Goal: Communication & Community: Answer question/provide support

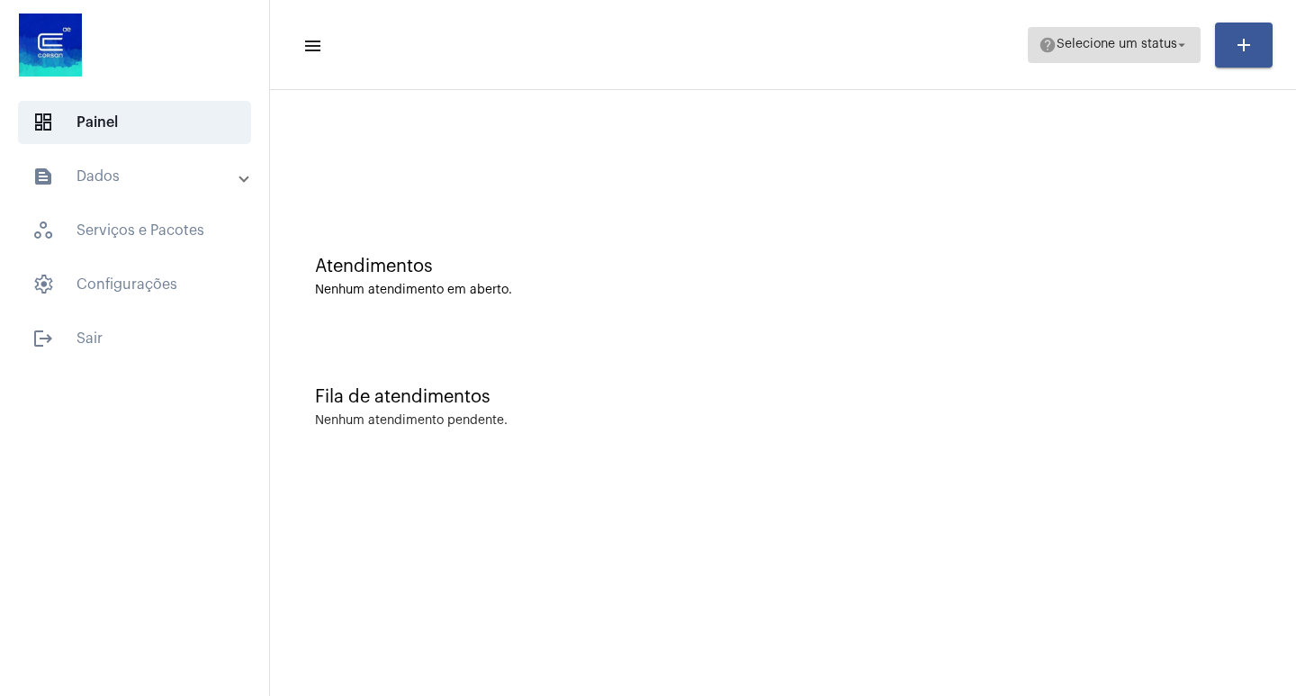
click at [1164, 47] on span "Selecione um status" at bounding box center [1117, 45] width 121 height 13
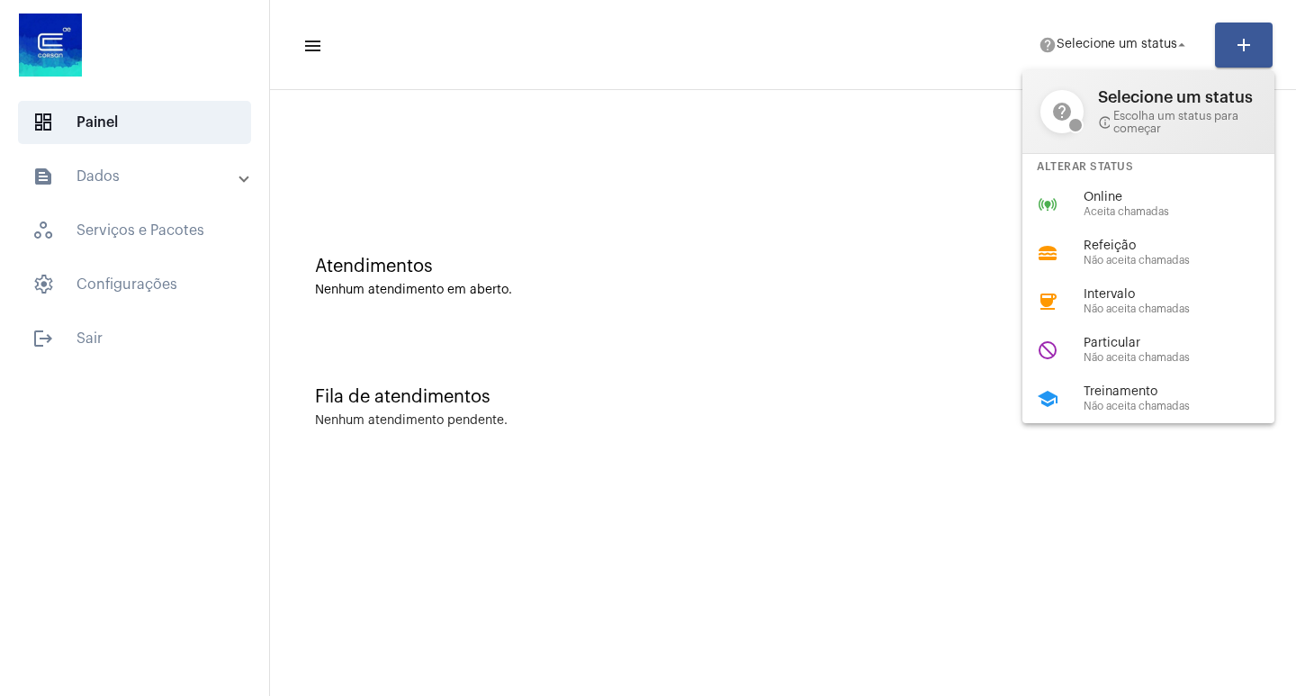
click at [1107, 194] on span "Online" at bounding box center [1186, 197] width 205 height 13
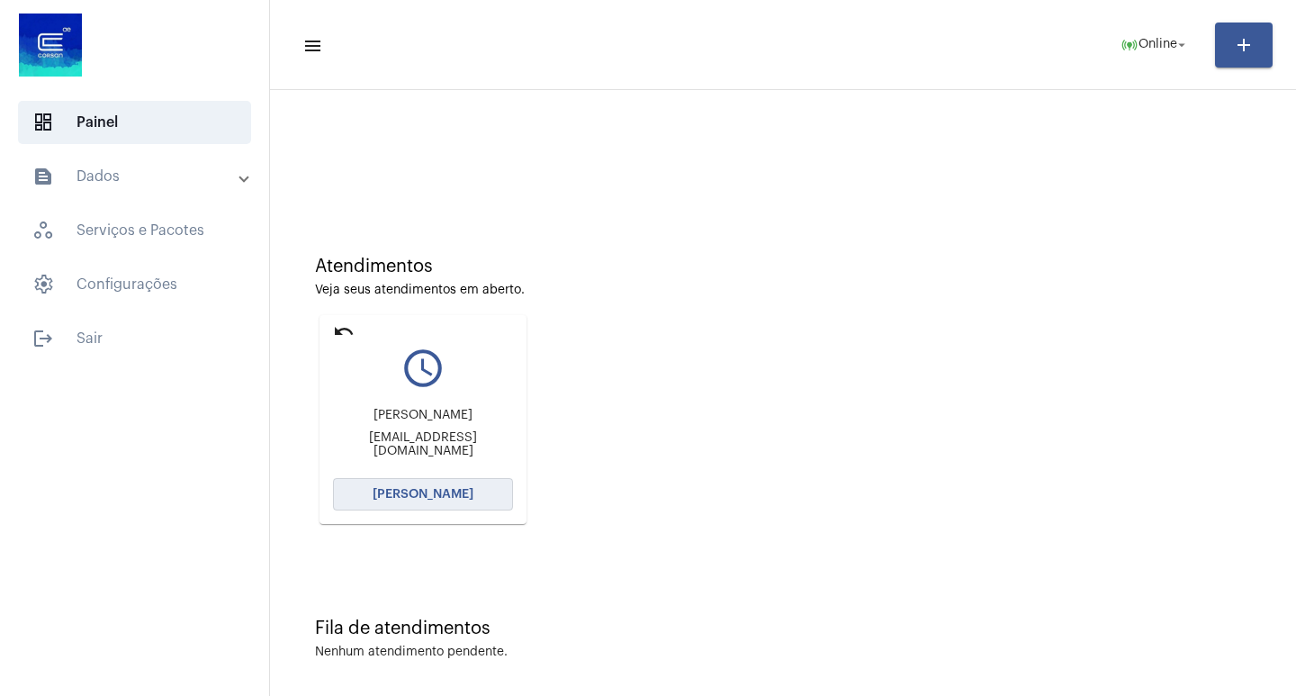
click at [445, 488] on span "[PERSON_NAME]" at bounding box center [423, 494] width 101 height 13
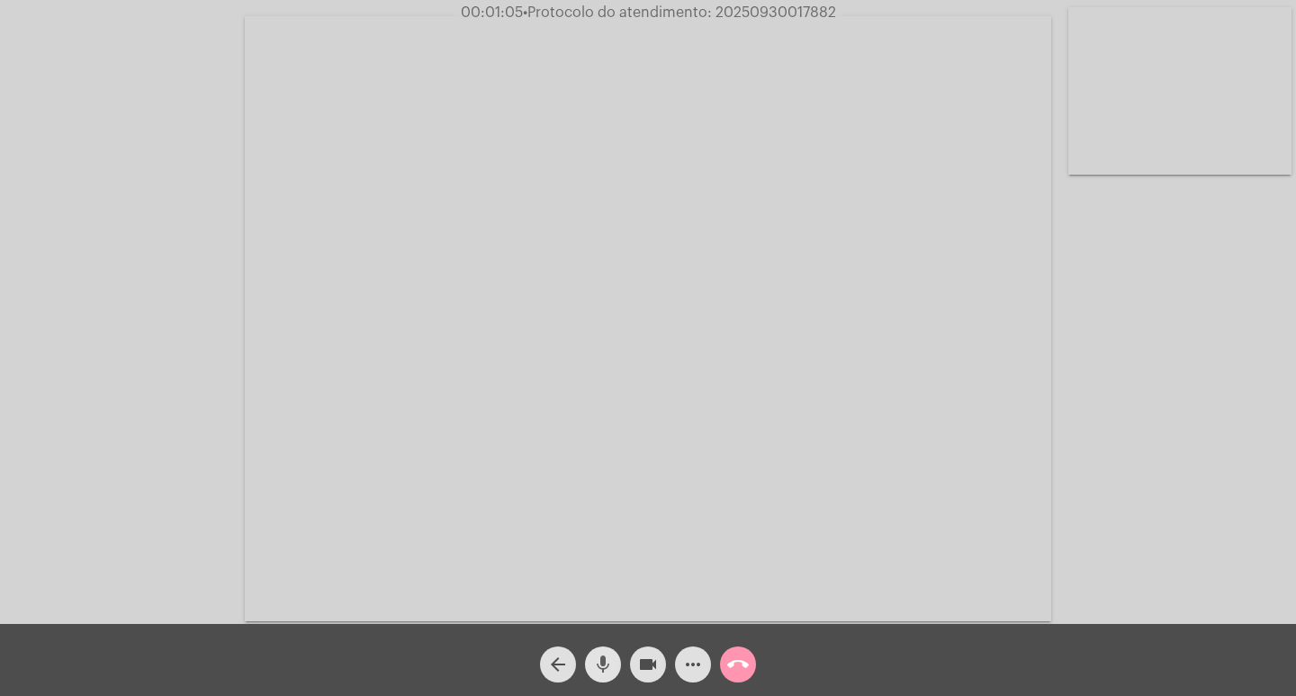
click at [601, 665] on mat-icon "mic" at bounding box center [603, 664] width 22 height 22
click at [609, 670] on mat-icon "mic_off" at bounding box center [603, 664] width 22 height 22
drag, startPoint x: 590, startPoint y: 657, endPoint x: 599, endPoint y: 656, distance: 9.0
click at [589, 657] on button "mic" at bounding box center [603, 664] width 36 height 36
click at [603, 655] on mat-icon "mic_off" at bounding box center [603, 664] width 22 height 22
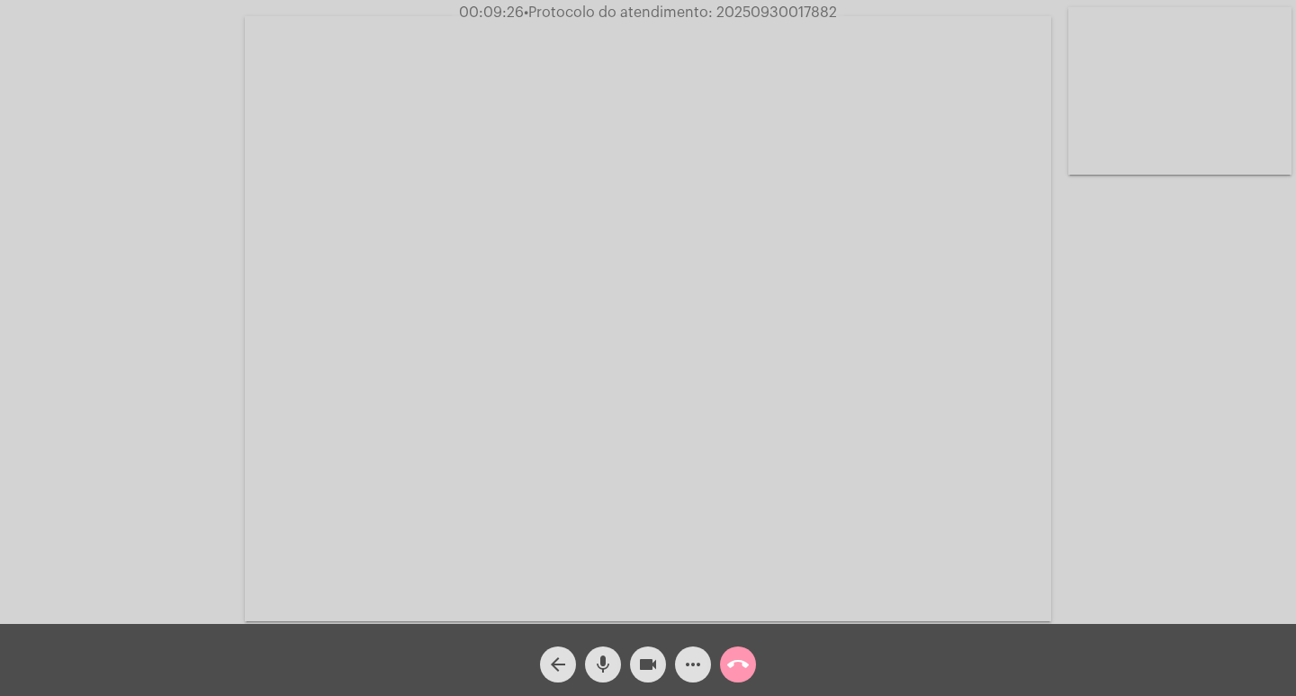
click at [603, 670] on mat-icon "mic" at bounding box center [603, 664] width 22 height 22
click at [600, 665] on mat-icon "mic_off" at bounding box center [603, 664] width 22 height 22
click at [605, 655] on mat-icon "mic" at bounding box center [603, 664] width 22 height 22
click at [601, 659] on mat-icon "mic_off" at bounding box center [603, 664] width 22 height 22
click at [617, 658] on button "mic" at bounding box center [603, 664] width 36 height 36
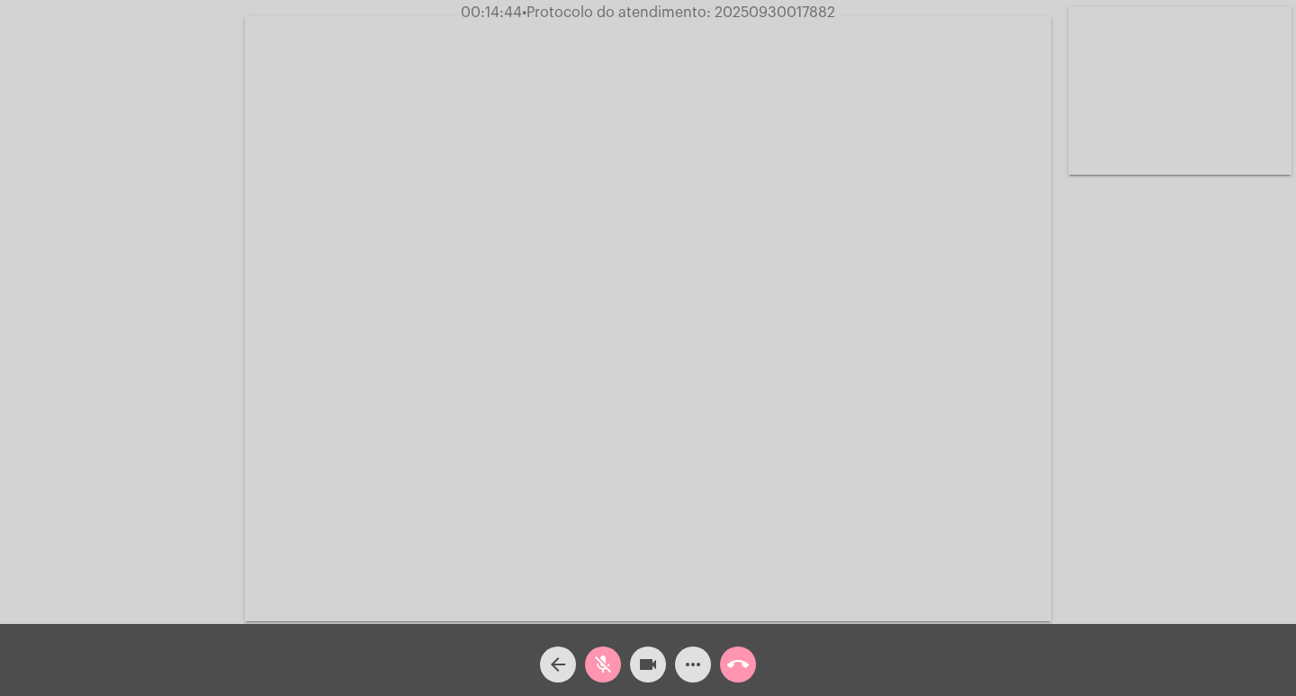
click at [597, 659] on mat-icon "mic_off" at bounding box center [603, 664] width 22 height 22
click at [596, 661] on mat-icon "mic" at bounding box center [603, 664] width 22 height 22
click at [597, 661] on mat-icon "mic_off" at bounding box center [603, 664] width 22 height 22
drag, startPoint x: 602, startPoint y: 660, endPoint x: 657, endPoint y: 615, distance: 71.0
click at [603, 660] on mat-icon "mic" at bounding box center [603, 664] width 22 height 22
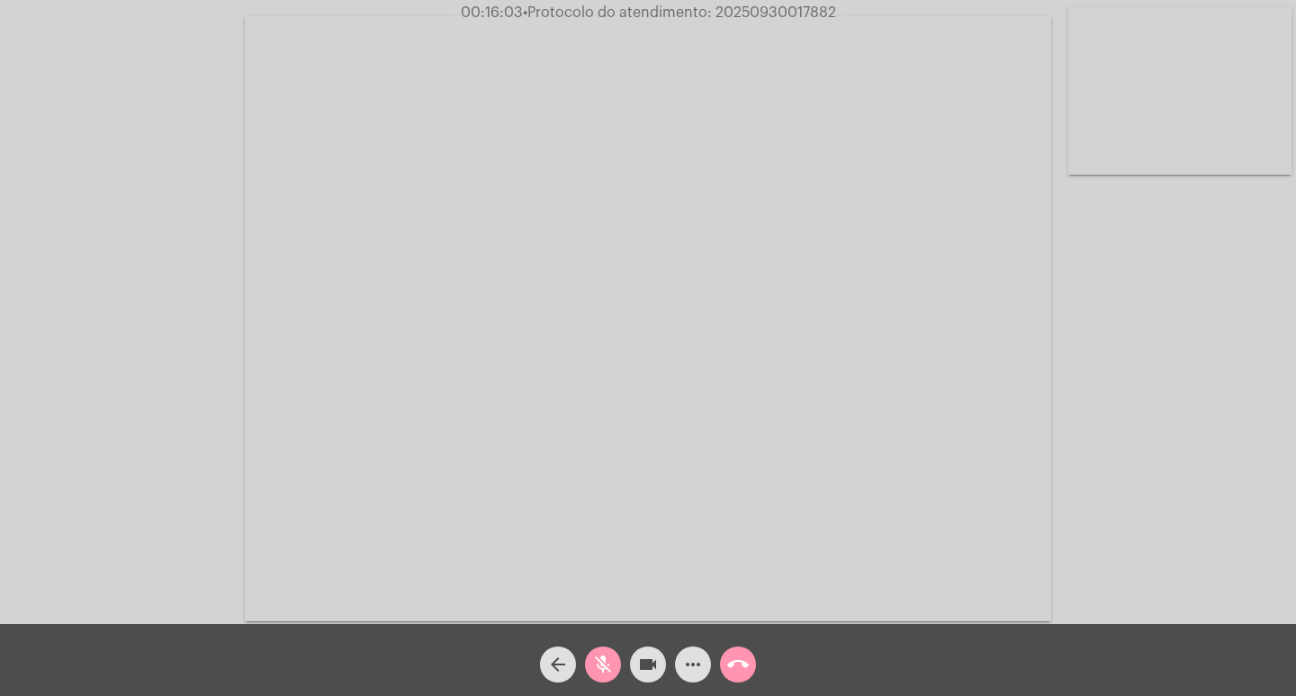
click at [608, 662] on mat-icon "mic_off" at bounding box center [603, 664] width 22 height 22
click at [607, 662] on mat-icon "mic" at bounding box center [603, 664] width 22 height 22
click at [604, 667] on mat-icon "mic_off" at bounding box center [603, 664] width 22 height 22
click at [608, 661] on mat-icon "mic" at bounding box center [603, 664] width 22 height 22
click at [595, 664] on mat-icon "mic_off" at bounding box center [603, 664] width 22 height 22
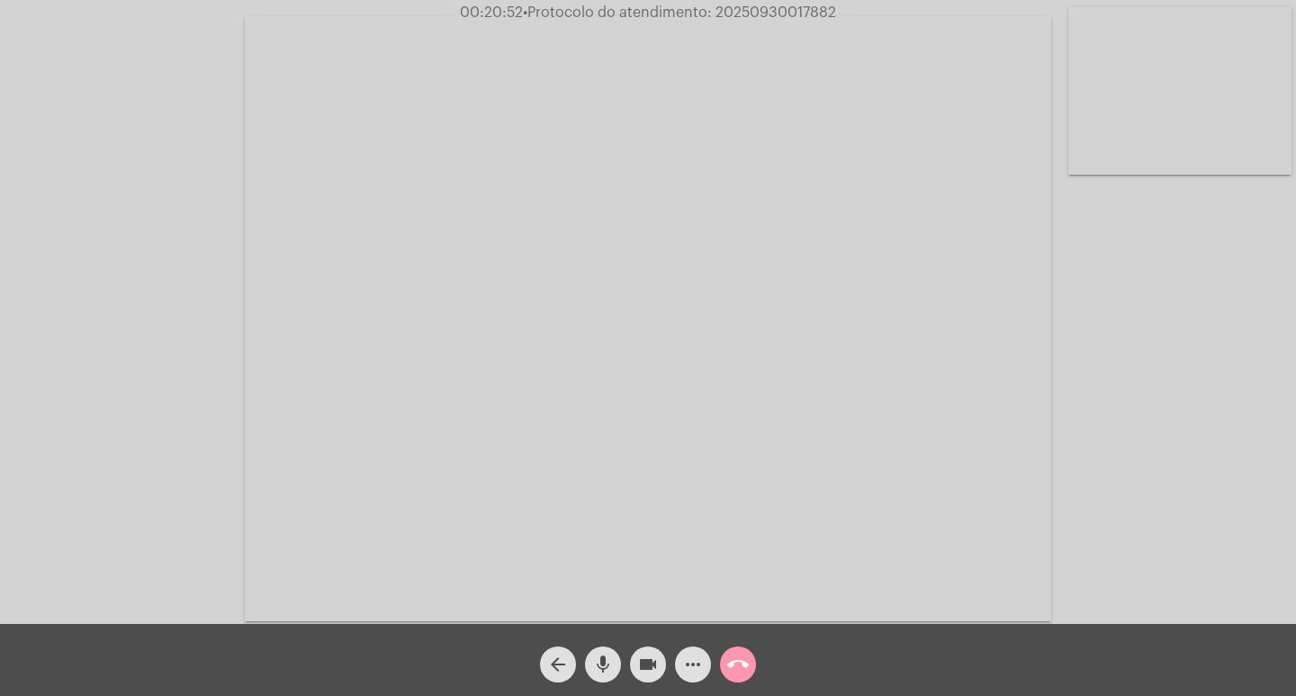
click at [652, 655] on mat-icon "videocam" at bounding box center [648, 664] width 22 height 22
click at [610, 660] on mat-icon "mic" at bounding box center [603, 664] width 22 height 22
click at [643, 669] on mat-icon "videocam_off" at bounding box center [648, 664] width 22 height 22
click at [608, 664] on mat-icon "mic_off" at bounding box center [603, 664] width 22 height 22
click at [600, 661] on mat-icon "mic" at bounding box center [603, 664] width 22 height 22
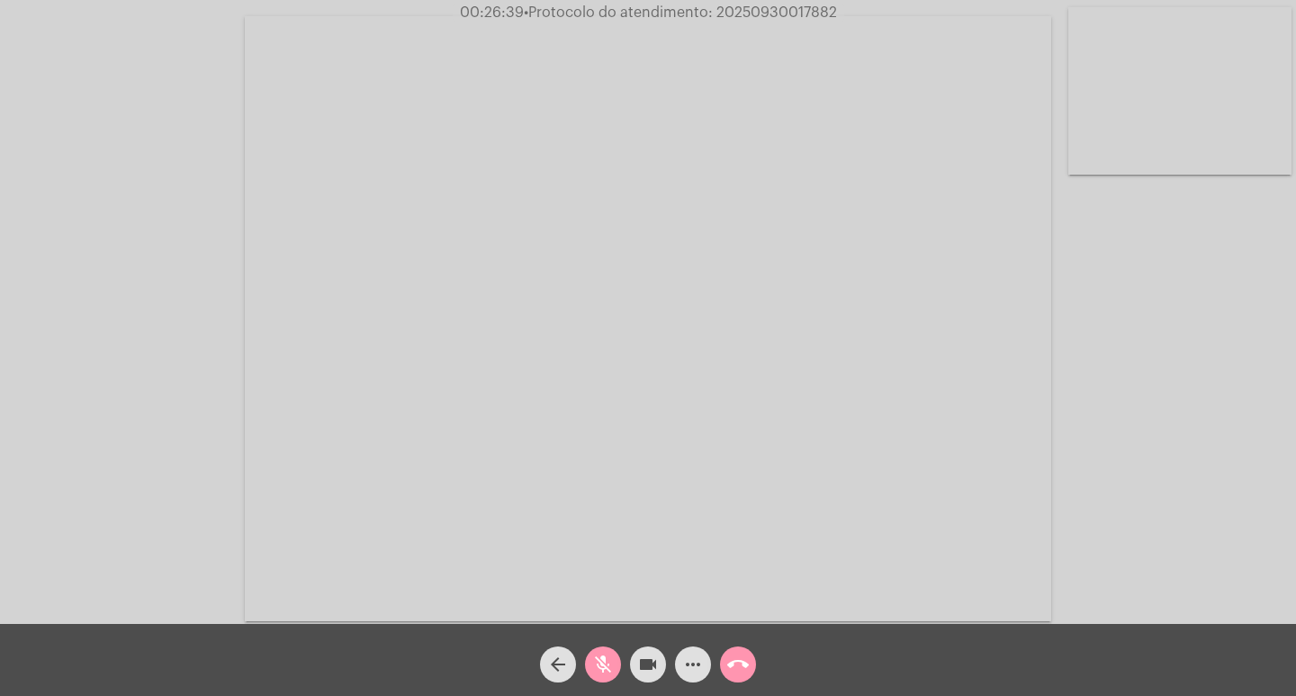
click at [649, 673] on mat-icon "videocam" at bounding box center [648, 664] width 22 height 22
click at [658, 666] on mat-icon "videocam_off" at bounding box center [648, 664] width 22 height 22
click at [613, 661] on mat-icon "mic_off" at bounding box center [603, 664] width 22 height 22
click at [604, 657] on mat-icon "mic" at bounding box center [603, 664] width 22 height 22
click at [604, 657] on mat-icon "mic_off" at bounding box center [603, 664] width 22 height 22
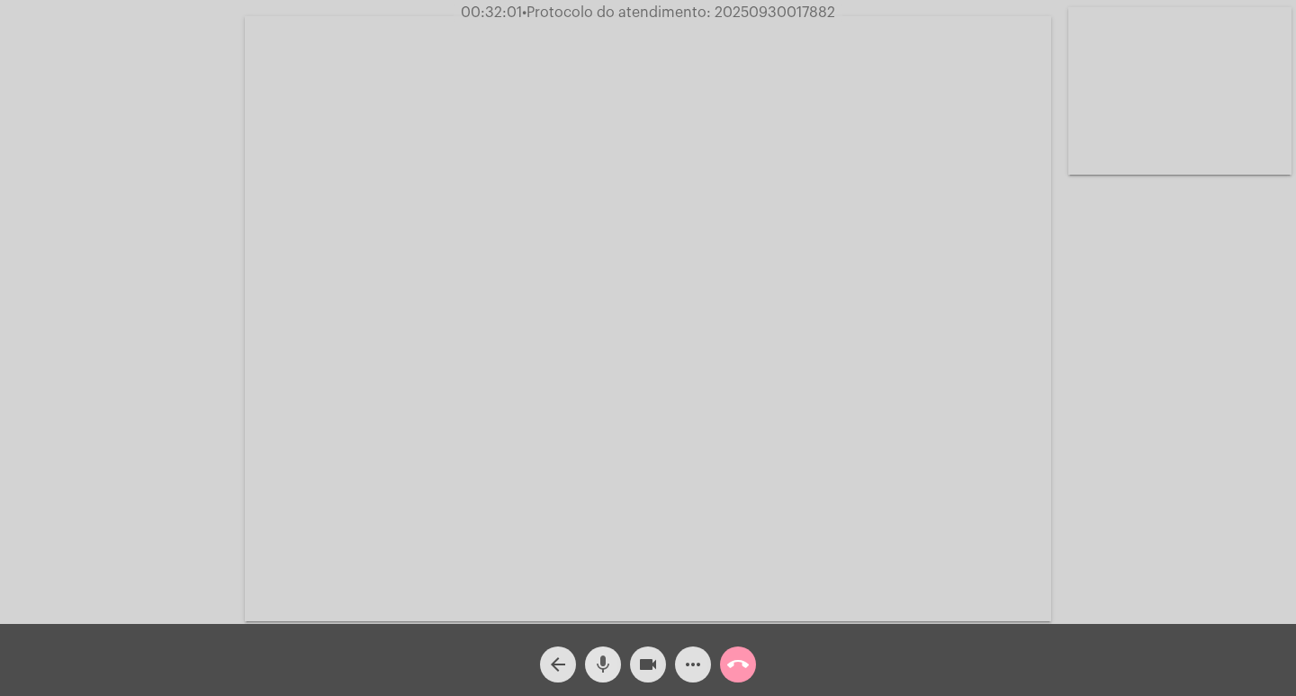
click at [605, 666] on mat-icon "mic" at bounding box center [603, 664] width 22 height 22
click at [602, 660] on mat-icon "mic_off" at bounding box center [603, 664] width 22 height 22
click at [770, 11] on span "• Protocolo do atendimento: 20250930017882" at bounding box center [680, 12] width 313 height 14
copy span "20250930017882"
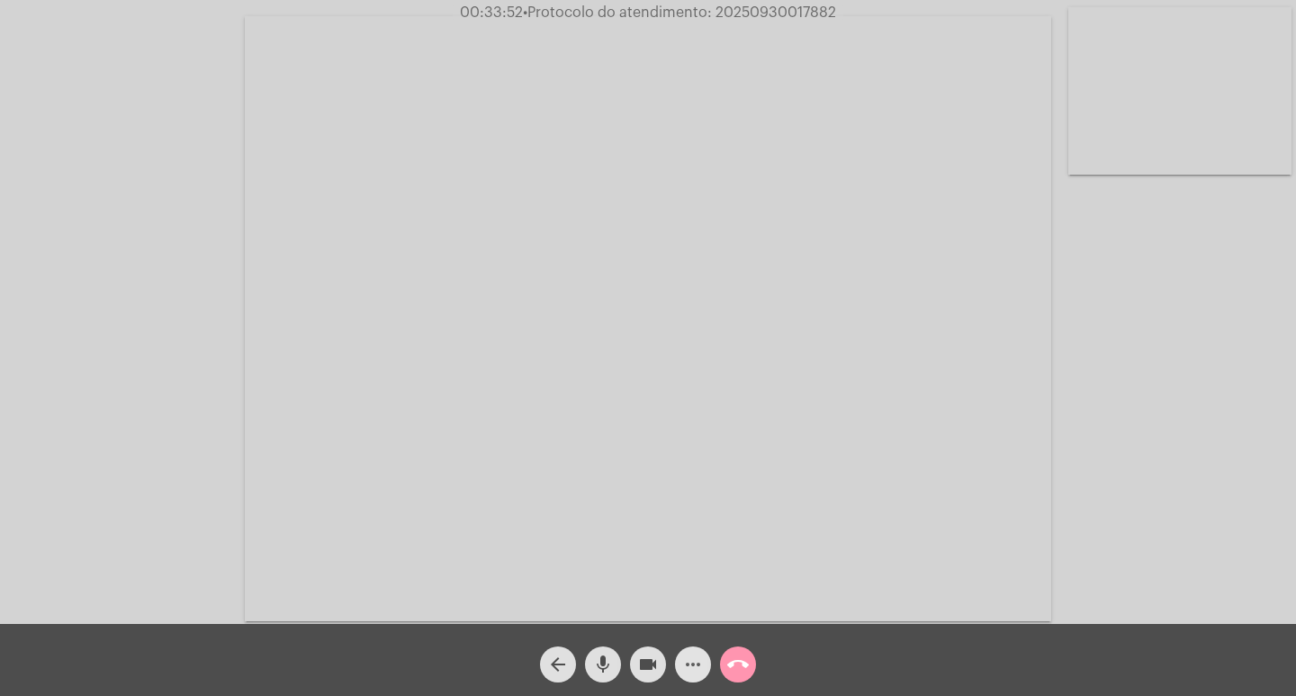
click at [703, 662] on mat-icon "more_horiz" at bounding box center [693, 664] width 22 height 22
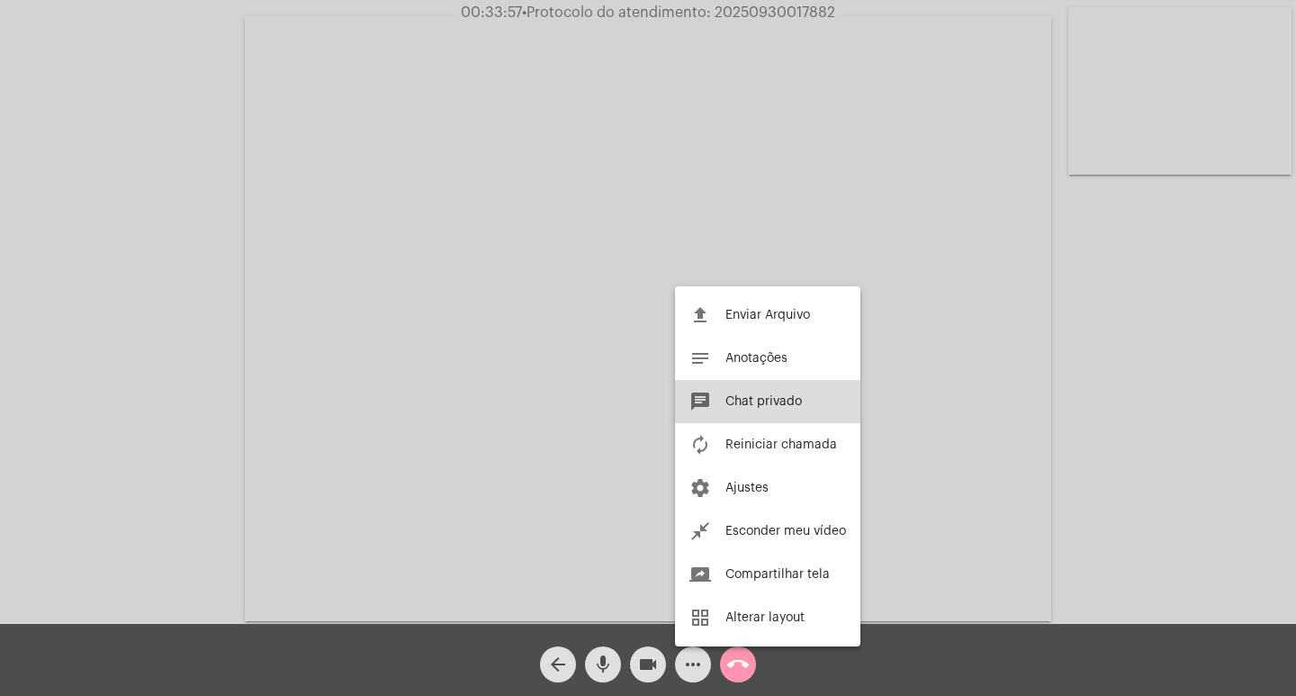
click at [752, 402] on span "Chat privado" at bounding box center [763, 401] width 76 height 13
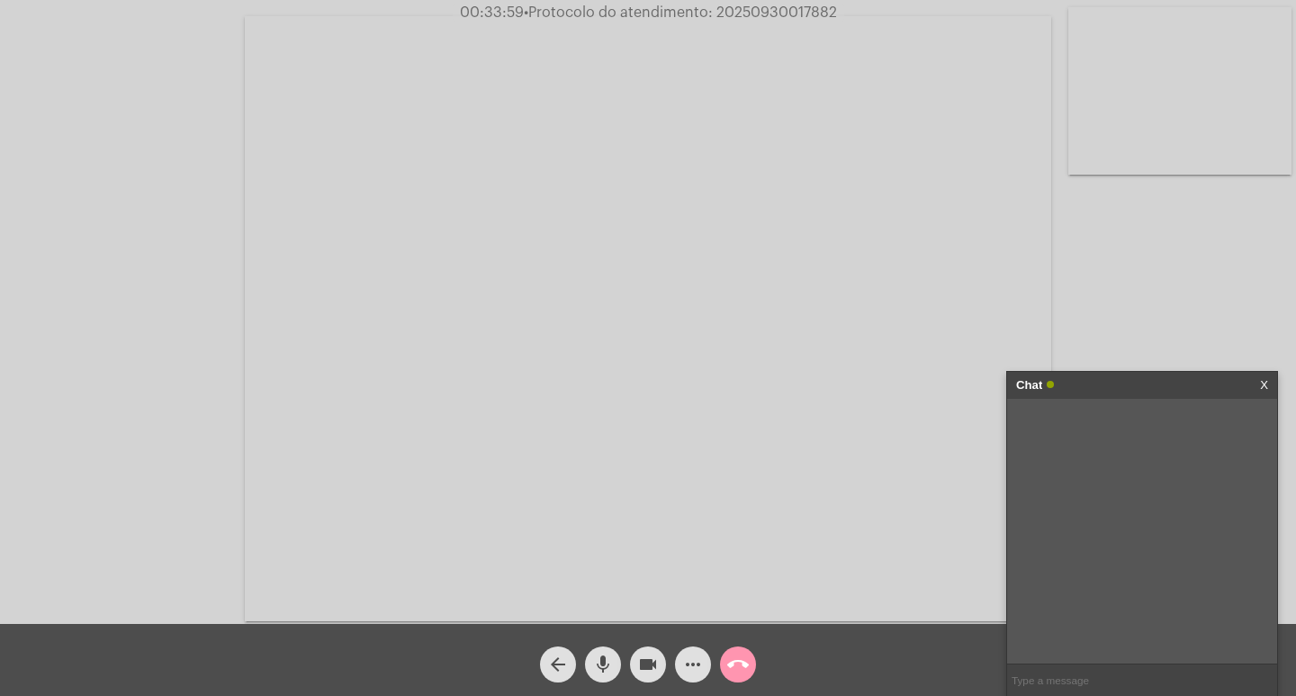
click at [1105, 679] on input "text" at bounding box center [1142, 679] width 270 height 31
paste input "20250930017882"
click at [1009, 672] on input "20250930017882" at bounding box center [1142, 679] width 270 height 31
type input "PROTOCOLO 20250930017882"
click at [660, 666] on button "videocam" at bounding box center [648, 664] width 36 height 36
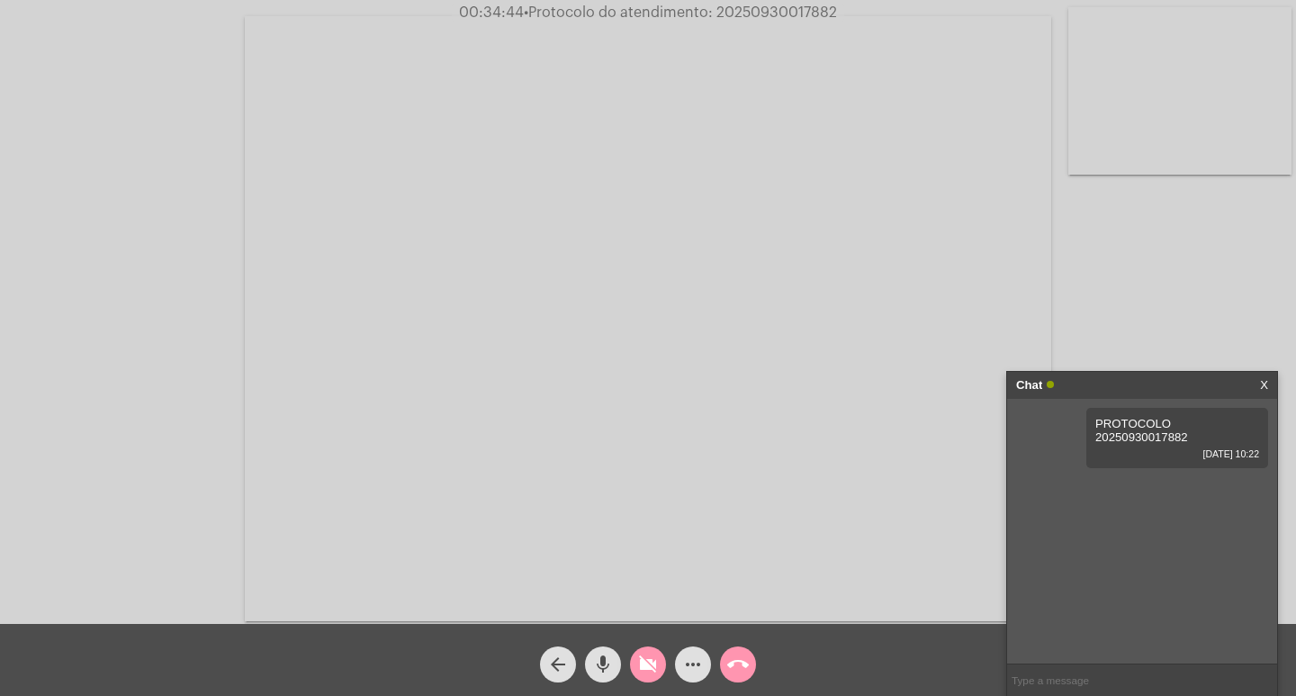
click at [604, 668] on mat-icon "mic" at bounding box center [603, 664] width 22 height 22
click at [726, 661] on button "call_end" at bounding box center [738, 664] width 36 height 36
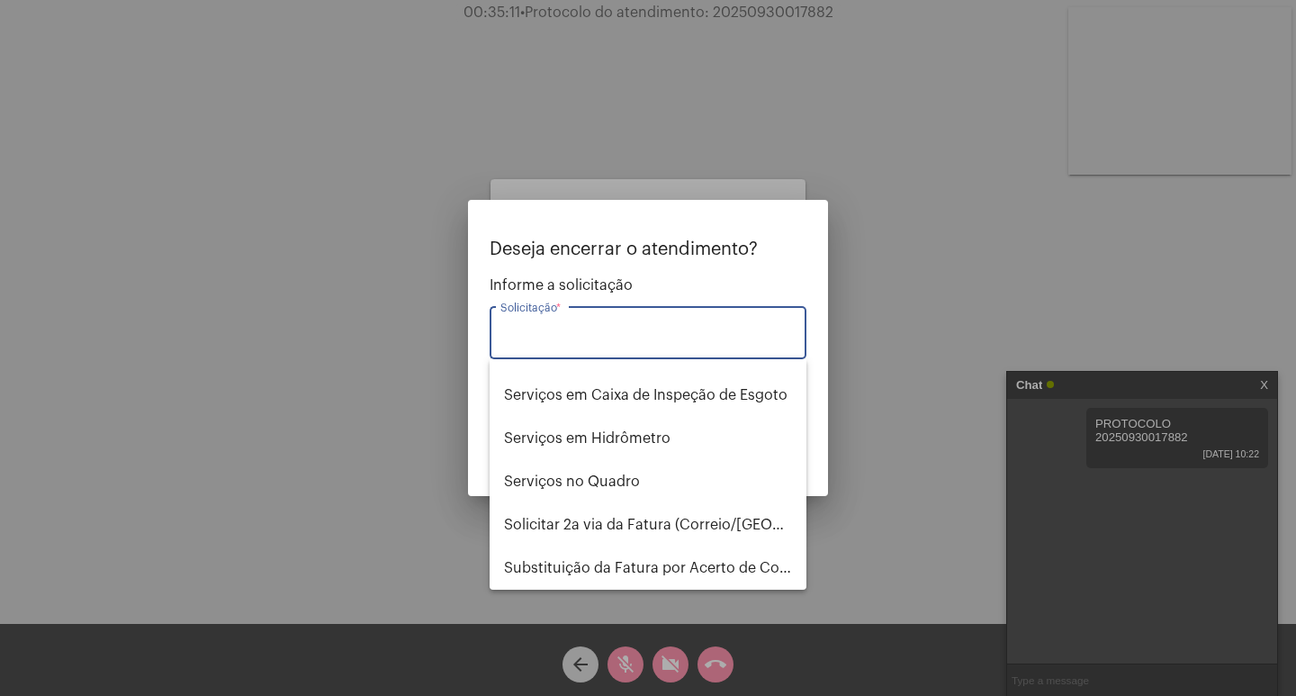
scroll to position [1800, 0]
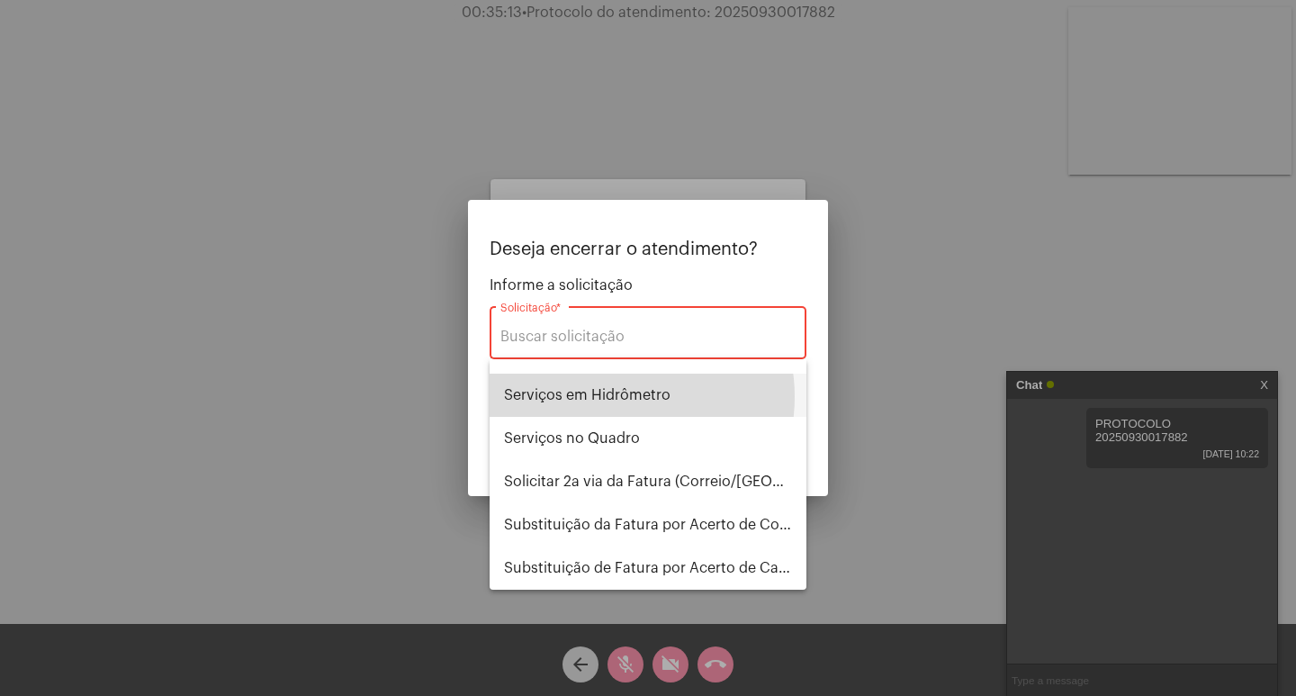
click at [610, 396] on span "Serviços em Hidrômetro" at bounding box center [648, 394] width 288 height 43
type input "Serviços em Hidrômetro"
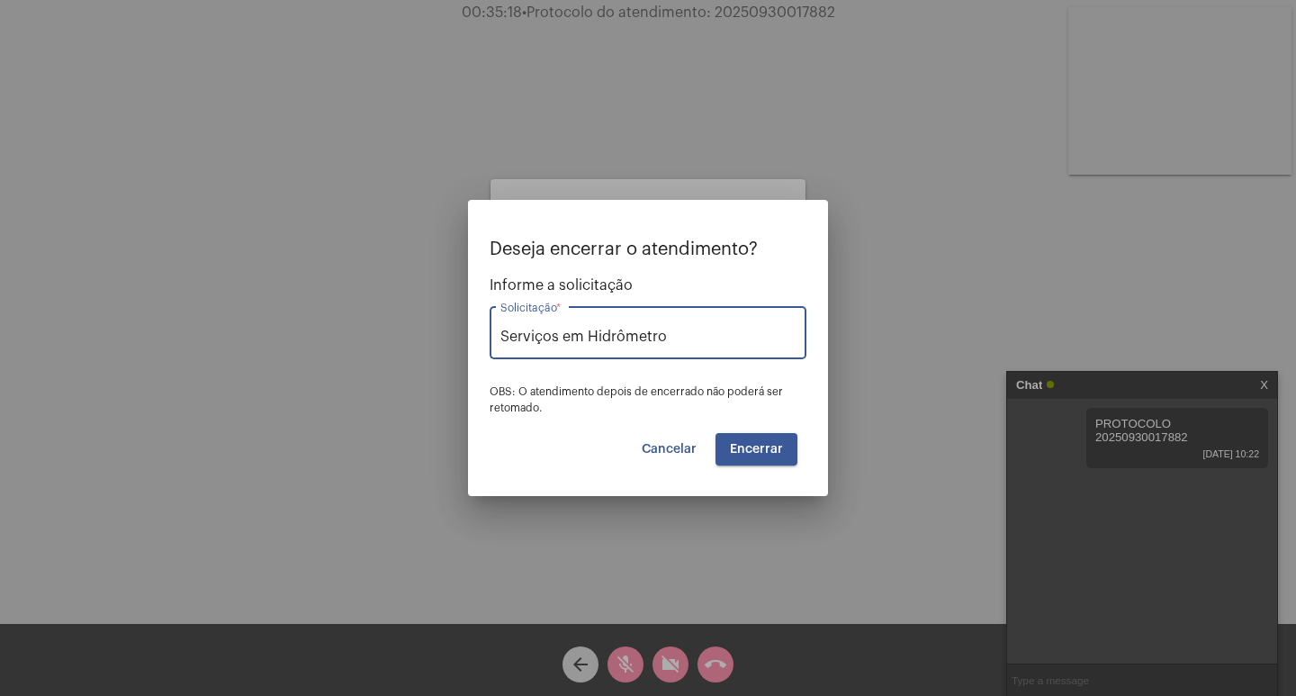
click at [754, 451] on span "Encerrar" at bounding box center [756, 449] width 53 height 13
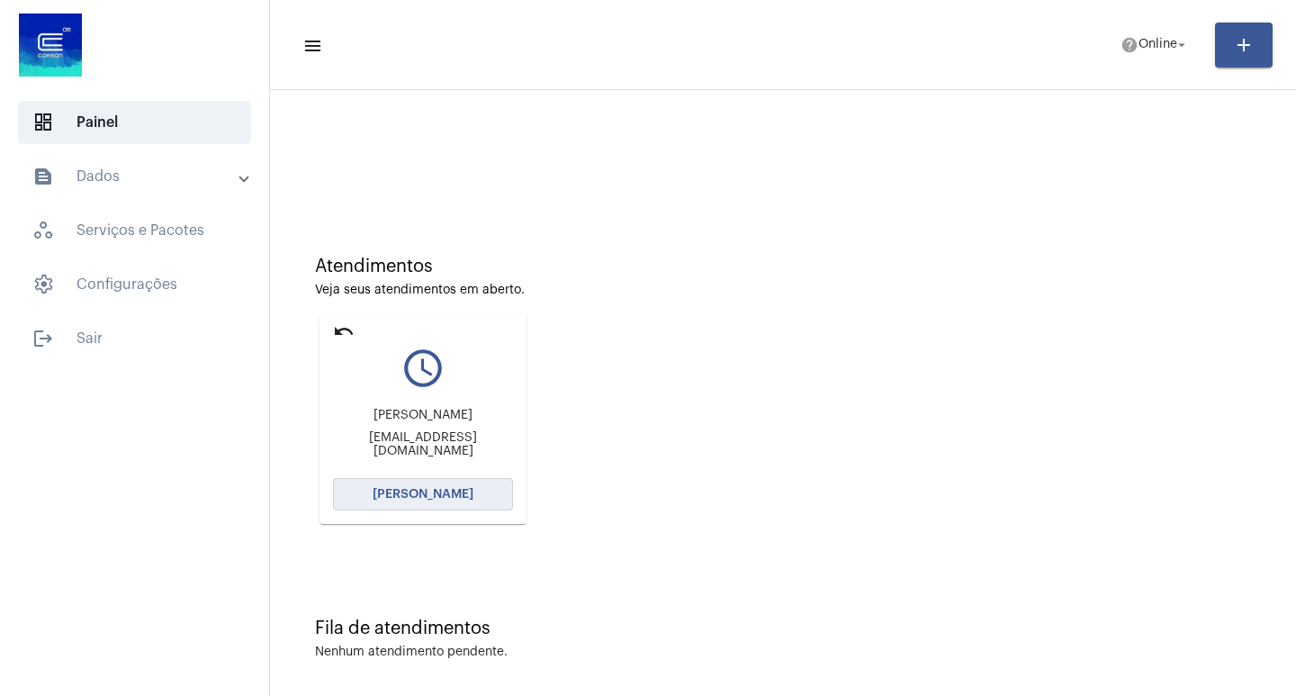
click at [463, 492] on span "[PERSON_NAME]" at bounding box center [423, 494] width 101 height 13
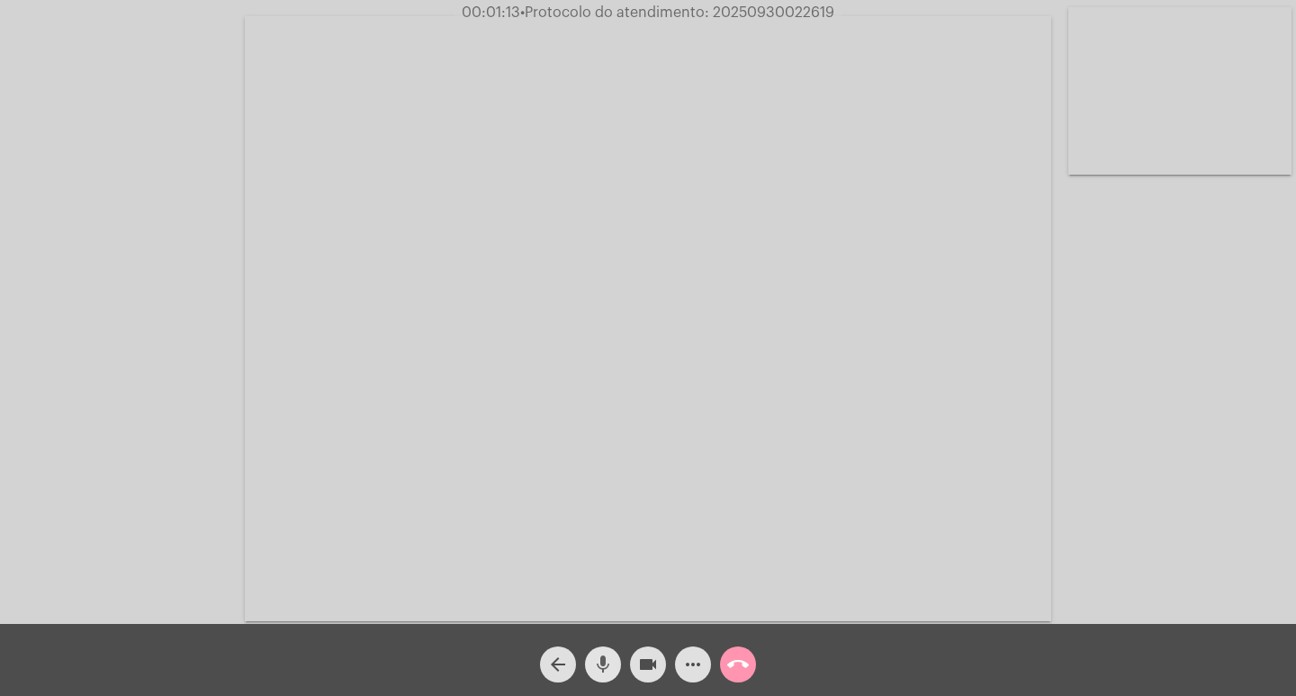
click at [618, 662] on button "mic" at bounding box center [603, 664] width 36 height 36
click at [653, 663] on mat-icon "videocam" at bounding box center [648, 664] width 22 height 22
click at [639, 654] on mat-icon "videocam_off" at bounding box center [648, 664] width 22 height 22
click at [613, 657] on mat-icon "mic_off" at bounding box center [603, 664] width 22 height 22
click at [607, 667] on mat-icon "mic" at bounding box center [603, 664] width 22 height 22
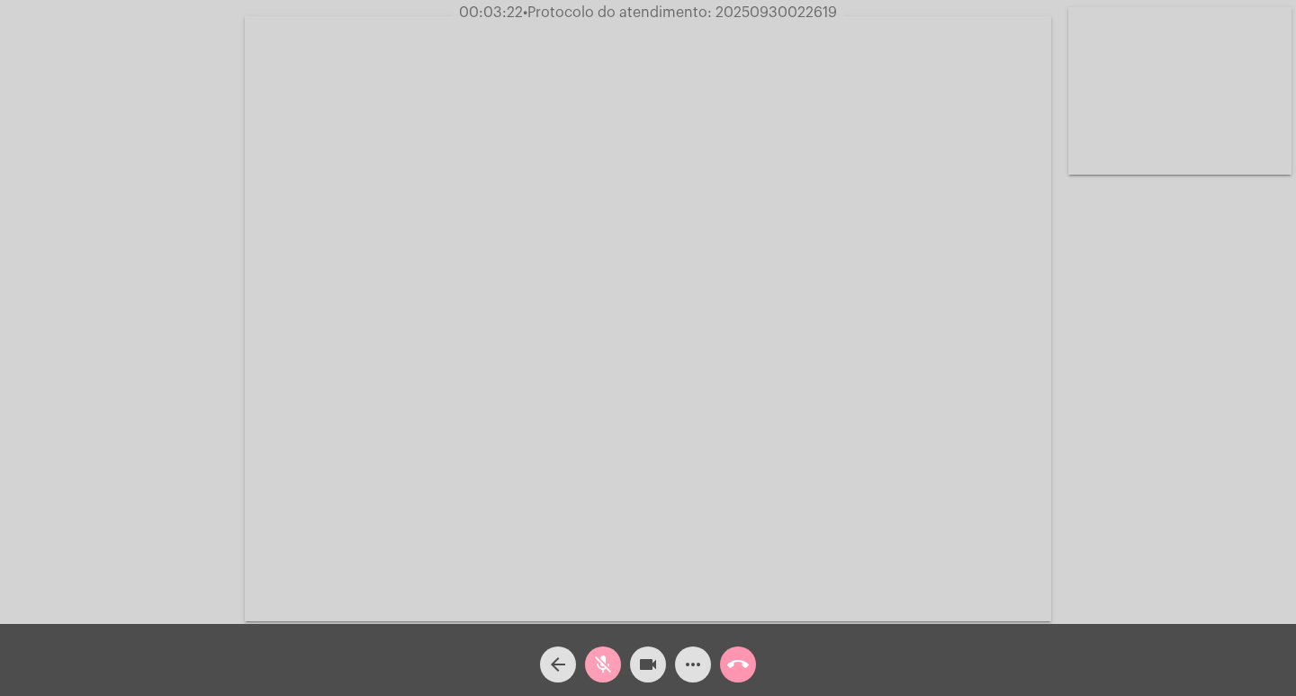
click at [599, 664] on mat-icon "mic_off" at bounding box center [603, 664] width 22 height 22
click at [598, 666] on mat-icon "mic" at bounding box center [603, 664] width 22 height 22
click at [600, 666] on mat-icon "mic_off" at bounding box center [603, 664] width 22 height 22
click at [600, 666] on mat-icon "mic" at bounding box center [603, 664] width 22 height 22
click at [602, 660] on mat-icon "mic_off" at bounding box center [603, 664] width 22 height 22
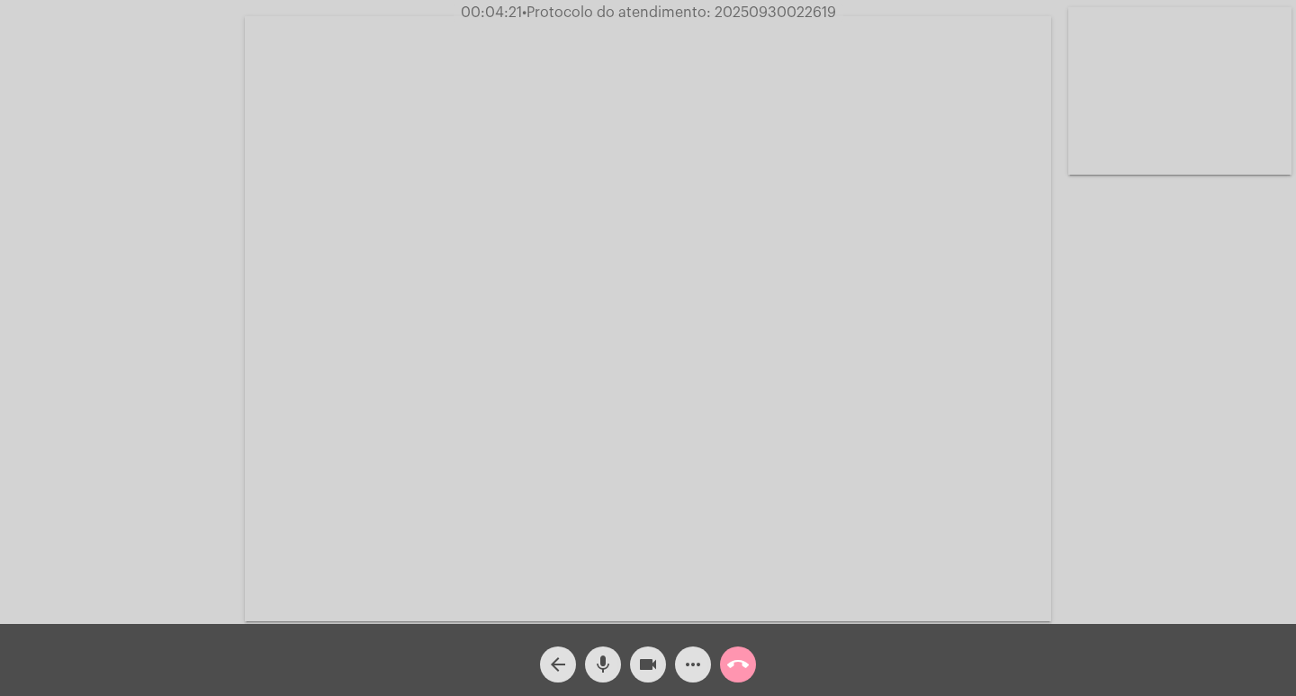
click at [602, 660] on mat-icon "mic" at bounding box center [603, 664] width 22 height 22
click at [603, 661] on mat-icon "mic_off" at bounding box center [603, 664] width 22 height 22
click at [615, 658] on button "mic" at bounding box center [603, 664] width 36 height 36
click at [607, 667] on mat-icon "mic_off" at bounding box center [603, 664] width 22 height 22
click at [605, 658] on mat-icon "mic" at bounding box center [603, 664] width 22 height 22
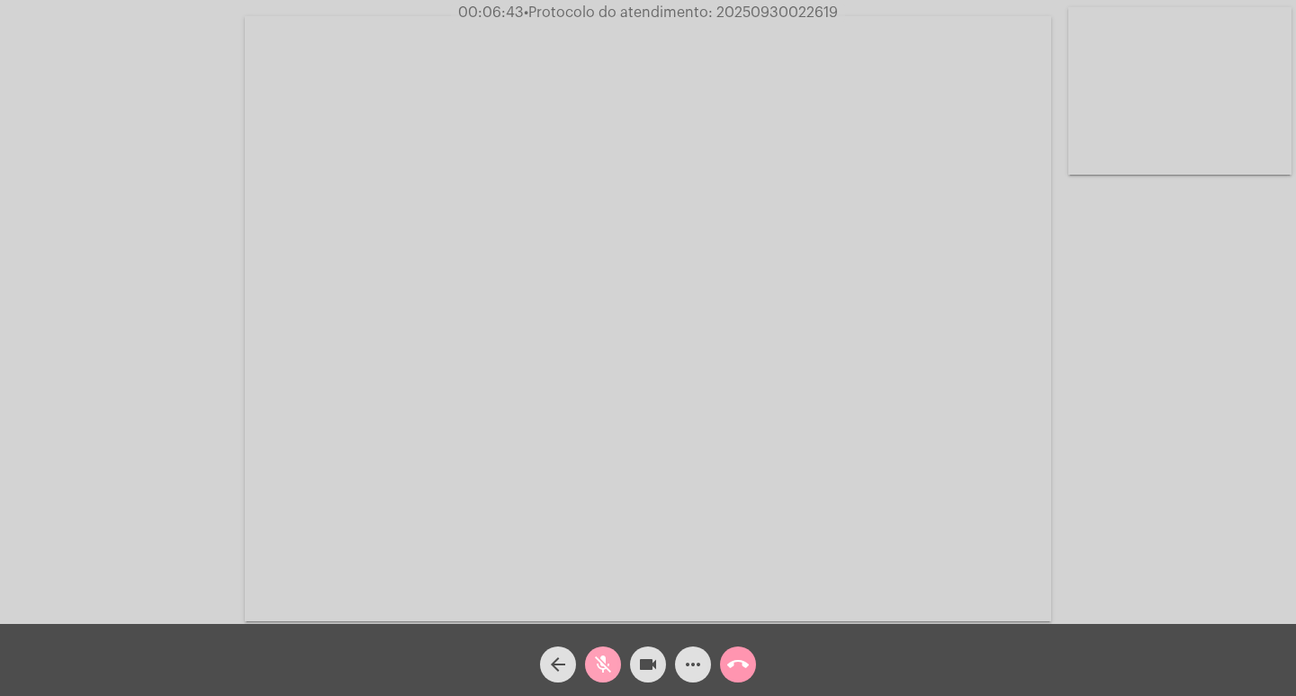
click at [605, 658] on mat-icon "mic_off" at bounding box center [603, 664] width 22 height 22
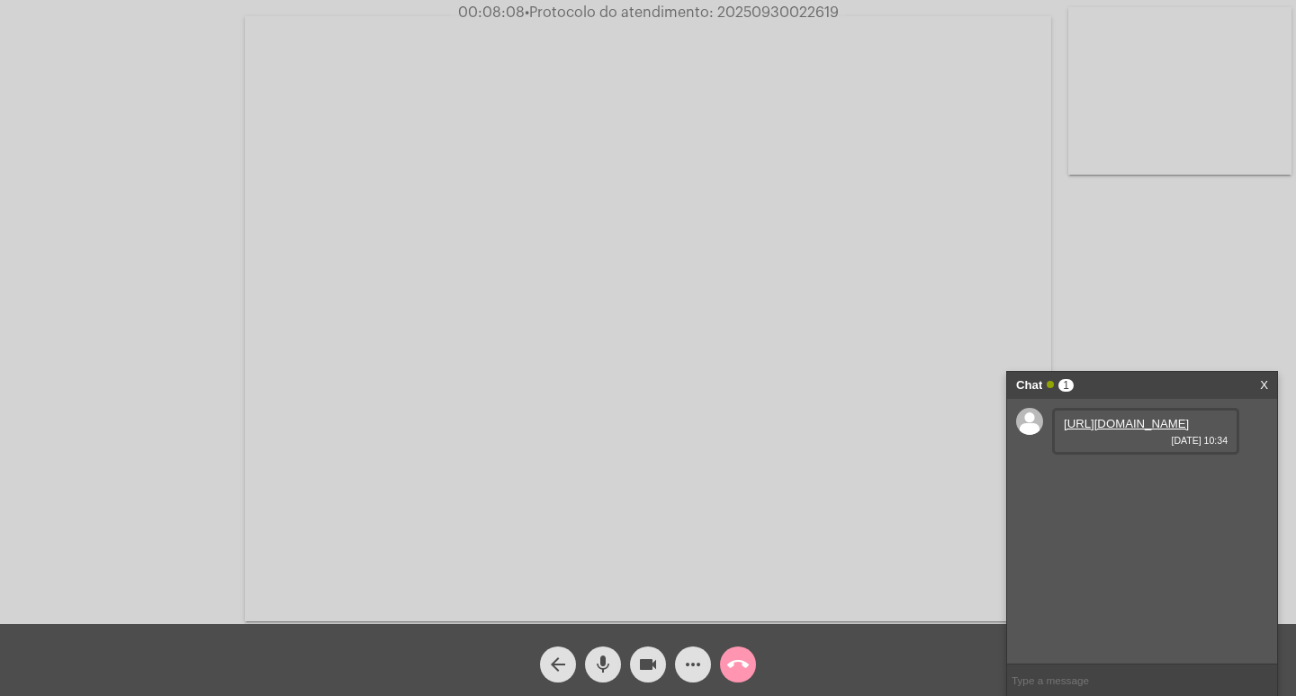
click at [1128, 430] on link "https://neft-transfer-bucket.s3.amazonaws.com/temp-e17763d6-4a5c-8275-798b-f276…" at bounding box center [1126, 423] width 125 height 13
click at [601, 661] on mat-icon "mic" at bounding box center [603, 664] width 22 height 22
click at [601, 661] on mat-icon "mic_off" at bounding box center [603, 664] width 22 height 22
drag, startPoint x: 836, startPoint y: 14, endPoint x: 715, endPoint y: 13, distance: 120.6
click at [715, 13] on span "00:10:47 • Protocolo do atendimento: 20250930022619" at bounding box center [648, 13] width 389 height 18
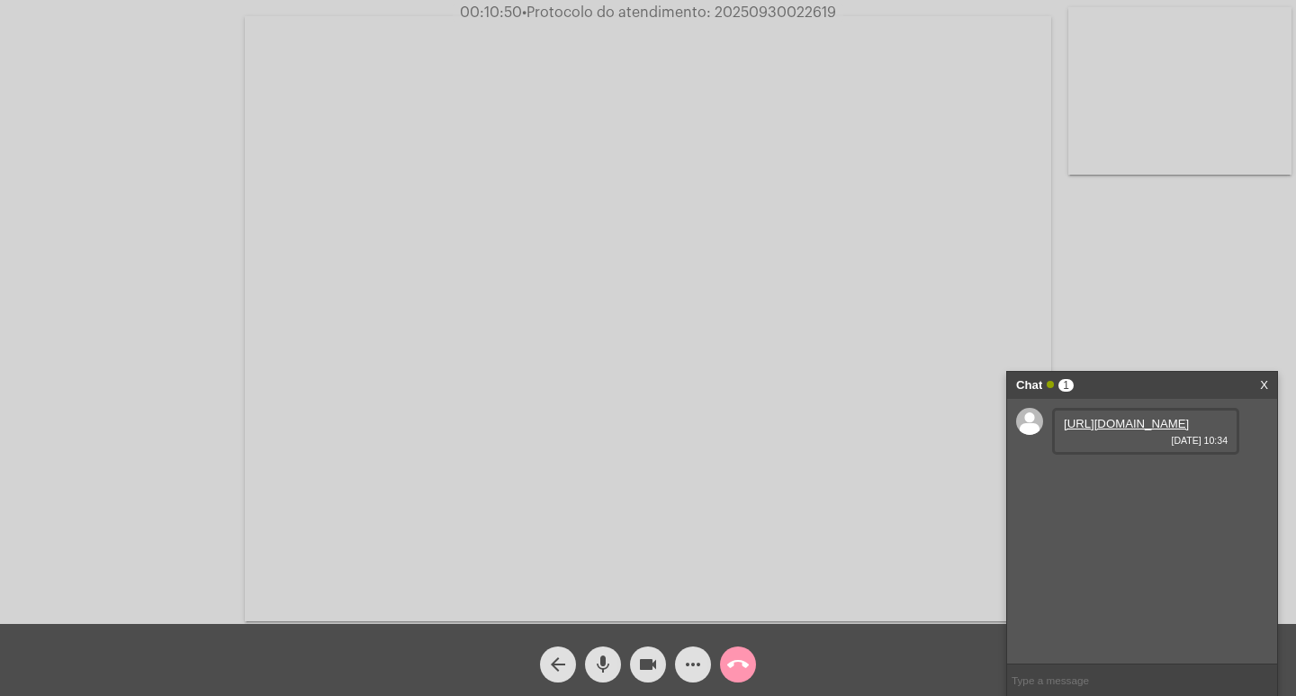
copy span "20250930022619"
click at [1122, 680] on input "text" at bounding box center [1142, 679] width 270 height 31
paste input "20250930022619"
type input "PROTOCOLO: 20250930022619"
click at [599, 666] on mat-icon "mic" at bounding box center [603, 664] width 22 height 22
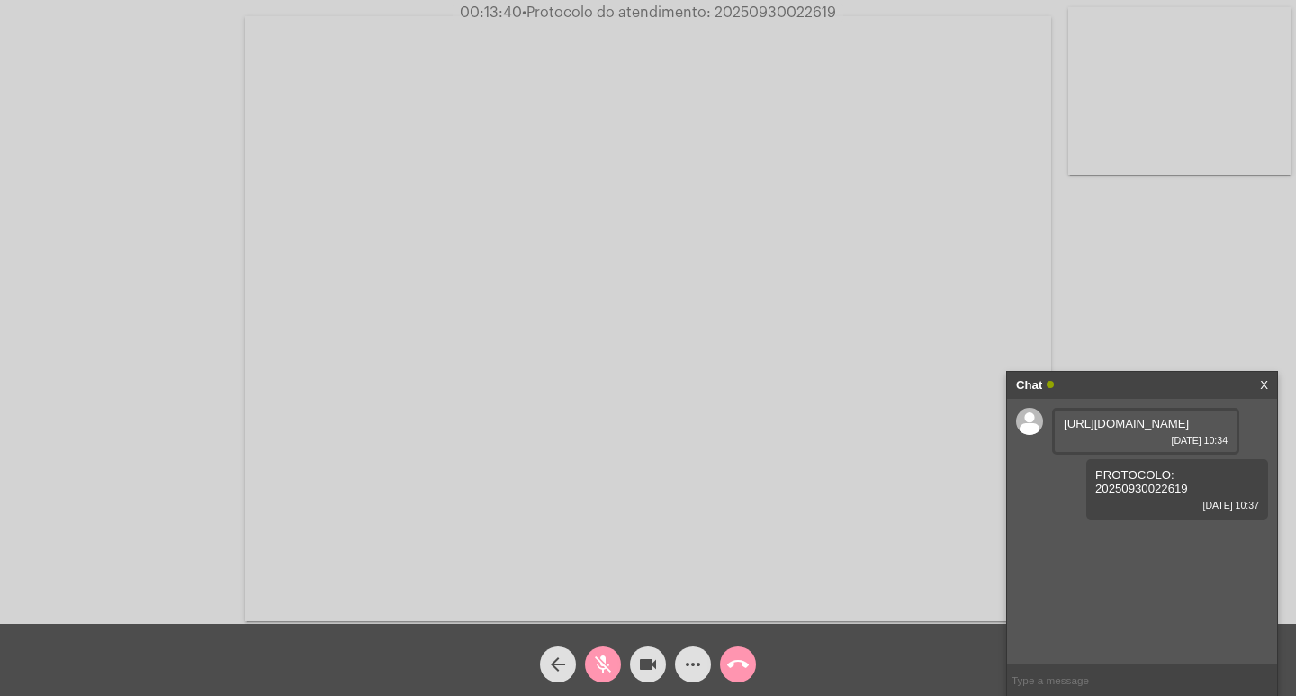
click at [600, 663] on mat-icon "mic_off" at bounding box center [603, 664] width 22 height 22
click at [1139, 546] on link "https://neft-transfer-bucket.s3.amazonaws.com/temp-31503b04-8128-9d80-7434-0f83…" at bounding box center [1126, 539] width 125 height 13
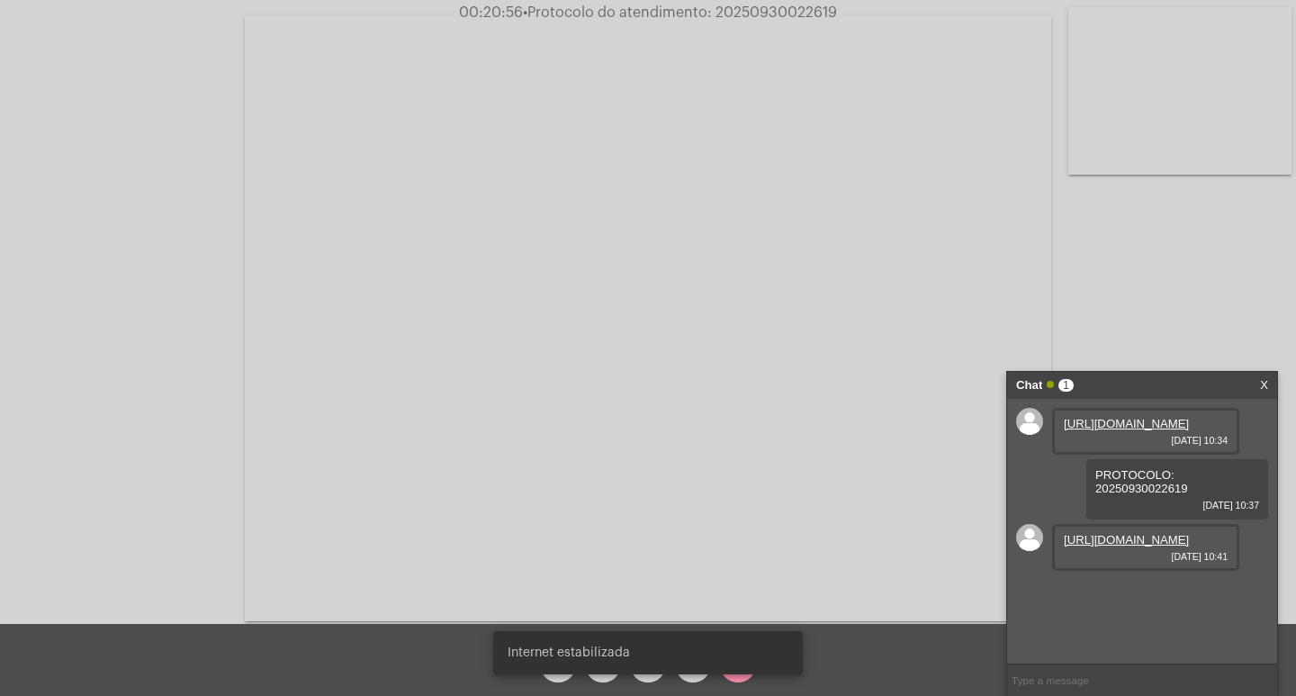
click at [606, 674] on div "Internet estabilizada" at bounding box center [648, 652] width 353 height 86
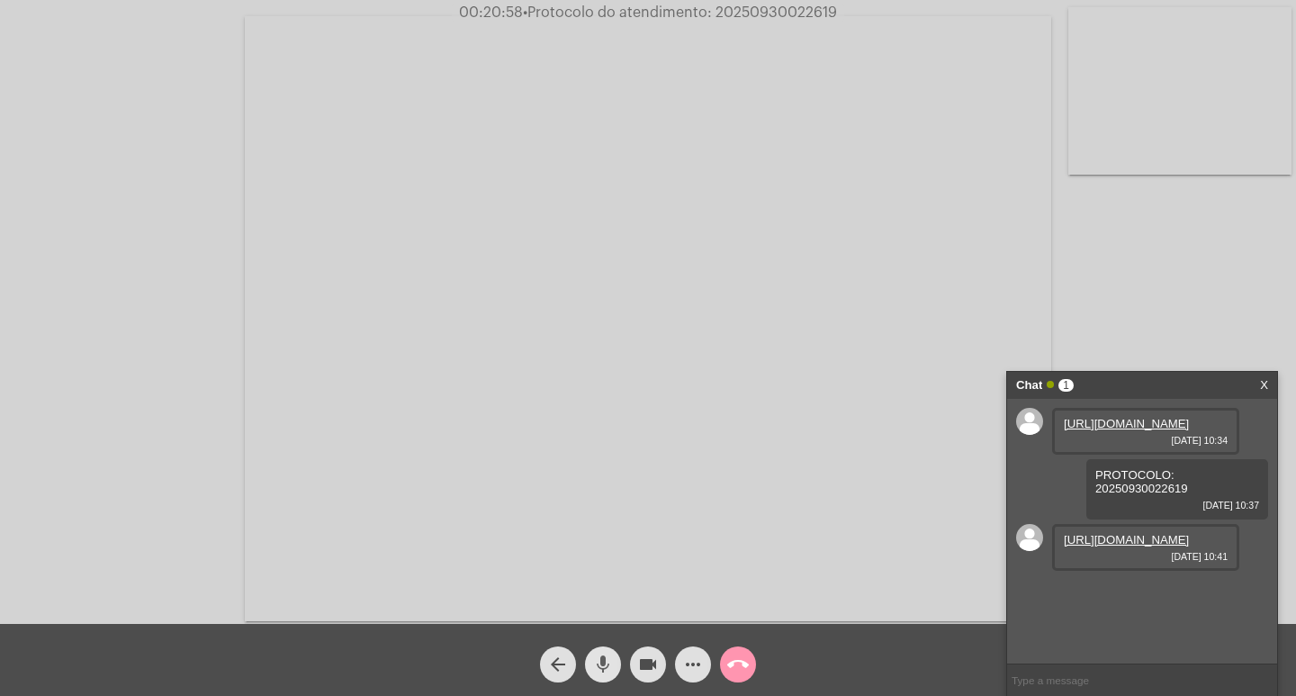
click at [598, 673] on mat-icon "mic" at bounding box center [603, 664] width 22 height 22
click at [598, 656] on mat-icon "mic_off" at bounding box center [603, 664] width 22 height 22
click at [645, 659] on mat-icon "videocam" at bounding box center [648, 664] width 22 height 22
click at [597, 660] on mat-icon "mic" at bounding box center [603, 664] width 22 height 22
click at [597, 660] on mat-icon "mic_off" at bounding box center [603, 664] width 22 height 22
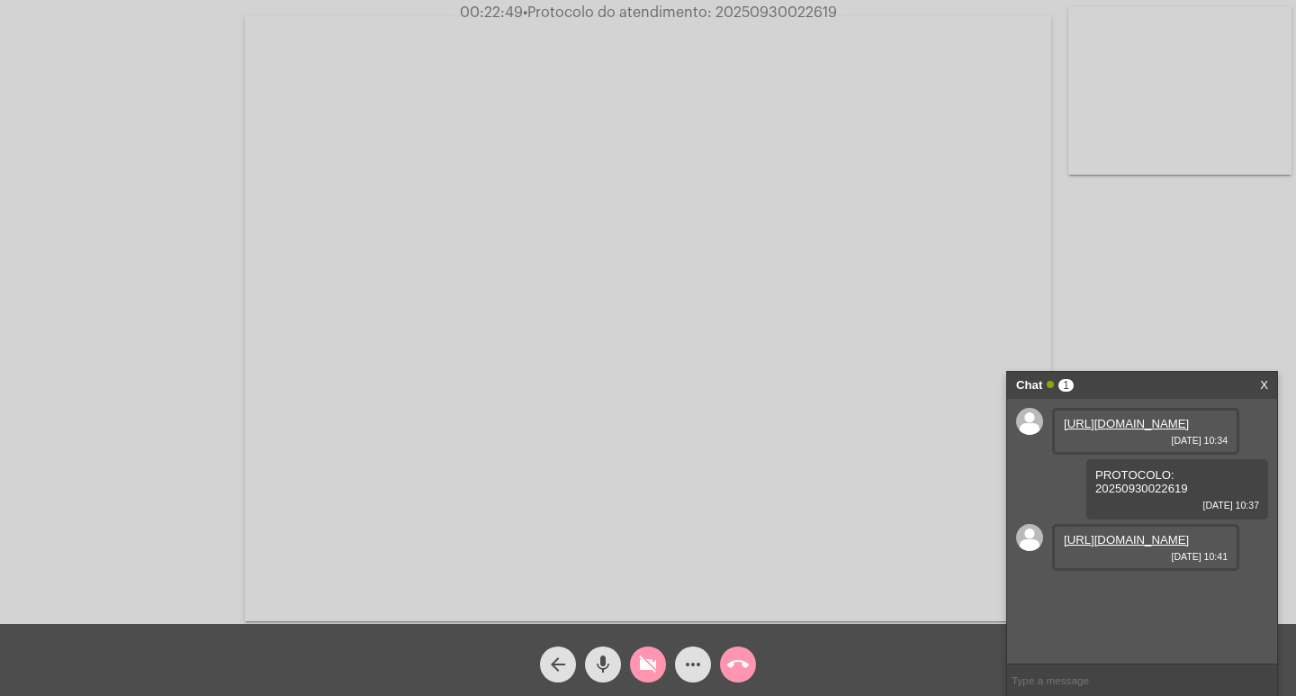
click at [589, 653] on button "mic" at bounding box center [603, 664] width 36 height 36
click at [742, 662] on mat-icon "call_end" at bounding box center [738, 664] width 22 height 22
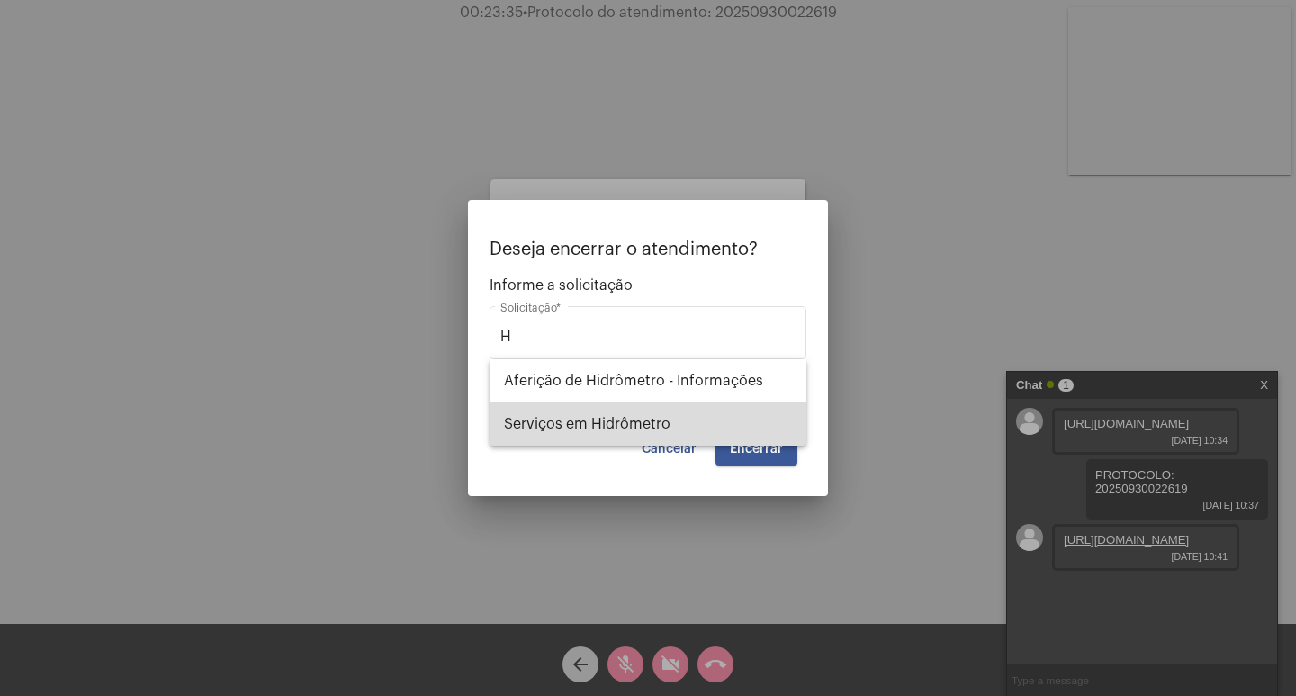
click at [632, 417] on span "Serviços em Hidrômetro" at bounding box center [648, 423] width 288 height 43
type input "Serviços em Hidrômetro"
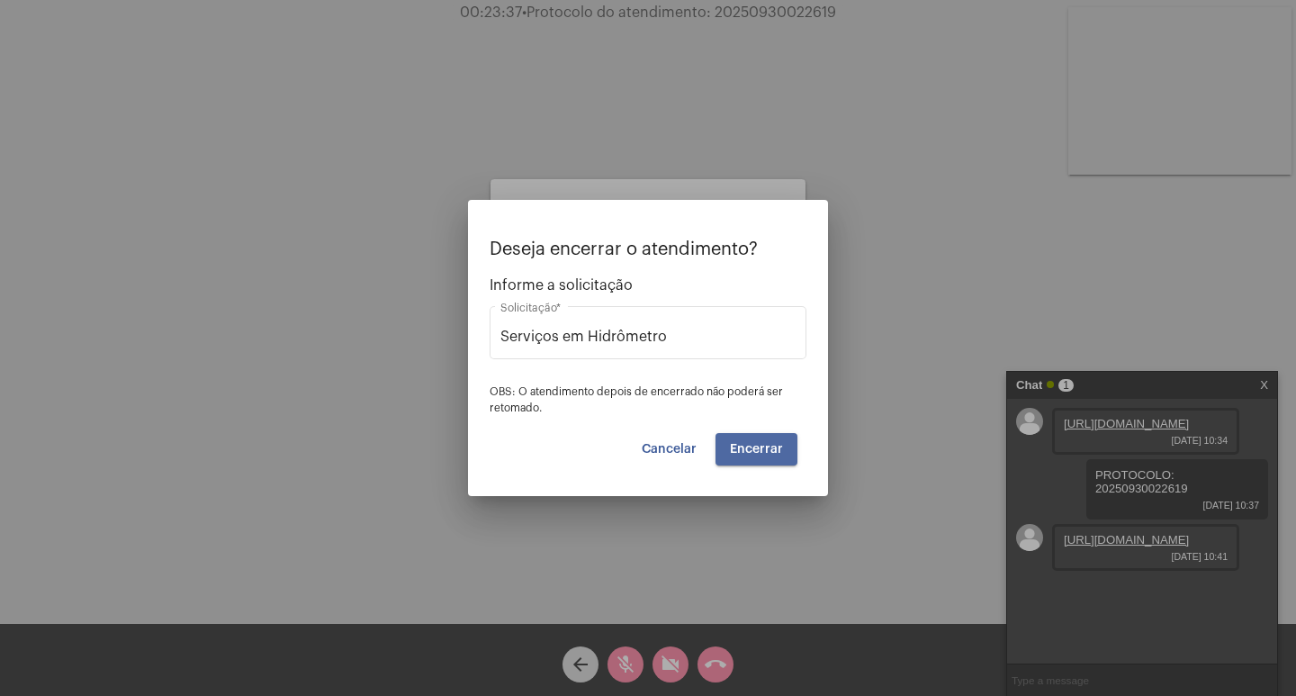
click at [741, 457] on button "Encerrar" at bounding box center [756, 449] width 82 height 32
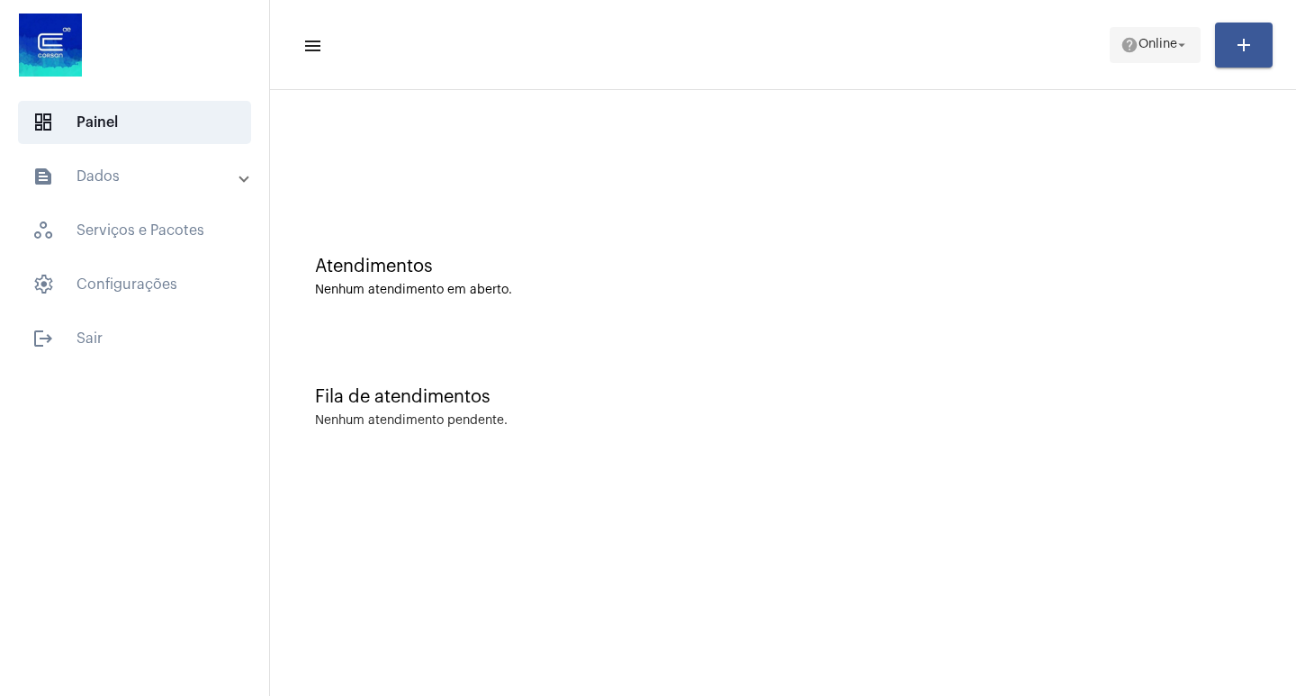
click at [1165, 39] on span "Online" at bounding box center [1157, 45] width 39 height 13
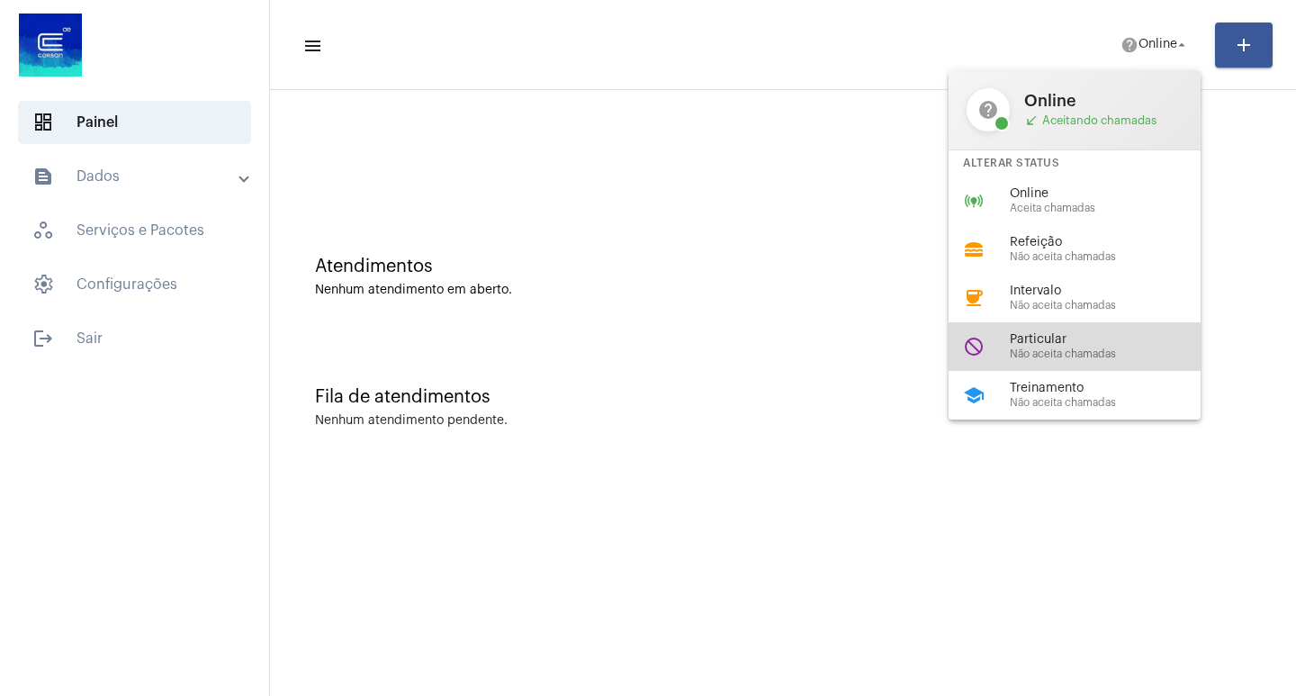
click at [1058, 346] on div "Particular Não aceita chamadas" at bounding box center [1112, 346] width 205 height 27
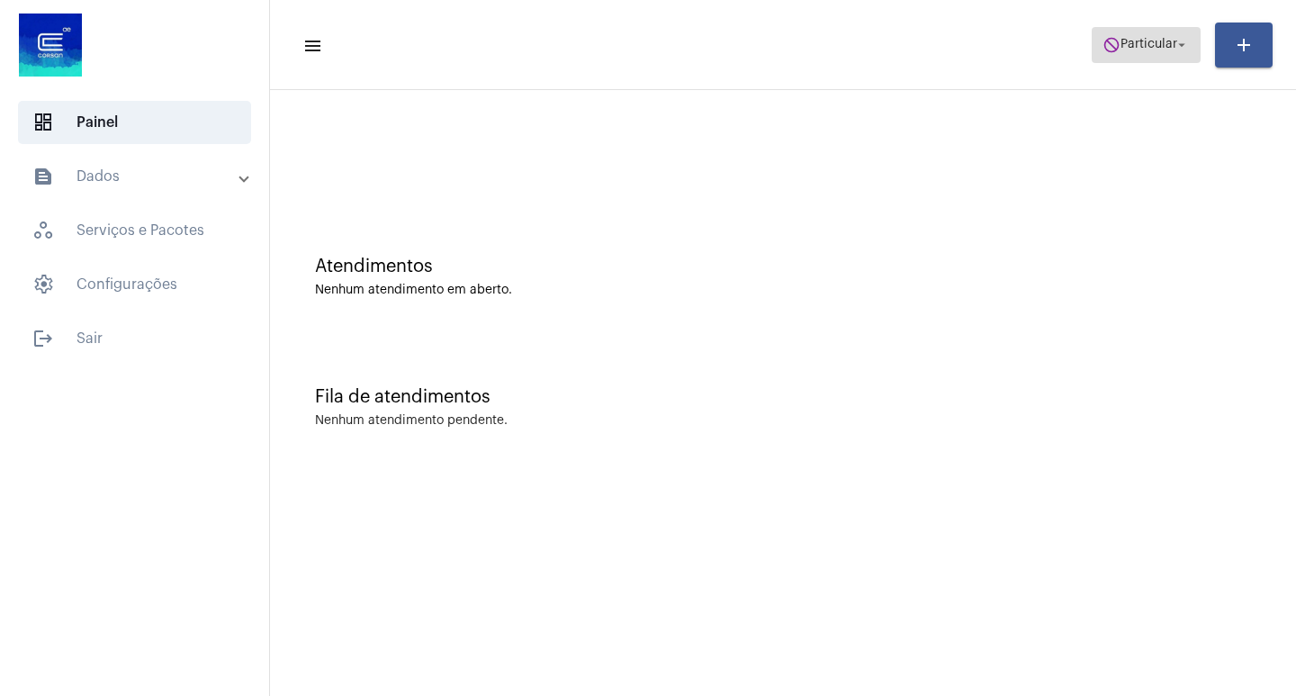
click at [1183, 40] on mat-icon "arrow_drop_down" at bounding box center [1182, 45] width 16 height 16
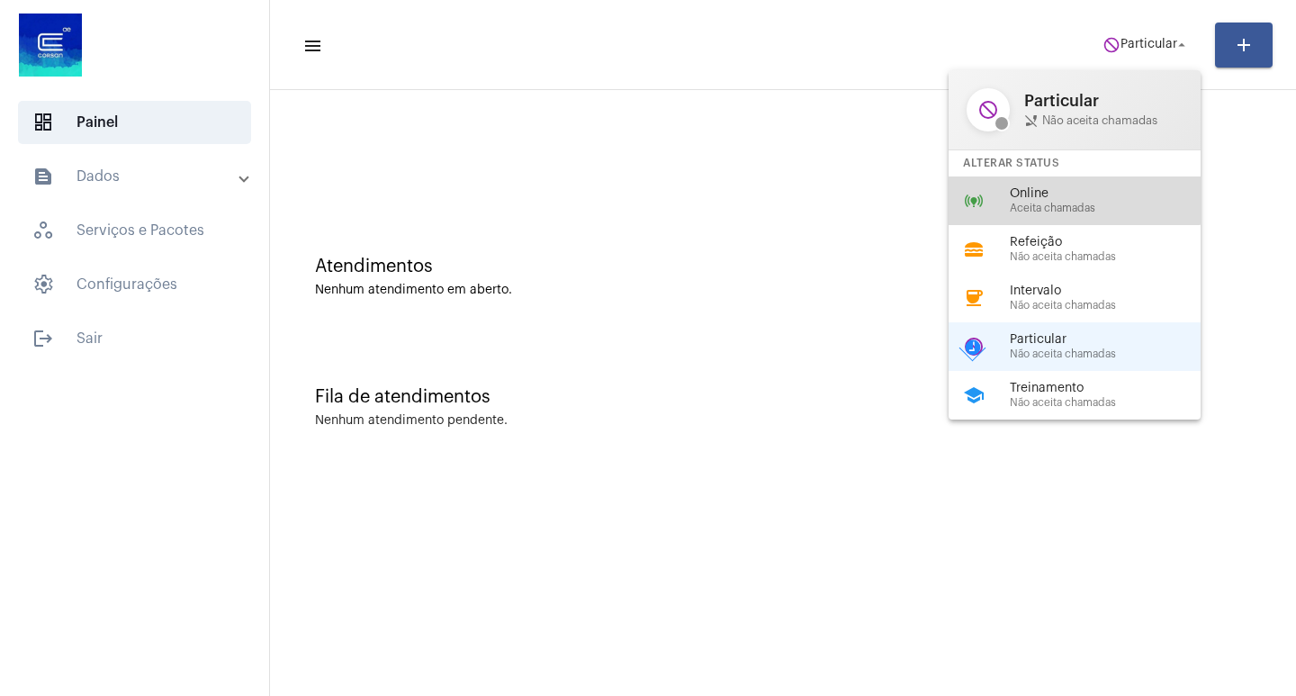
click at [1064, 196] on span "Online" at bounding box center [1112, 193] width 205 height 13
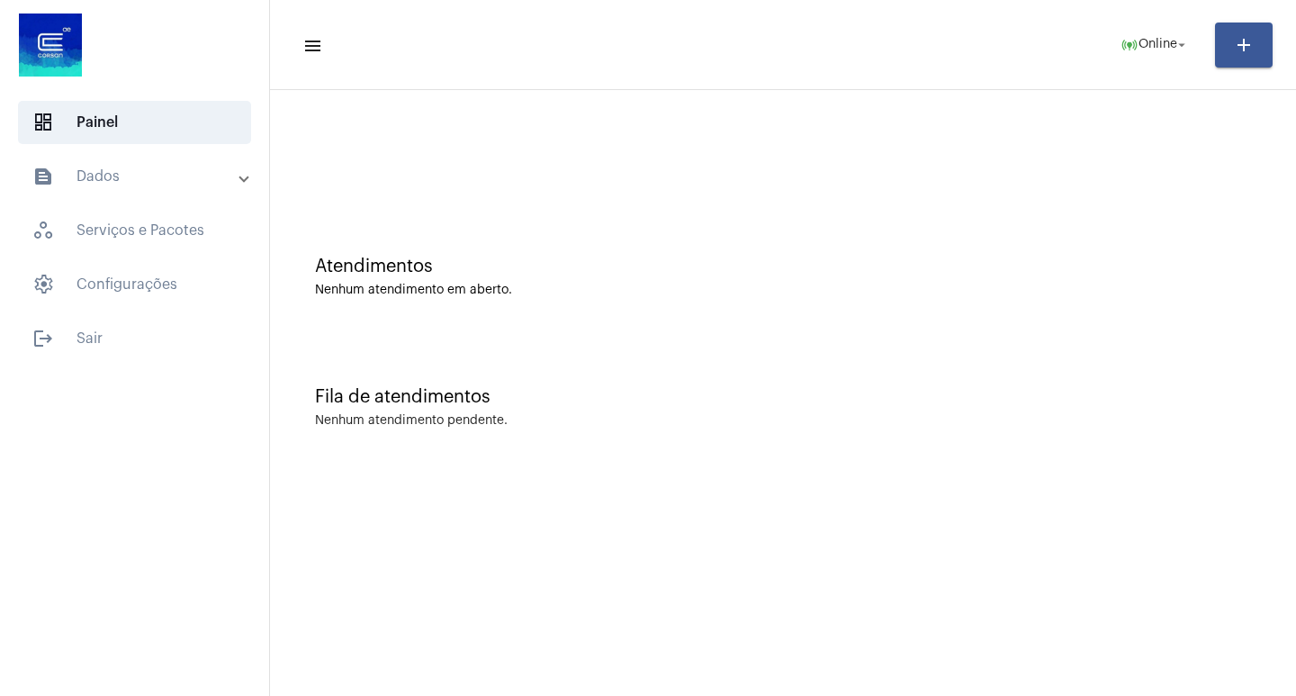
click at [112, 178] on mat-panel-title "text_snippet_outlined Dados" at bounding box center [136, 177] width 208 height 22
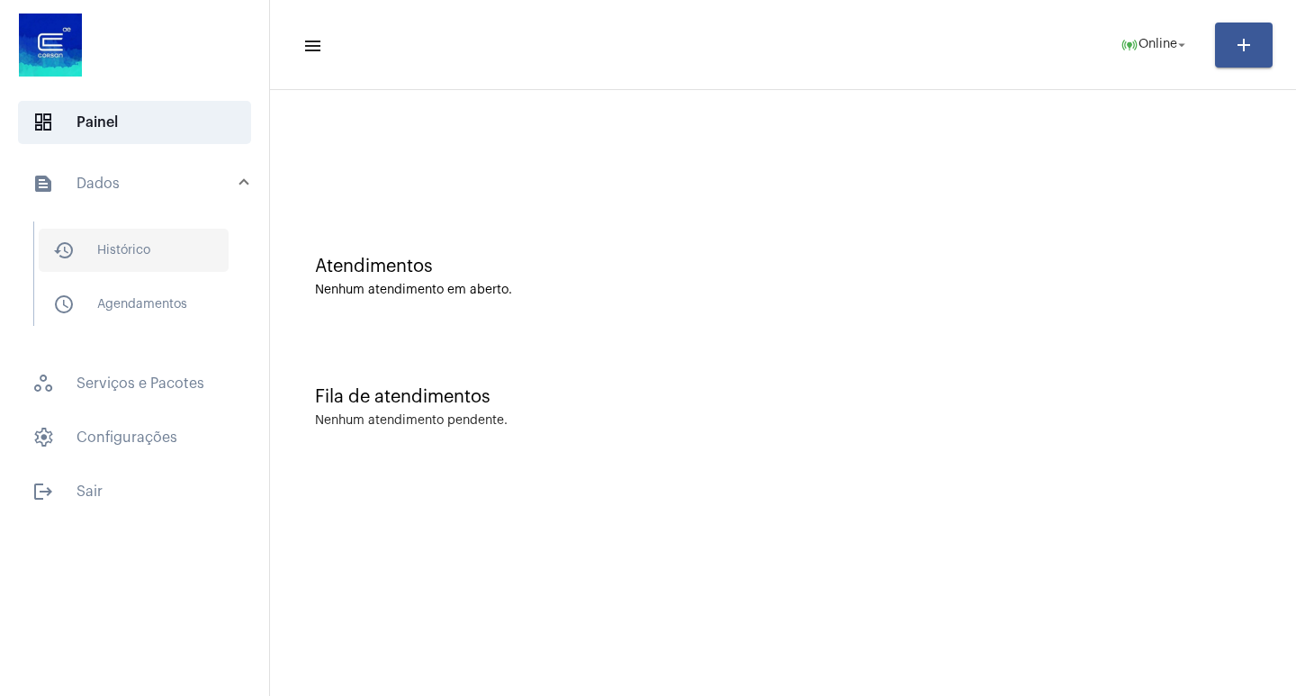
click at [117, 250] on span "history_outlined Histórico" at bounding box center [134, 250] width 190 height 43
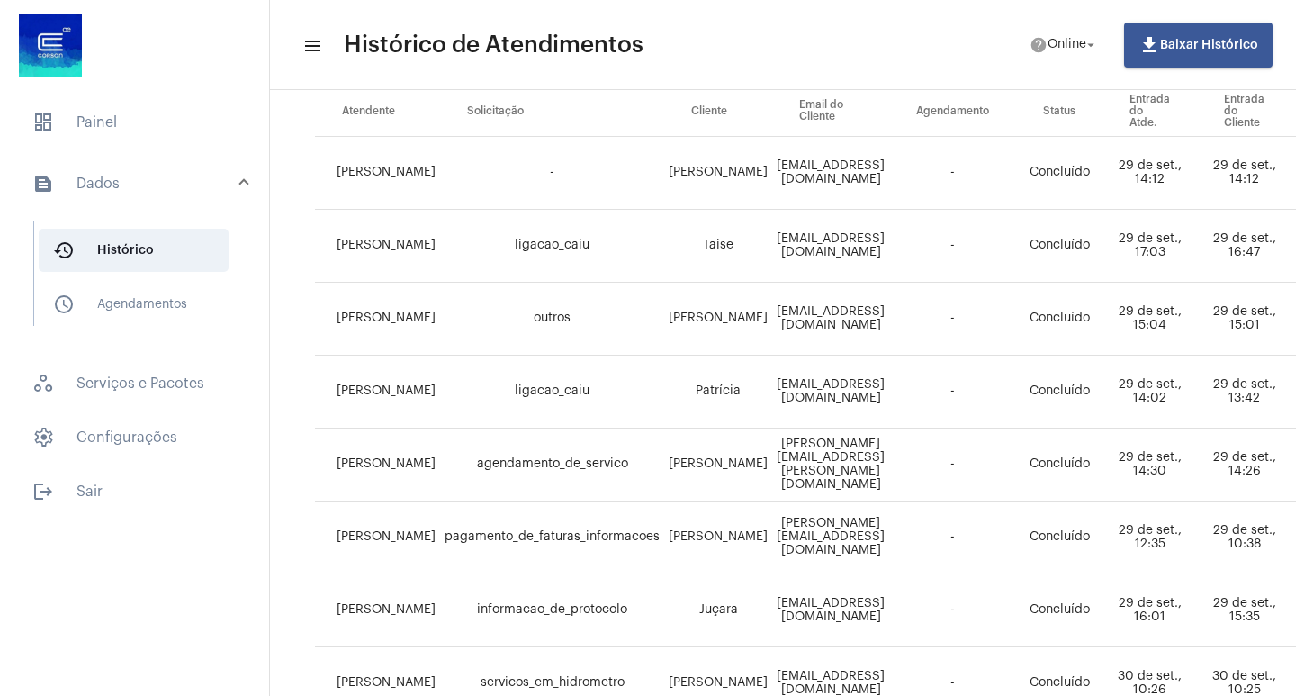
scroll to position [270, 0]
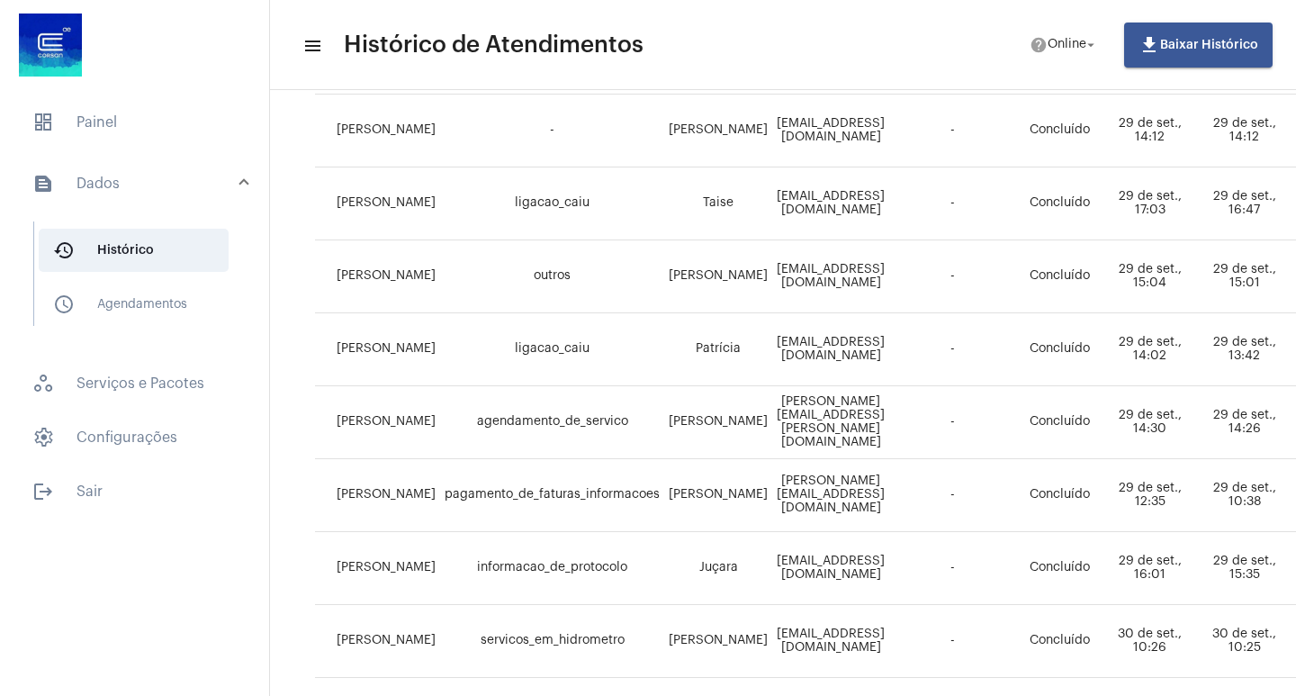
click at [243, 178] on span at bounding box center [243, 183] width 7 height 15
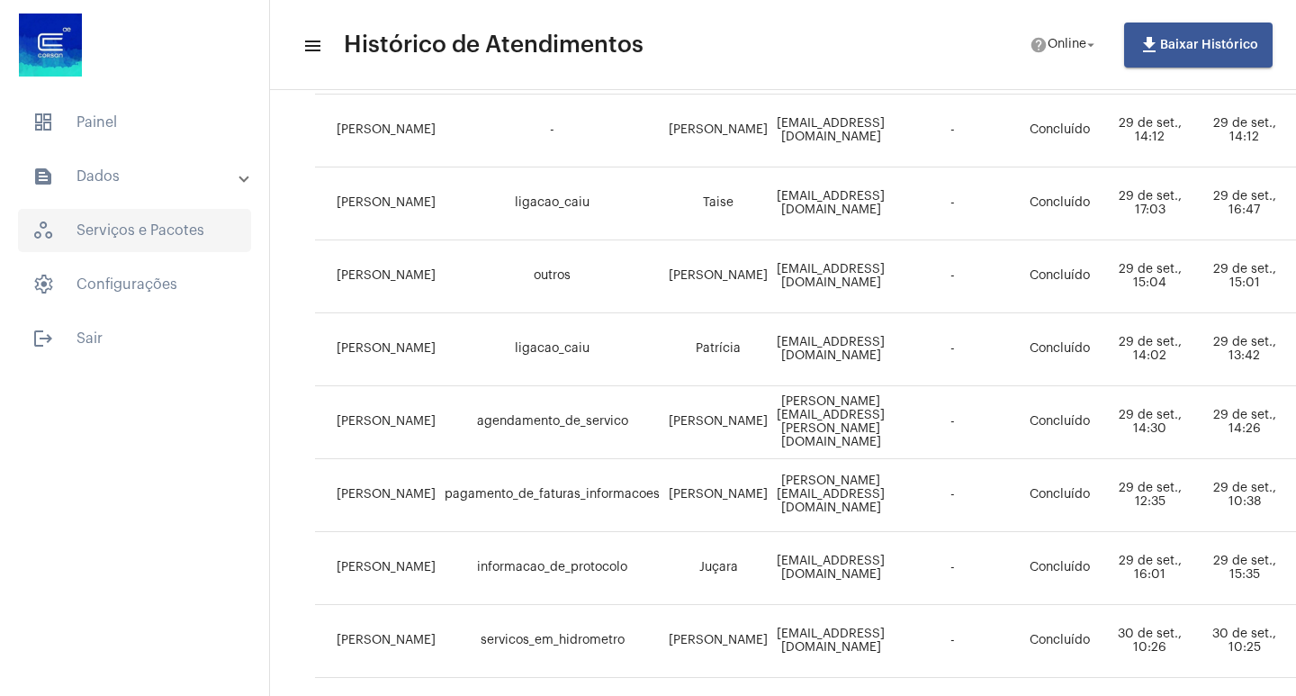
click at [131, 234] on span "workspaces_outlined Serviços e Pacotes" at bounding box center [134, 230] width 233 height 43
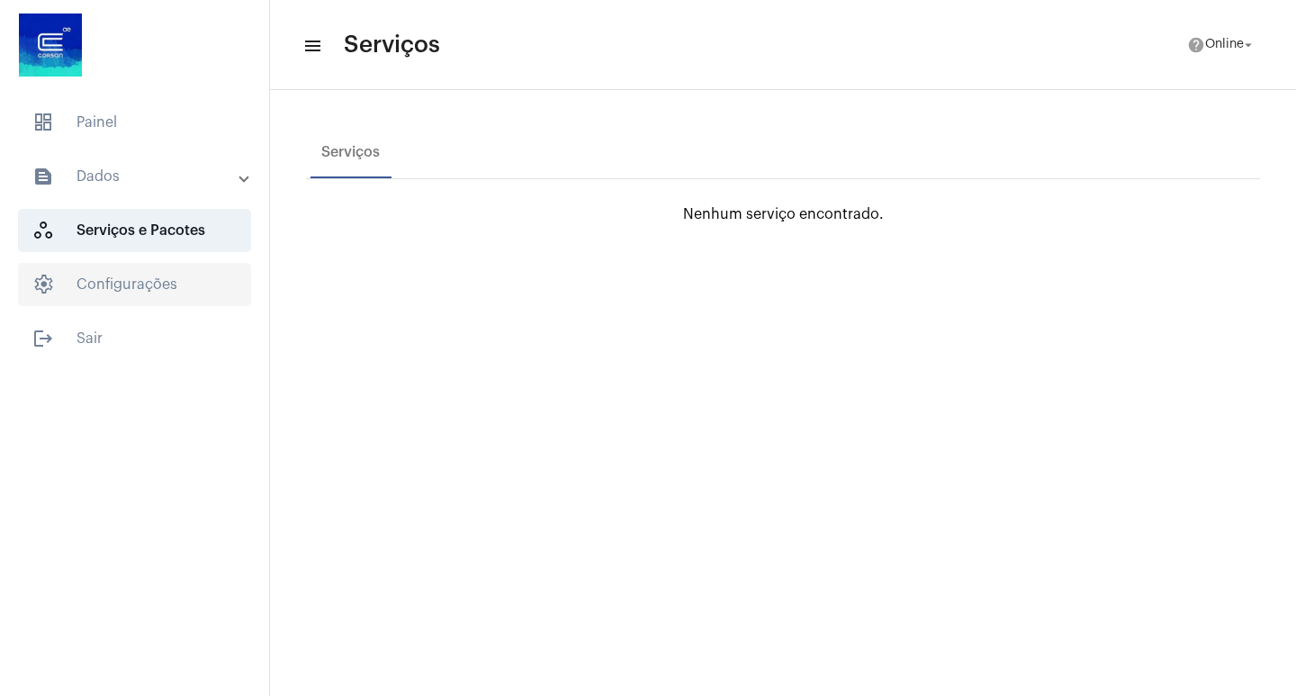
click at [140, 283] on span "settings Configurações" at bounding box center [134, 284] width 233 height 43
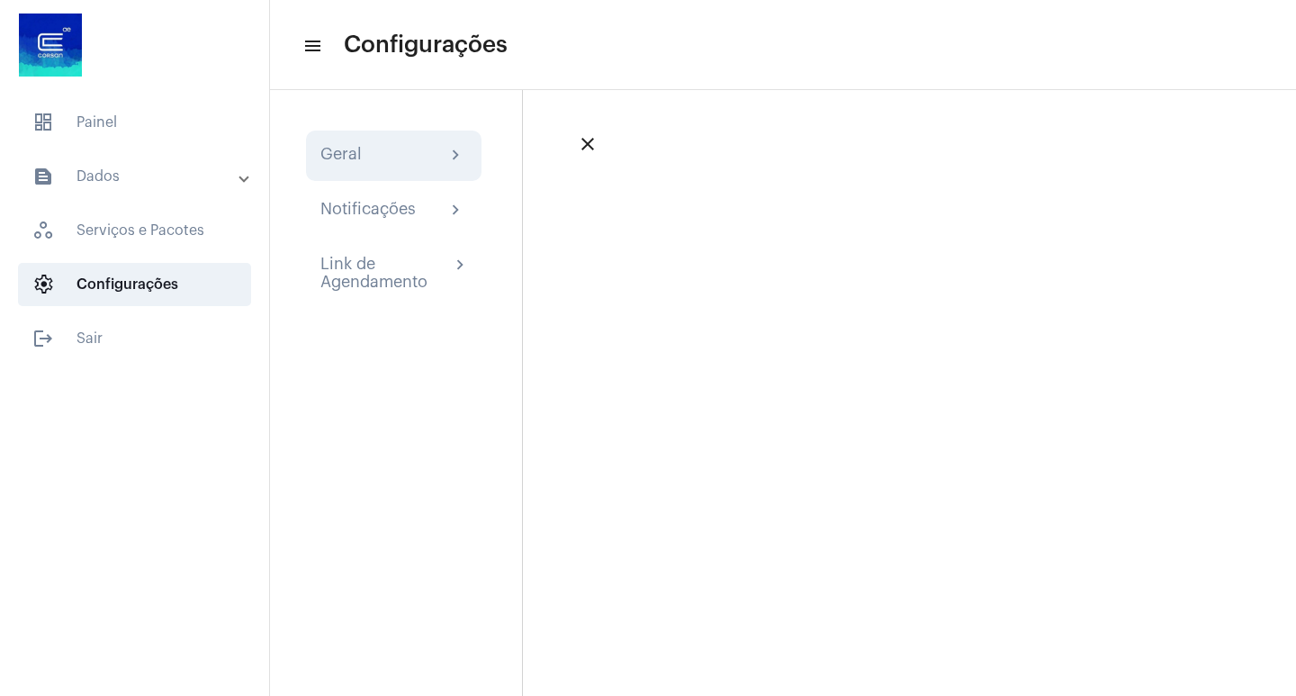
click at [409, 151] on div "Geral chevron_right" at bounding box center [393, 156] width 147 height 22
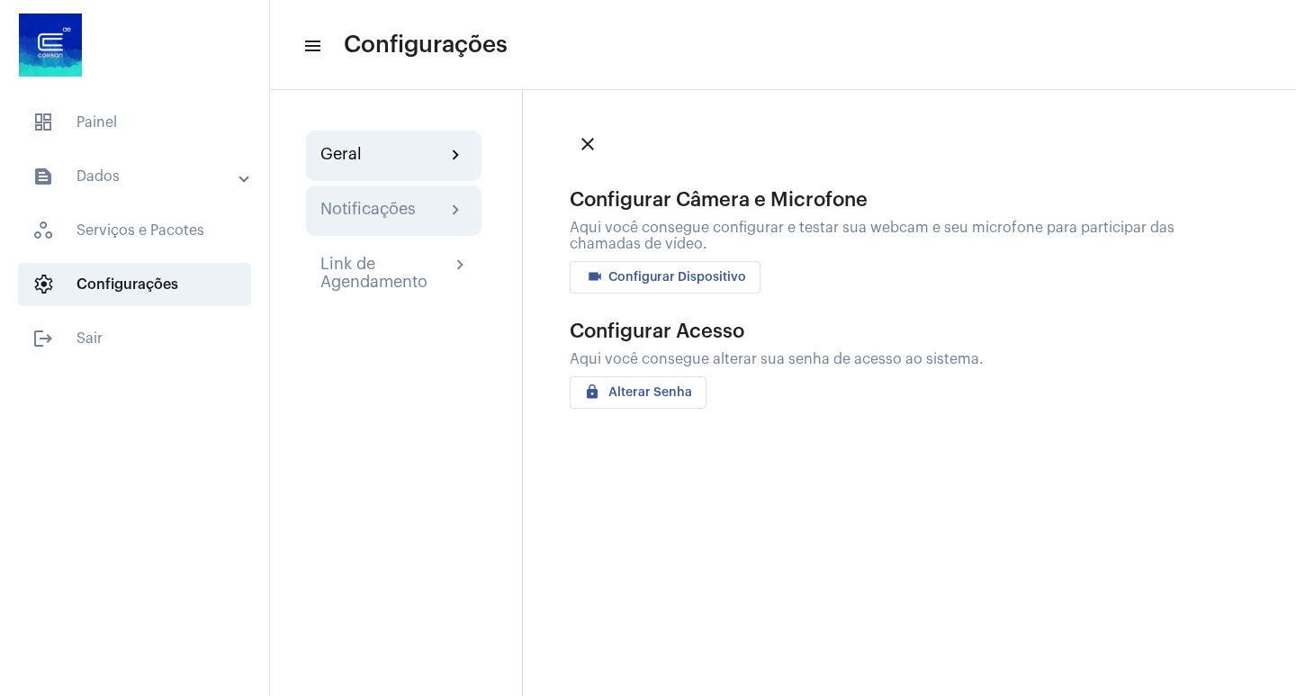
click at [432, 202] on div "Notificações chevron_right" at bounding box center [393, 211] width 147 height 22
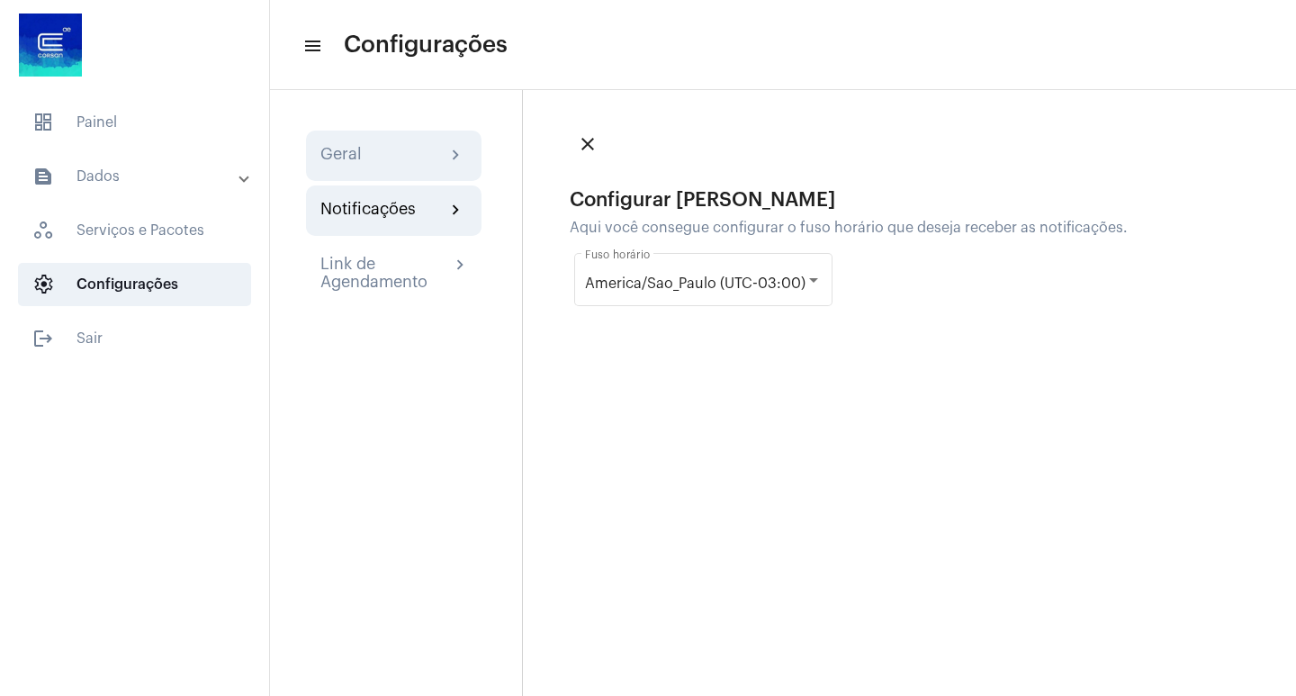
click at [388, 157] on div "Geral chevron_right" at bounding box center [393, 156] width 147 height 22
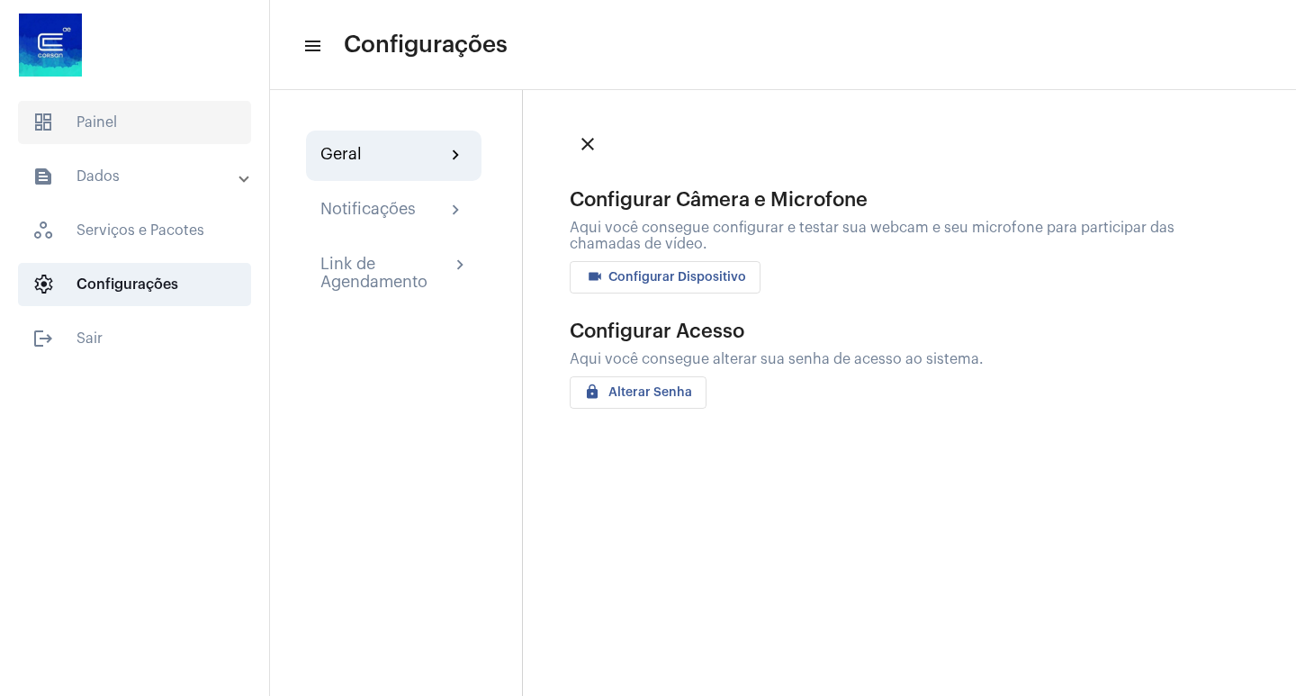
click at [93, 121] on span "dashboard Painel" at bounding box center [134, 122] width 233 height 43
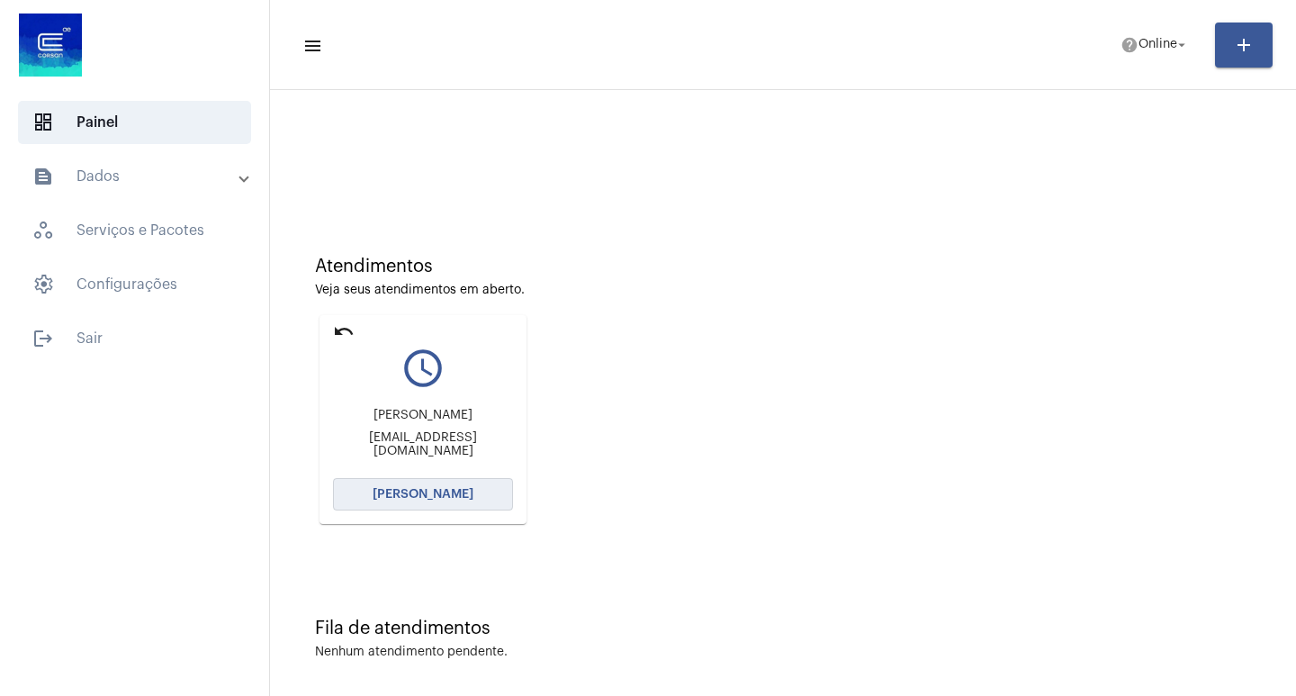
click at [463, 493] on span "[PERSON_NAME]" at bounding box center [423, 494] width 101 height 13
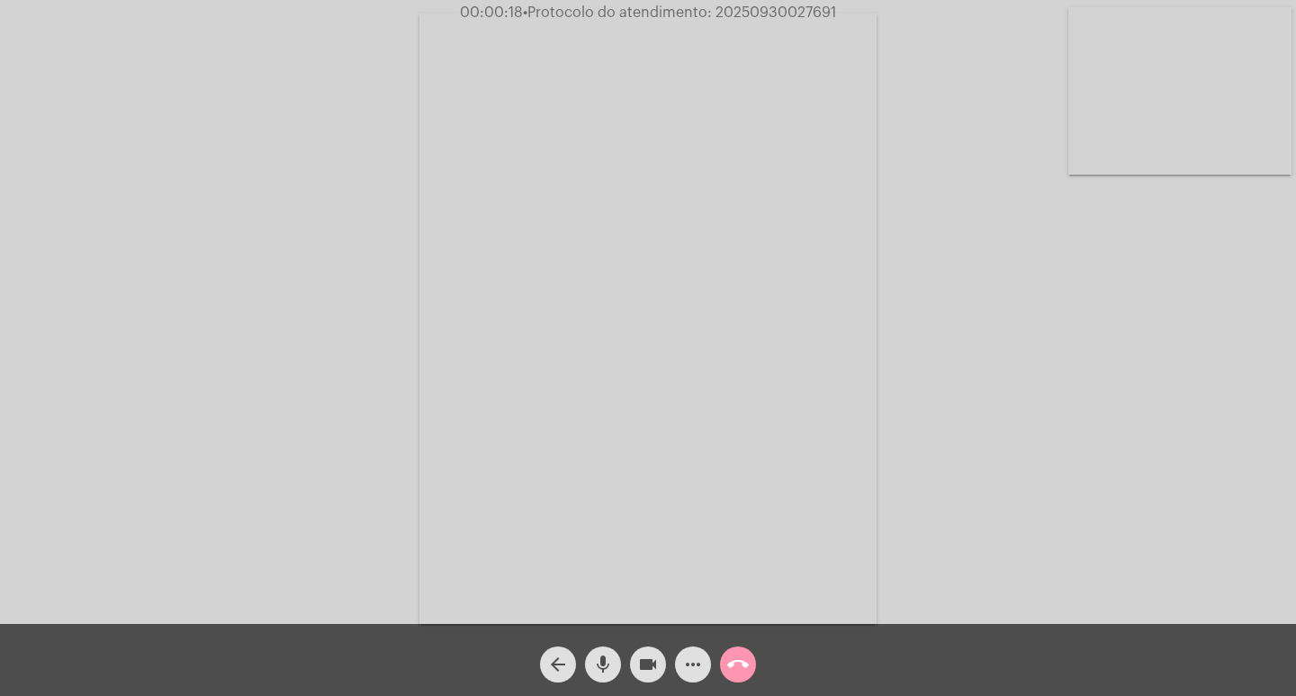
click at [600, 664] on mat-icon "mic" at bounding box center [603, 664] width 22 height 22
click at [603, 663] on mat-icon "mic_off" at bounding box center [603, 664] width 22 height 22
click at [601, 667] on mat-icon "mic" at bounding box center [603, 664] width 22 height 22
click at [603, 666] on mat-icon "mic_off" at bounding box center [603, 664] width 22 height 22
click at [692, 667] on mat-icon "more_horiz" at bounding box center [693, 664] width 22 height 22
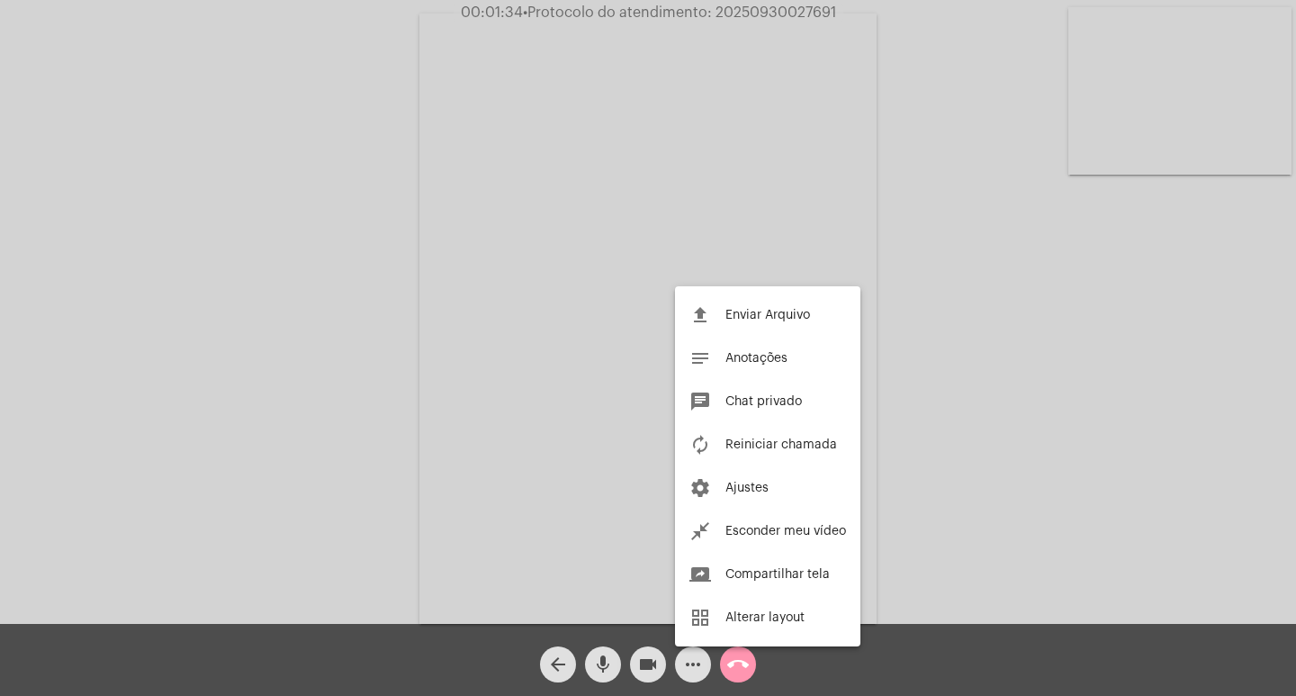
click at [381, 328] on div at bounding box center [648, 348] width 1296 height 696
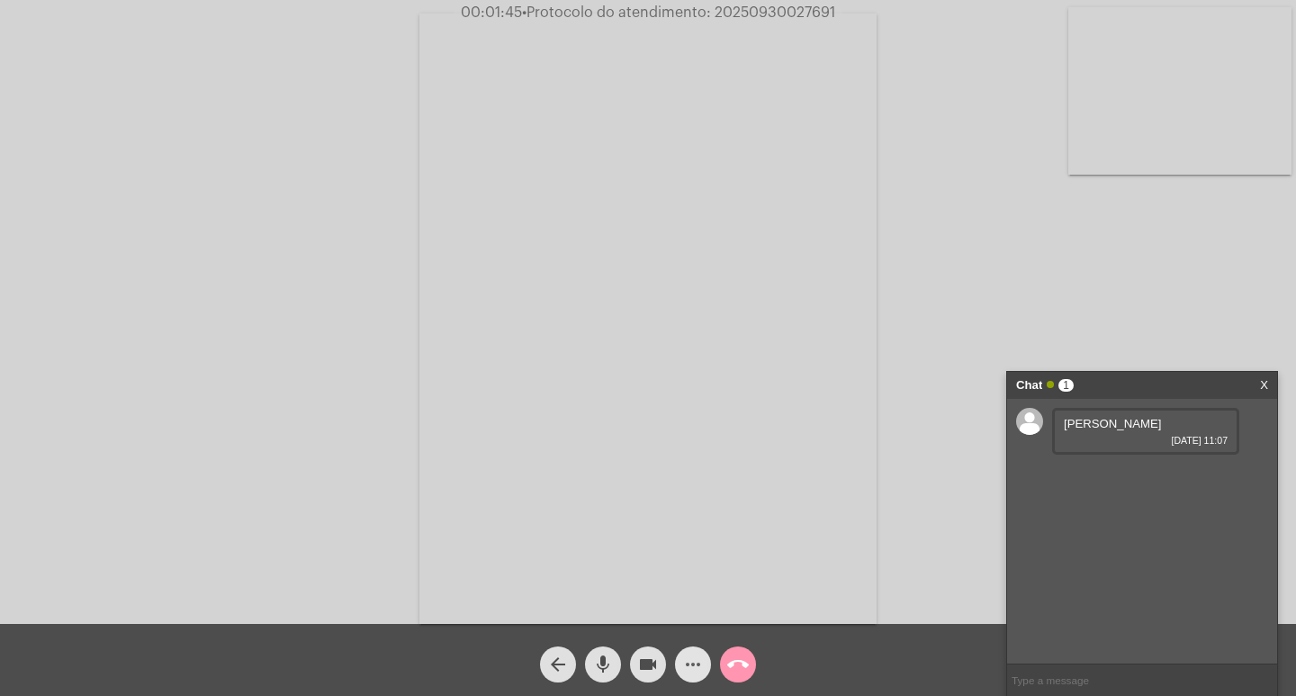
click at [697, 665] on mat-icon "more_horiz" at bounding box center [693, 664] width 22 height 22
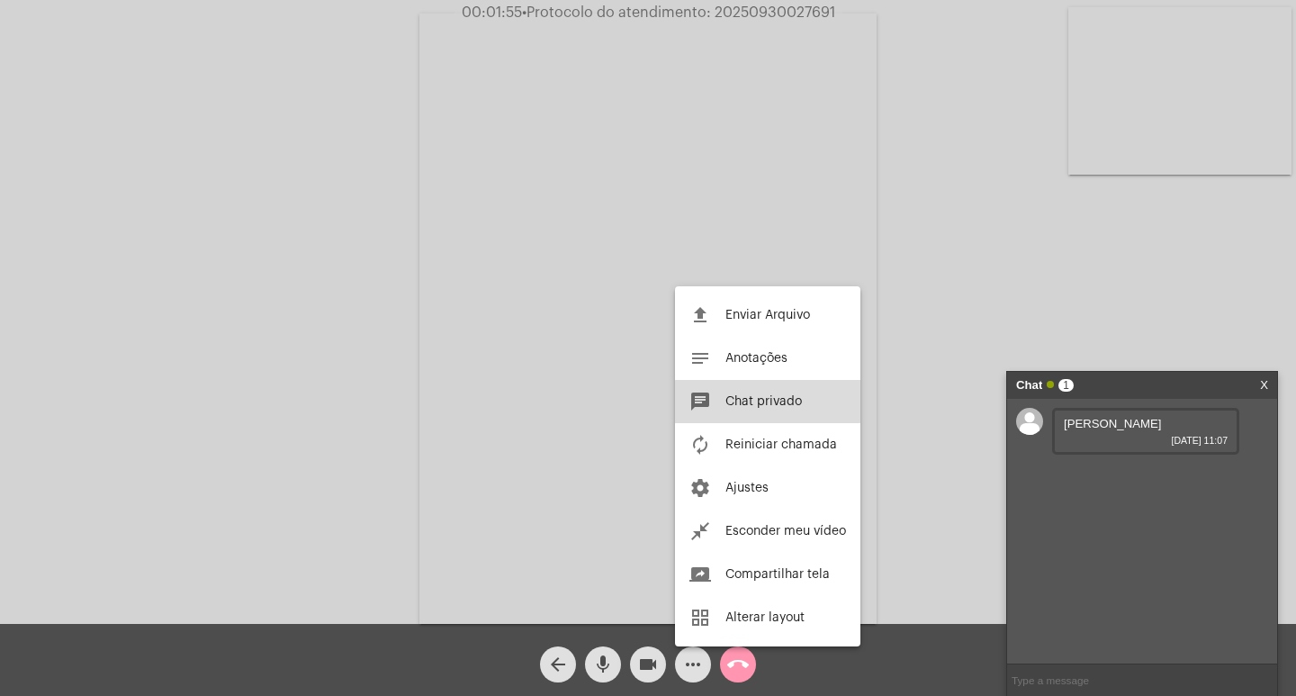
click at [742, 397] on span "Chat privado" at bounding box center [763, 401] width 76 height 13
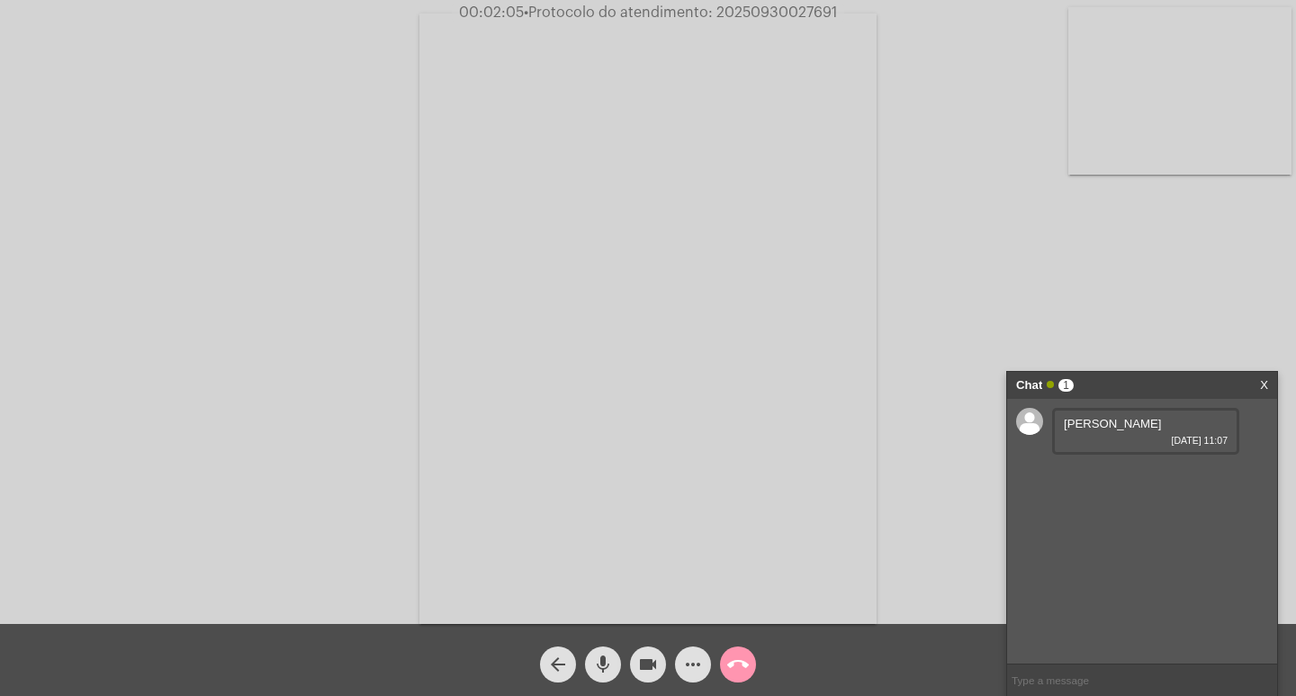
click at [604, 670] on mat-icon "mic" at bounding box center [603, 664] width 22 height 22
click at [643, 669] on mat-icon "videocam" at bounding box center [648, 664] width 22 height 22
click at [641, 664] on mat-icon "videocam_off" at bounding box center [648, 664] width 22 height 22
click at [603, 663] on mat-icon "mic_off" at bounding box center [603, 664] width 22 height 22
click at [602, 671] on mat-icon "mic" at bounding box center [603, 664] width 22 height 22
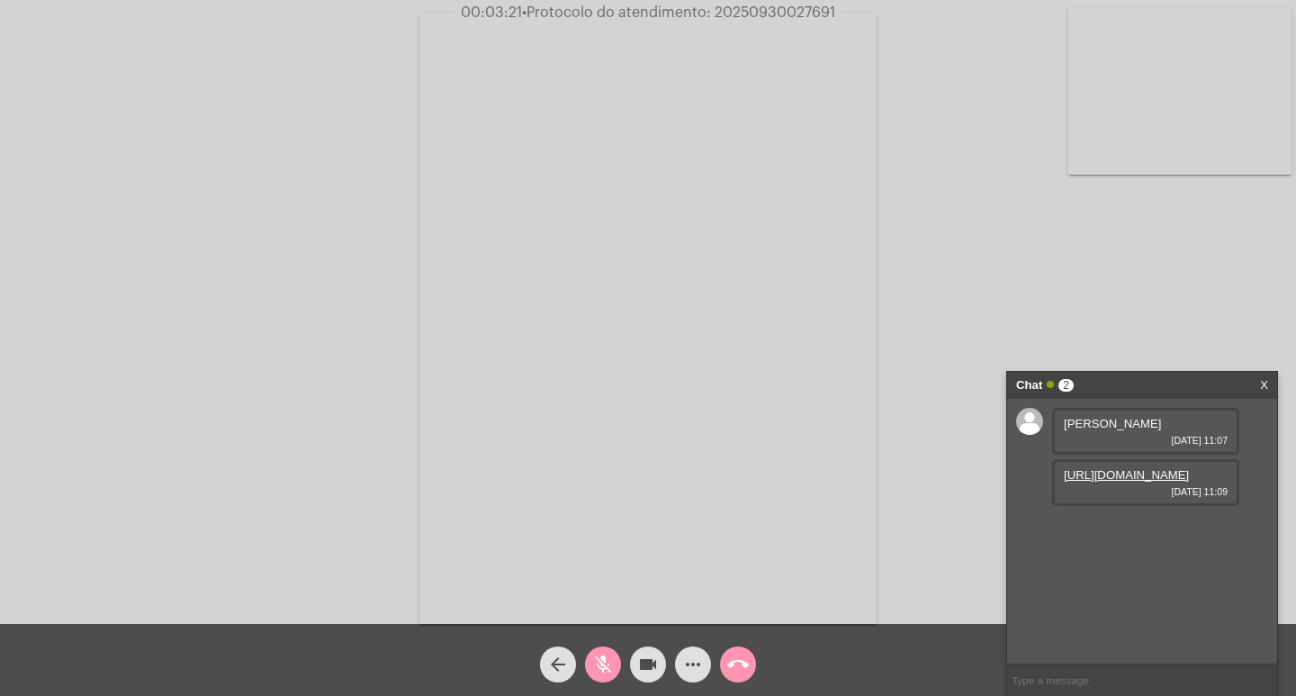
click at [604, 658] on mat-icon "mic_off" at bounding box center [603, 664] width 22 height 22
click at [1147, 481] on link "https://neft-transfer-bucket.s3.amazonaws.com/temp-2093b274-a352-e6e6-ddf1-1c7f…" at bounding box center [1126, 474] width 125 height 13
click at [598, 669] on mat-icon "mic" at bounding box center [603, 664] width 22 height 22
click at [598, 669] on mat-icon "mic_off" at bounding box center [603, 664] width 22 height 22
click at [598, 669] on mat-icon "mic" at bounding box center [603, 664] width 22 height 22
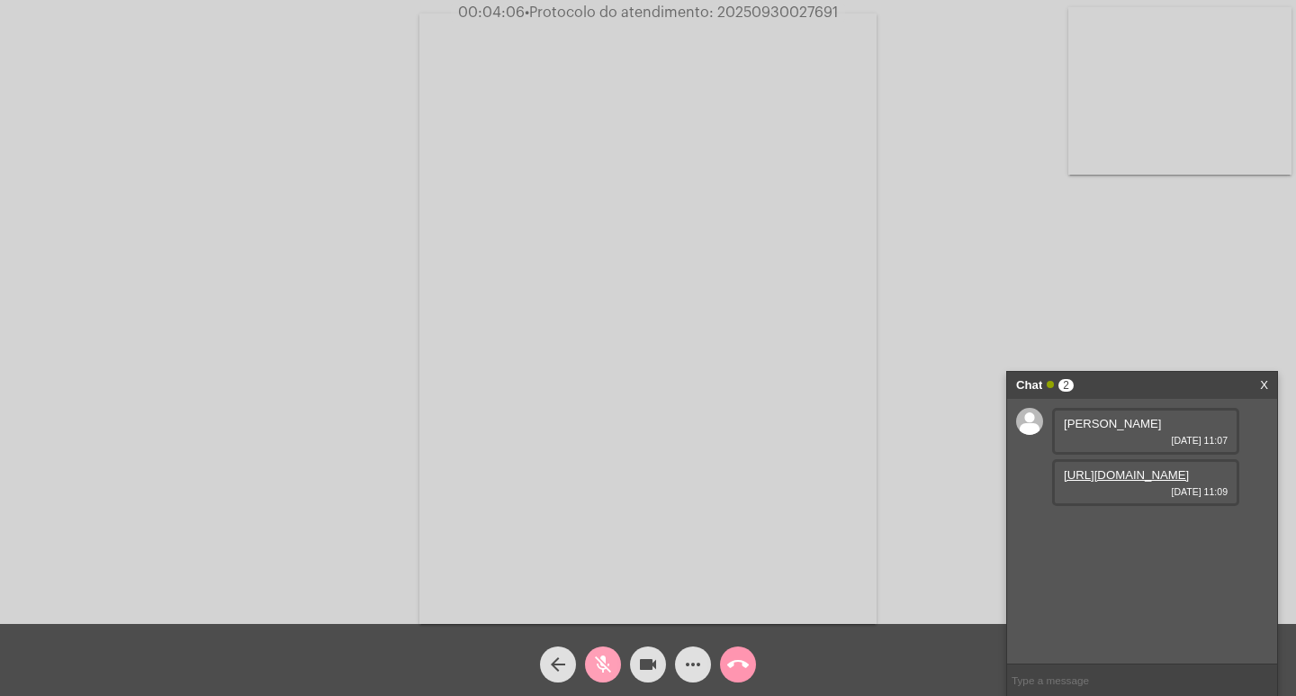
click at [600, 669] on mat-icon "mic_off" at bounding box center [603, 664] width 22 height 22
click at [596, 667] on mat-icon "mic" at bounding box center [603, 664] width 22 height 22
click at [1164, 379] on div "Chat 3" at bounding box center [1123, 385] width 214 height 27
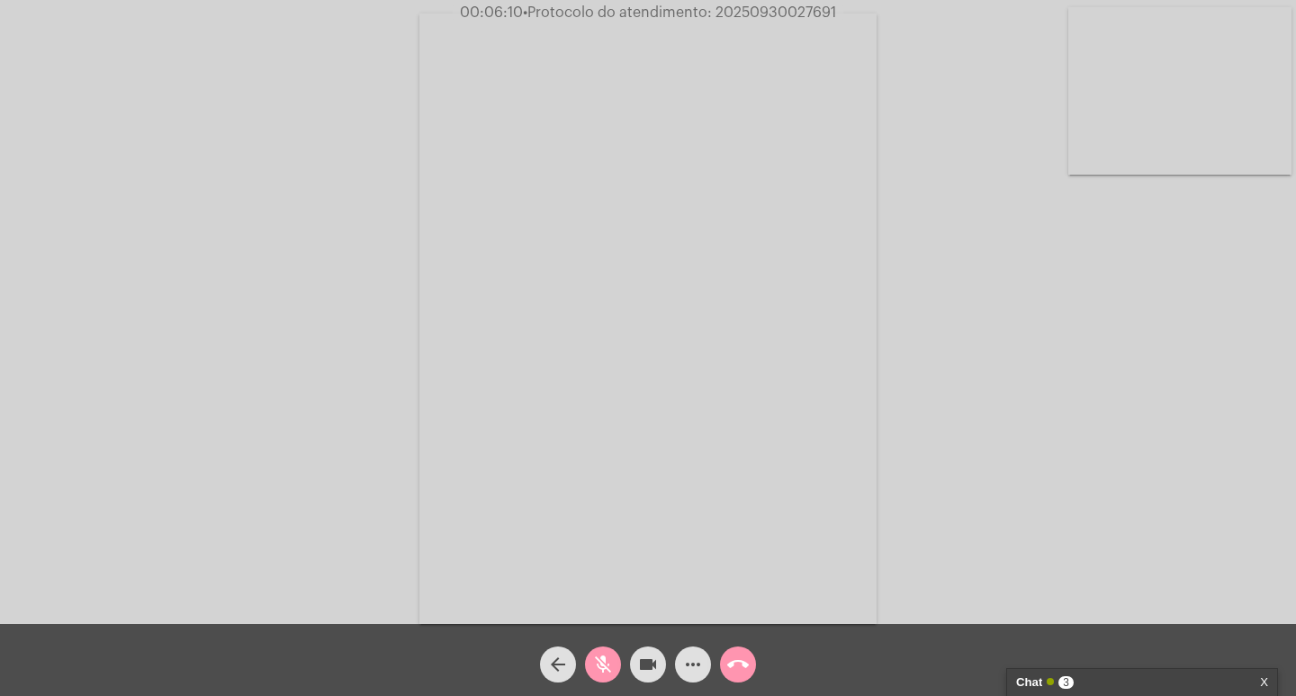
click at [1129, 679] on div "Chat 3" at bounding box center [1123, 682] width 214 height 27
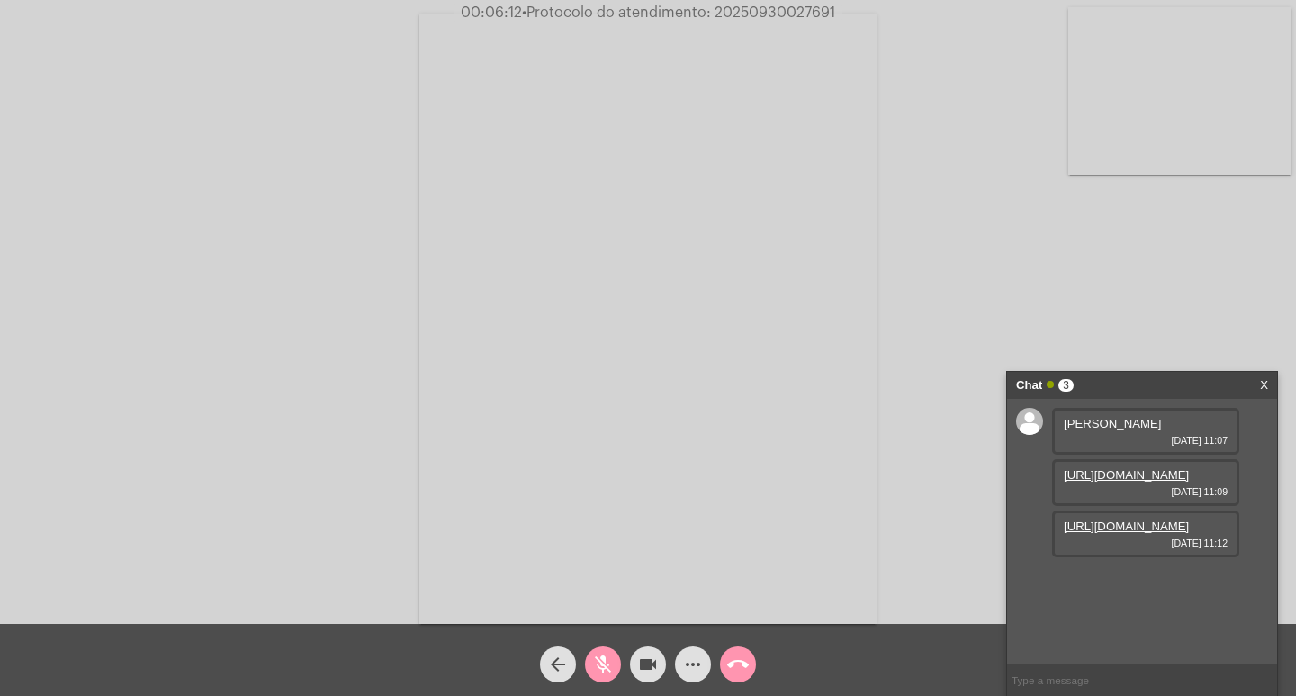
click at [1124, 533] on link "https://neft-transfer-bucket.s3.amazonaws.com/temp-b4f58dbe-6239-6c8e-11ed-620d…" at bounding box center [1126, 525] width 125 height 13
click at [596, 660] on mat-icon "mic_off" at bounding box center [603, 664] width 22 height 22
click at [602, 650] on span "mic" at bounding box center [603, 664] width 22 height 36
click at [598, 657] on mat-icon "mic_off" at bounding box center [603, 664] width 22 height 22
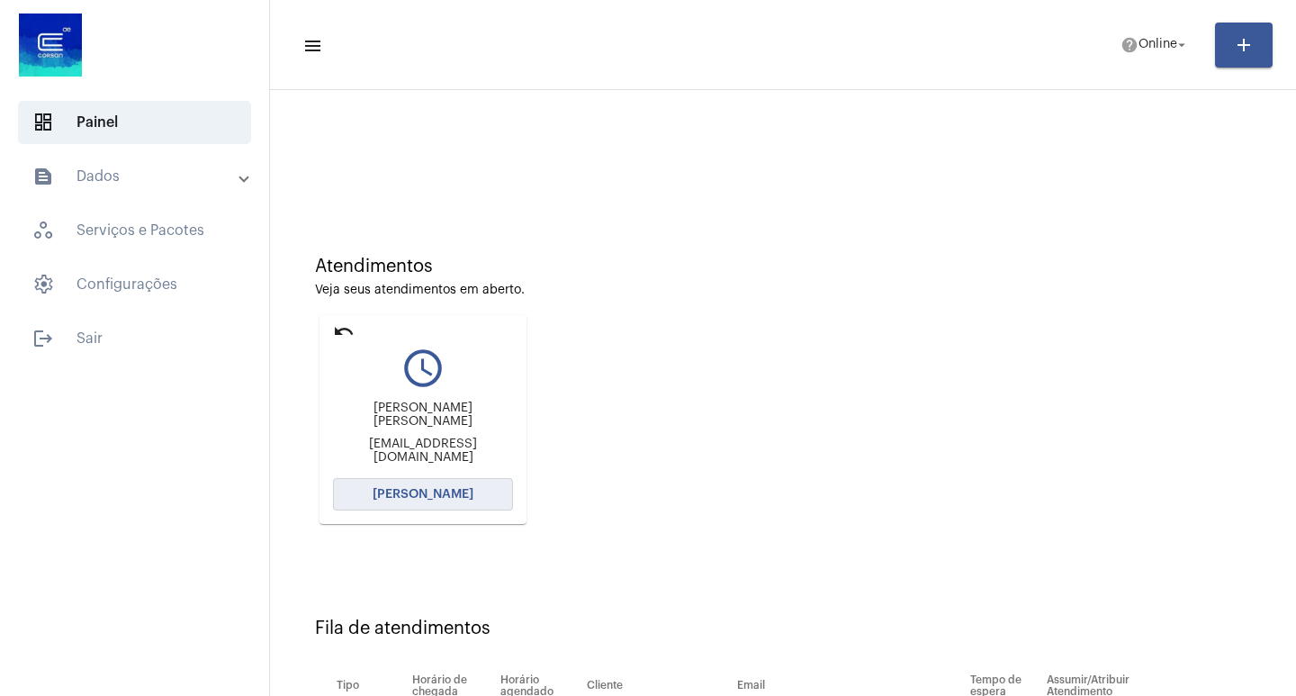
click at [434, 492] on span "[PERSON_NAME]" at bounding box center [423, 494] width 101 height 13
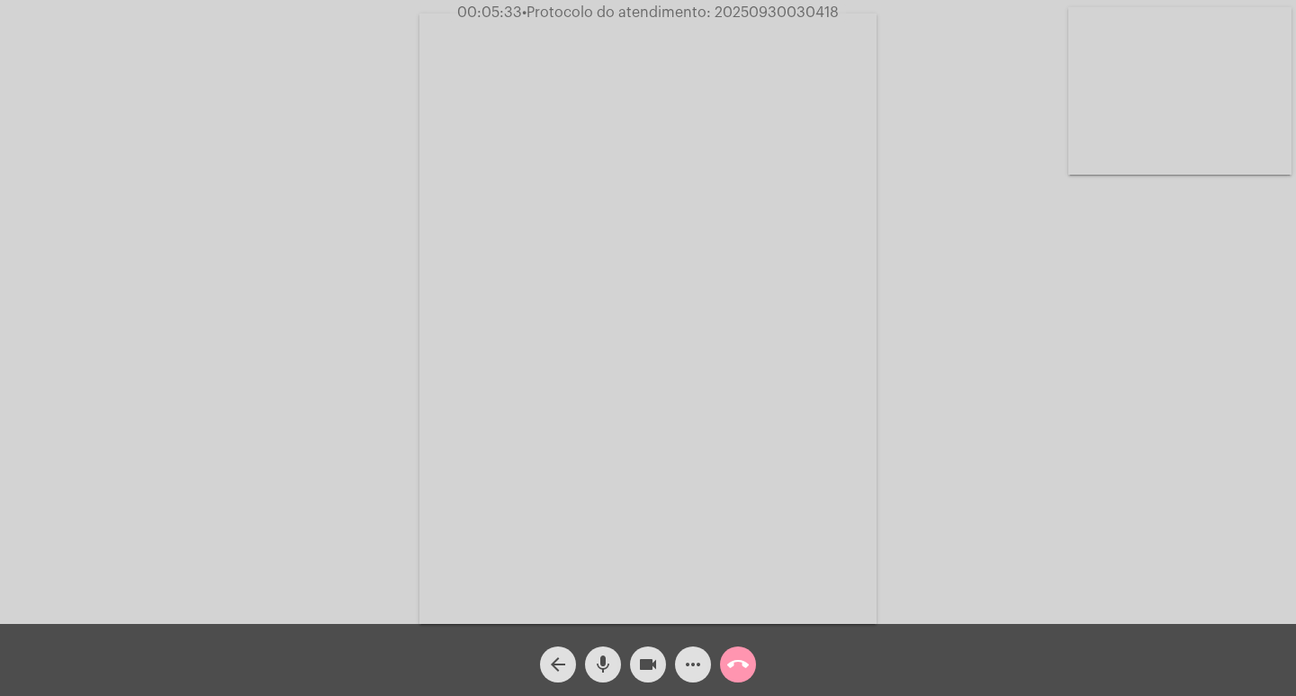
click at [602, 667] on mat-icon "mic" at bounding box center [603, 664] width 22 height 22
click at [605, 668] on mat-icon "mic_off" at bounding box center [603, 664] width 22 height 22
click at [599, 669] on mat-icon "mic" at bounding box center [603, 664] width 22 height 22
click at [602, 665] on mat-icon "mic_off" at bounding box center [603, 664] width 22 height 22
click at [644, 661] on mat-icon "videocam" at bounding box center [648, 664] width 22 height 22
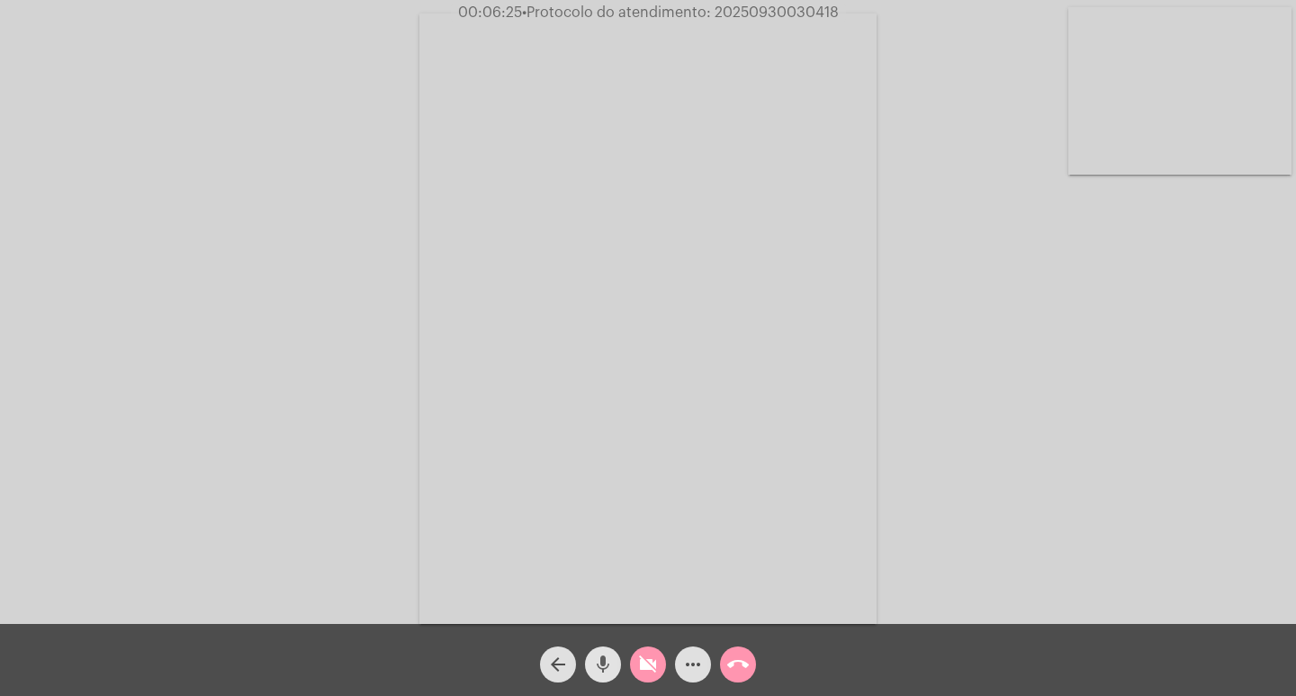
click at [593, 662] on mat-icon "mic" at bounding box center [603, 664] width 22 height 22
click at [609, 663] on mat-icon "mic_off" at bounding box center [603, 664] width 22 height 22
click at [648, 662] on mat-icon "videocam_off" at bounding box center [648, 664] width 22 height 22
click at [654, 665] on mat-icon "videocam" at bounding box center [648, 664] width 22 height 22
click at [607, 670] on mat-icon "mic" at bounding box center [603, 664] width 22 height 22
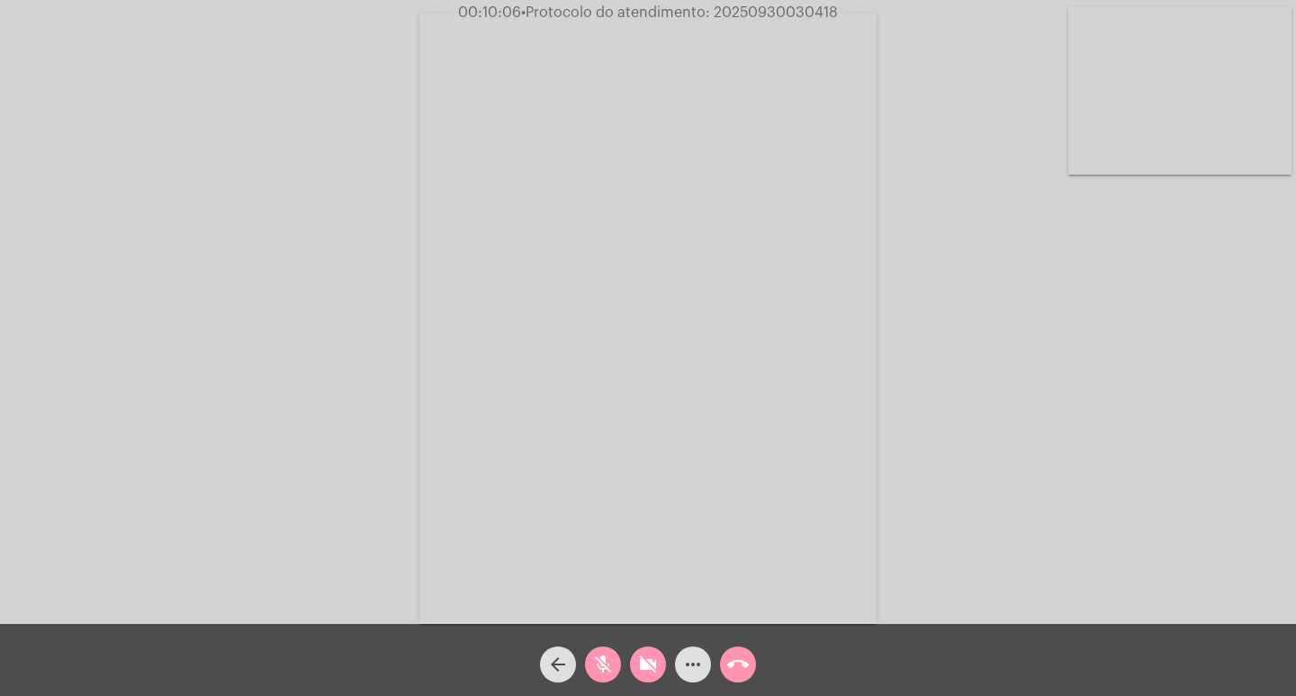
click at [635, 661] on button "videocam_off" at bounding box center [648, 664] width 36 height 36
click at [601, 659] on mat-icon "mic_off" at bounding box center [603, 664] width 22 height 22
click at [605, 661] on mat-icon "mic" at bounding box center [603, 664] width 22 height 22
click at [606, 666] on mat-icon "mic_off" at bounding box center [603, 664] width 22 height 22
click at [610, 666] on mat-icon "mic" at bounding box center [603, 664] width 22 height 22
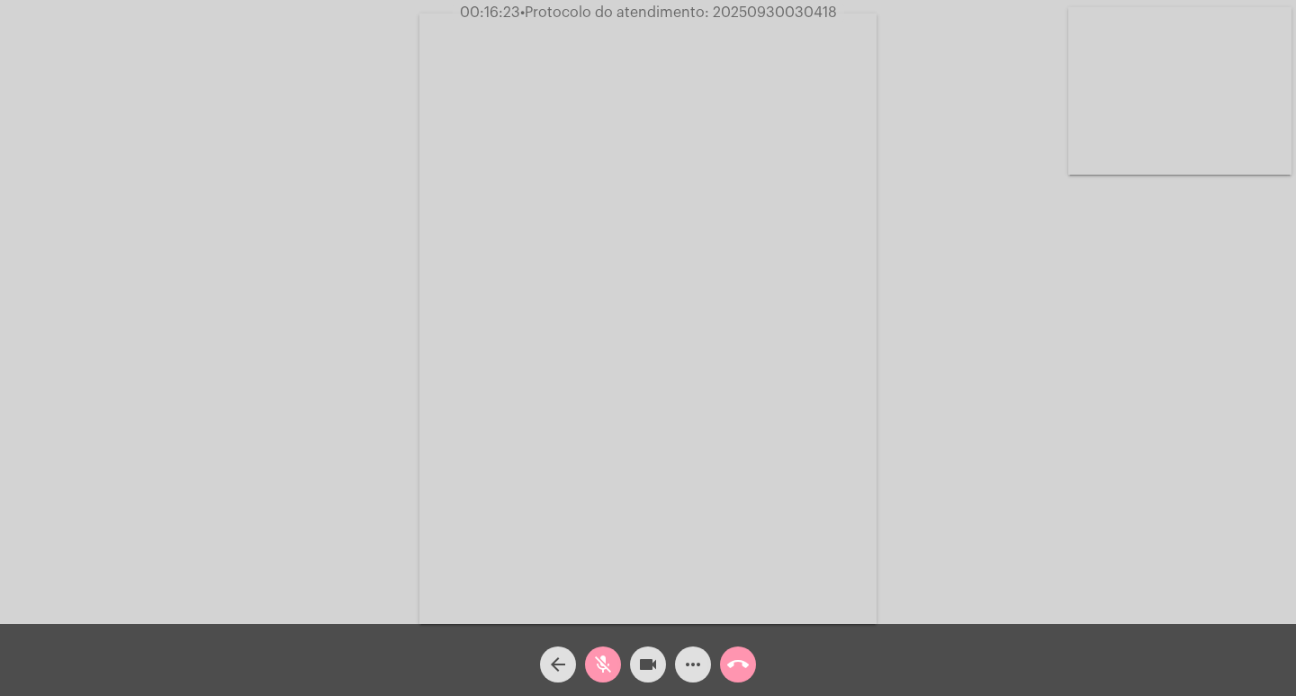
click at [655, 674] on mat-icon "videocam" at bounding box center [648, 664] width 22 height 22
click at [626, 656] on div "videocam_off" at bounding box center [647, 659] width 45 height 45
click at [606, 663] on mat-icon "mic_off" at bounding box center [603, 664] width 22 height 22
click at [607, 670] on mat-icon "mic" at bounding box center [603, 664] width 22 height 22
click at [643, 661] on mat-icon "videocam" at bounding box center [648, 664] width 22 height 22
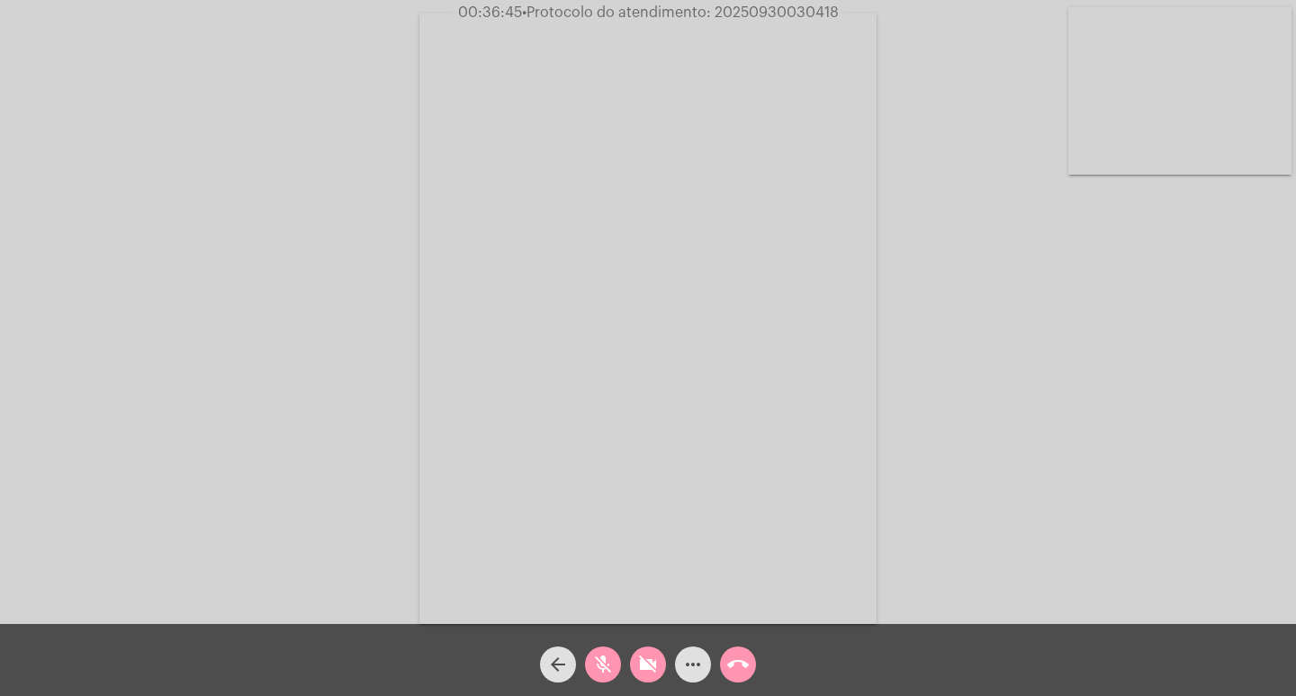
click at [646, 662] on mat-icon "videocam_off" at bounding box center [648, 664] width 22 height 22
click at [601, 661] on mat-icon "mic_off" at bounding box center [603, 664] width 22 height 22
click at [922, 79] on div "Acessando Câmera e Microfone..." at bounding box center [648, 316] width 1292 height 624
click at [914, 112] on div "Acessando Câmera e Microfone..." at bounding box center [648, 316] width 1292 height 624
click at [832, 12] on span "• Protocolo do atendimento: 20250930030418" at bounding box center [680, 12] width 317 height 14
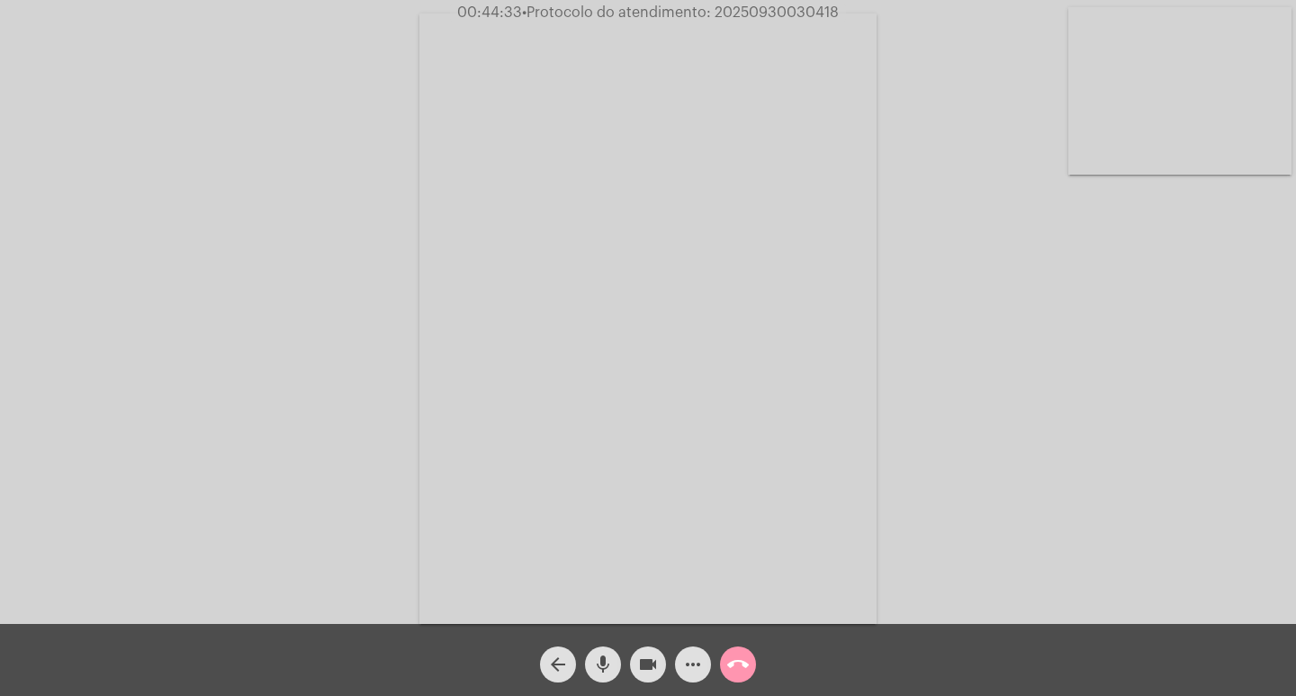
click at [832, 12] on span "• Protocolo do atendimento: 20250930030418" at bounding box center [680, 12] width 317 height 14
copy span "20250930030418"
click at [691, 659] on mat-icon "more_horiz" at bounding box center [693, 664] width 22 height 22
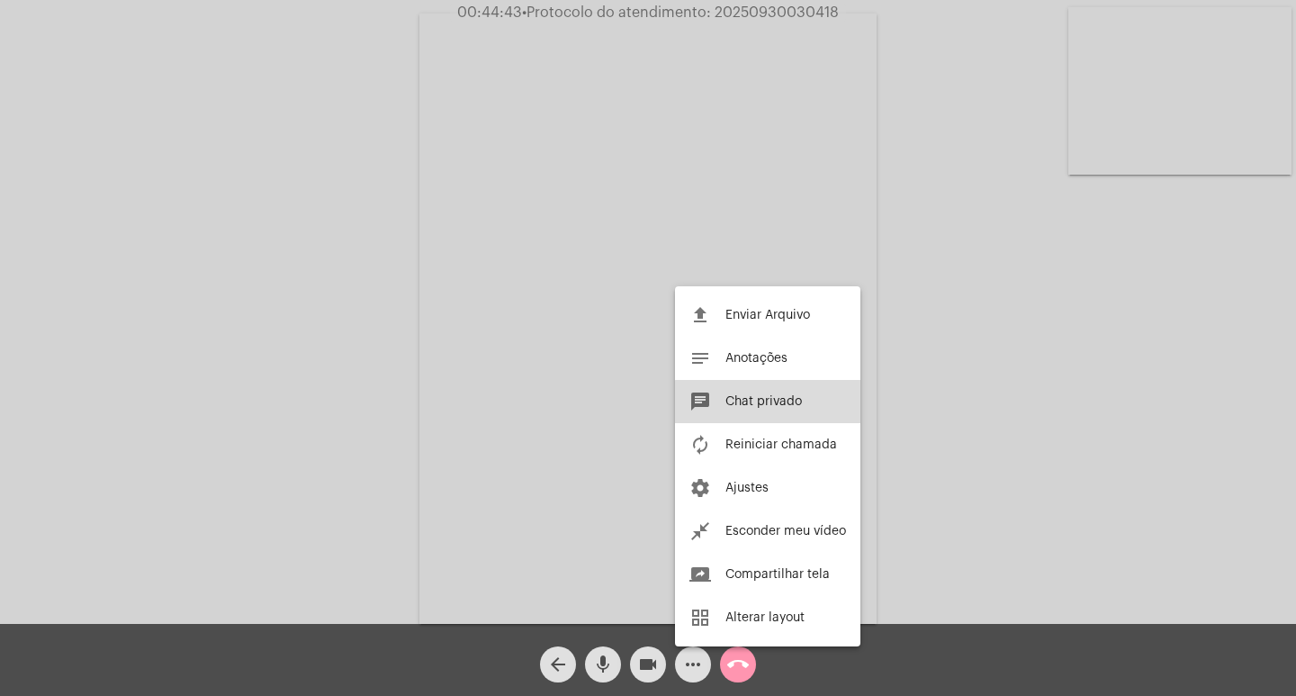
click at [772, 403] on span "Chat privado" at bounding box center [763, 401] width 76 height 13
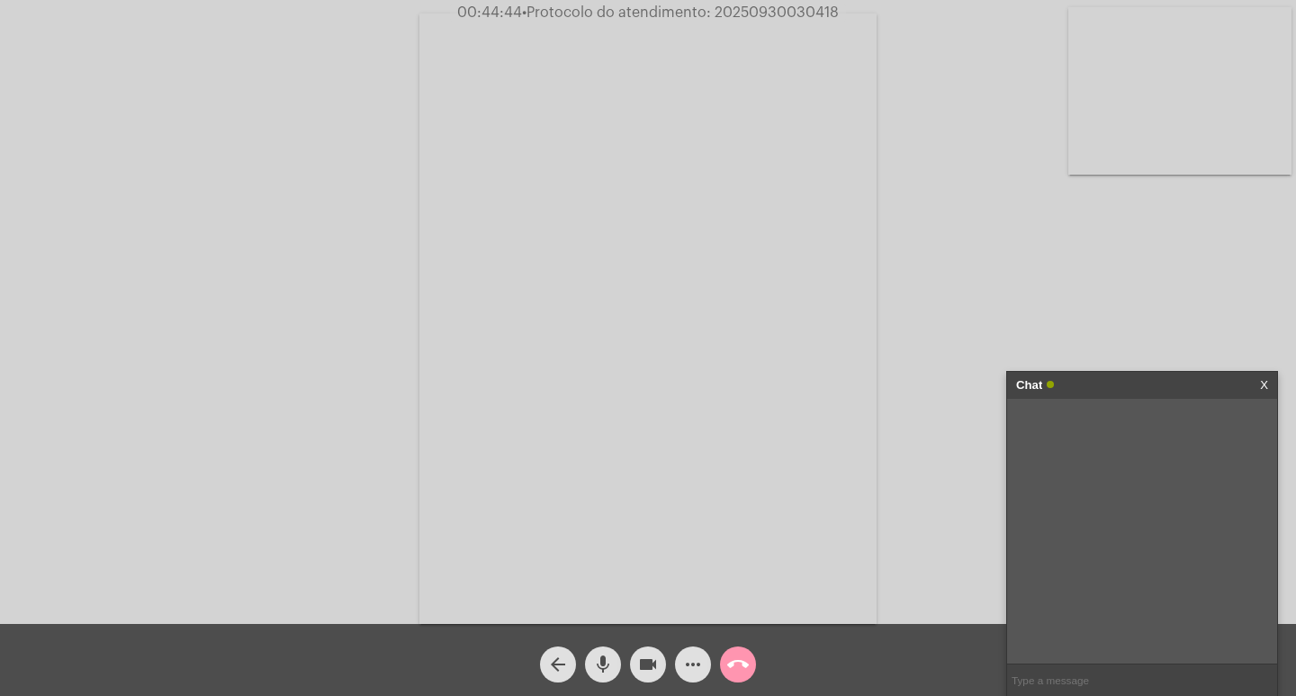
click at [1101, 672] on input "text" at bounding box center [1142, 679] width 270 height 31
paste input "20250930030418"
type input "protocolo 20250930030418"
click at [940, 115] on div "Acessando Câmera e Microfone..." at bounding box center [648, 316] width 1292 height 624
click at [310, 67] on div "Acessando Câmera e Microfone..." at bounding box center [648, 316] width 1292 height 624
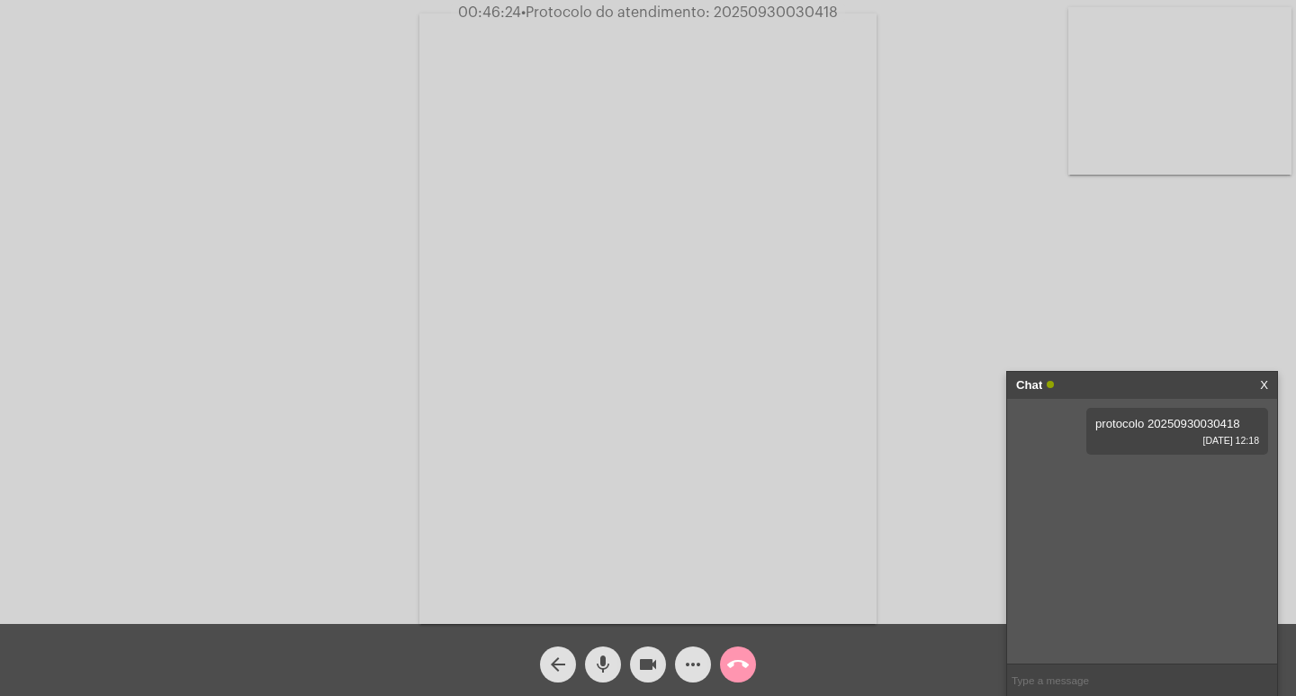
click at [607, 664] on mat-icon "mic" at bounding box center [603, 664] width 22 height 22
click at [648, 674] on mat-icon "videocam" at bounding box center [648, 664] width 22 height 22
click at [643, 671] on mat-icon "videocam_off" at bounding box center [648, 664] width 22 height 22
click at [608, 661] on mat-icon "mic_off" at bounding box center [603, 664] width 22 height 22
click at [601, 670] on mat-icon "mic" at bounding box center [603, 664] width 22 height 22
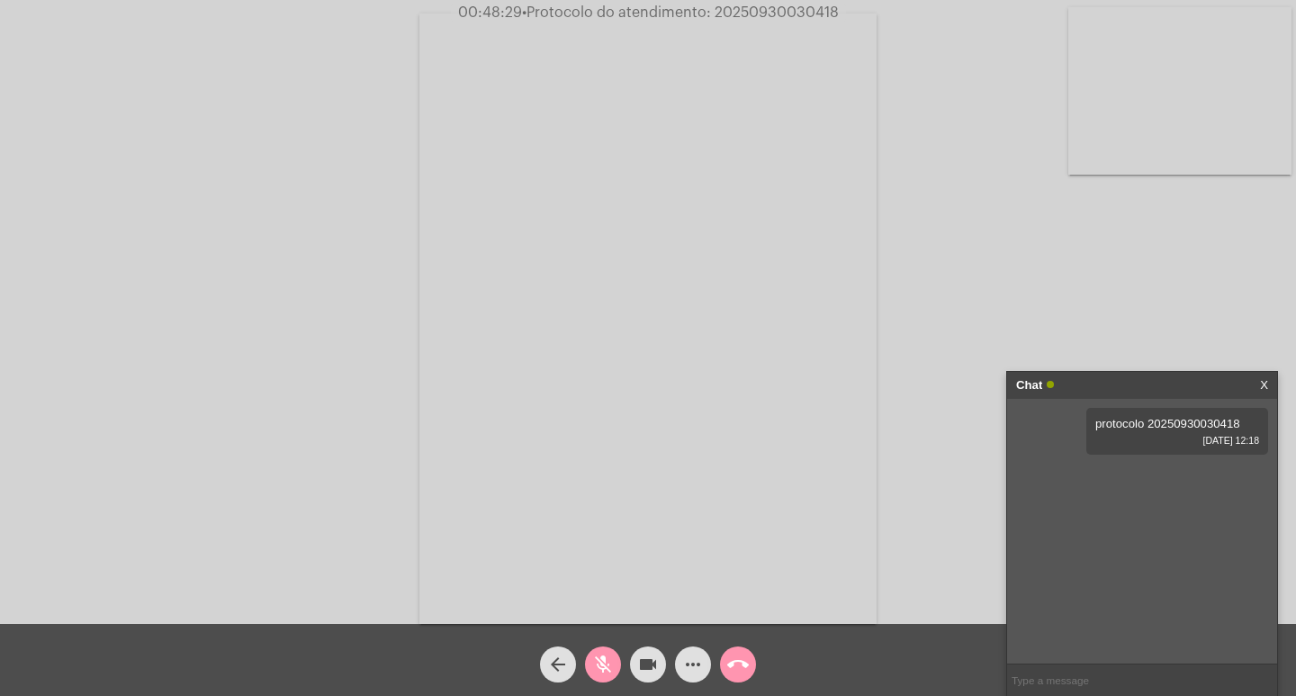
click at [648, 670] on mat-icon "videocam" at bounding box center [648, 664] width 22 height 22
click at [661, 668] on button "videocam_off" at bounding box center [648, 664] width 36 height 36
click at [606, 663] on mat-icon "mic_off" at bounding box center [603, 664] width 22 height 22
click at [601, 661] on mat-icon "mic" at bounding box center [603, 664] width 22 height 22
click at [656, 664] on mat-icon "videocam" at bounding box center [648, 664] width 22 height 22
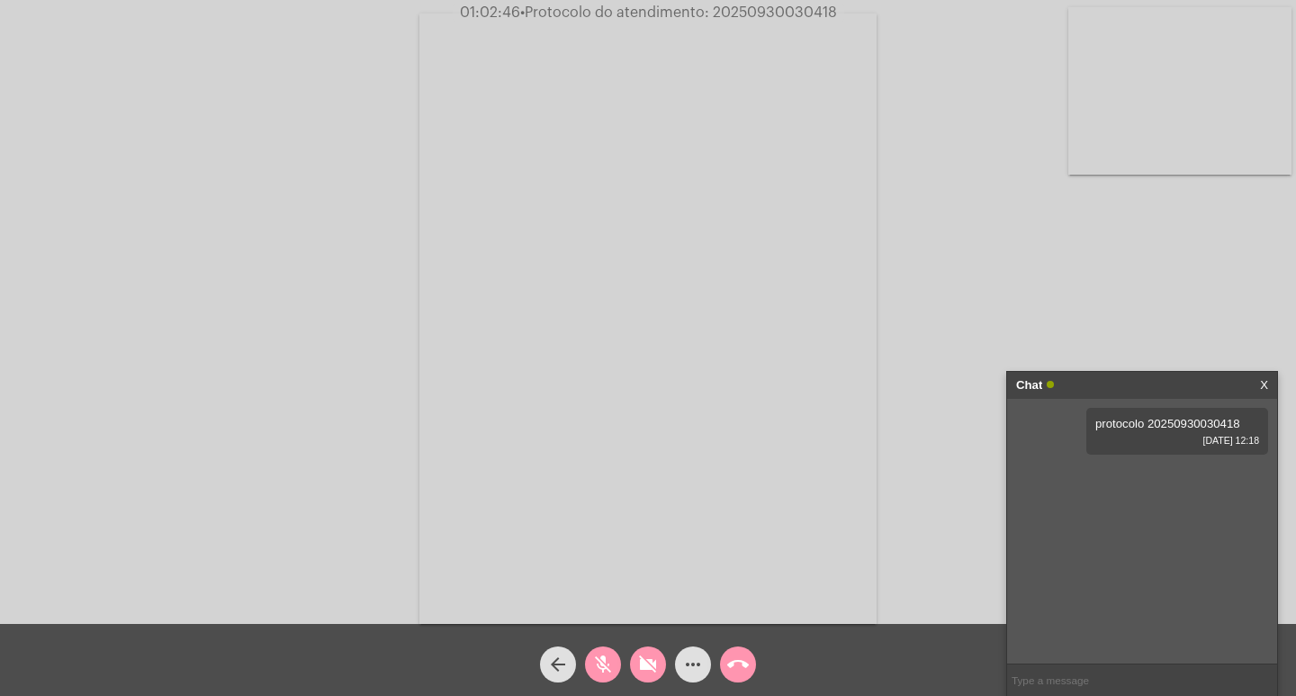
click at [647, 668] on mat-icon "videocam_off" at bounding box center [648, 664] width 22 height 22
click at [607, 669] on mat-icon "mic_off" at bounding box center [603, 664] width 22 height 22
click at [608, 673] on mat-icon "mic" at bounding box center [603, 664] width 22 height 22
click at [608, 664] on mat-icon "mic_off" at bounding box center [603, 664] width 22 height 22
click at [605, 666] on mat-icon "mic" at bounding box center [603, 664] width 22 height 22
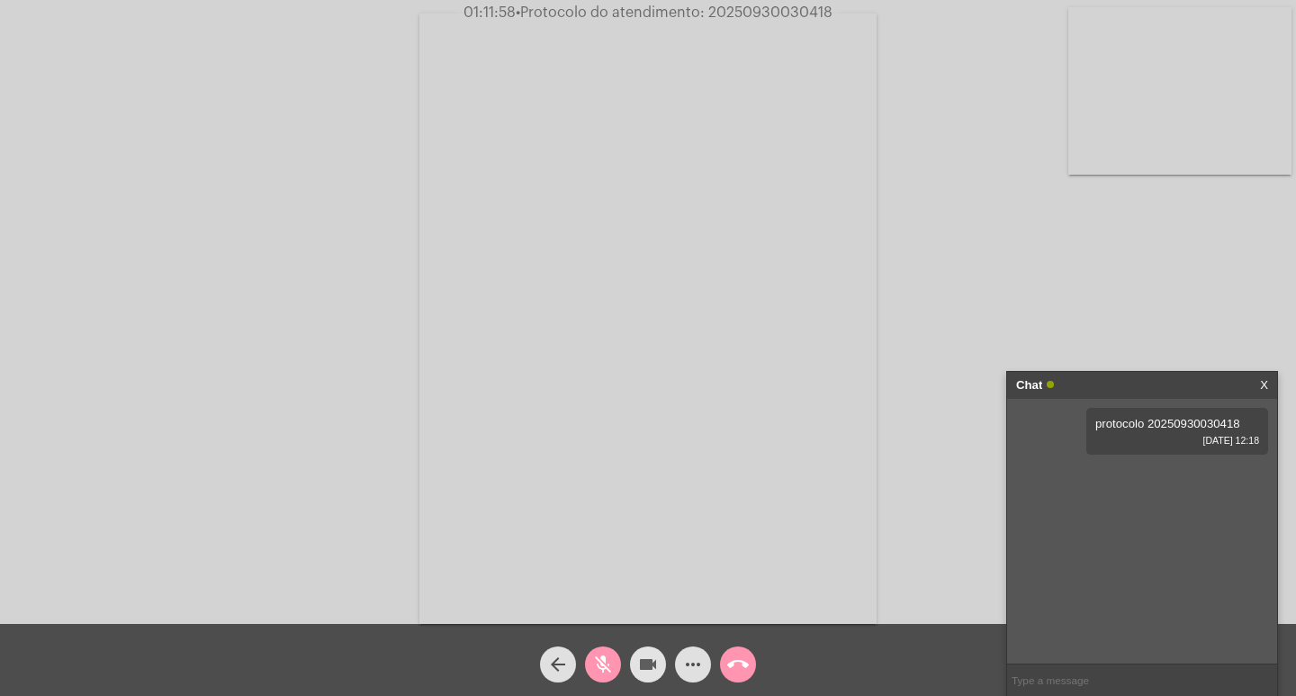
click at [652, 670] on mat-icon "videocam" at bounding box center [648, 664] width 22 height 22
click at [647, 670] on mat-icon "videocam_off" at bounding box center [648, 664] width 22 height 22
click at [609, 663] on mat-icon "mic_off" at bounding box center [603, 664] width 22 height 22
click at [630, 661] on button "videocam" at bounding box center [648, 664] width 36 height 36
click at [606, 660] on mat-icon "mic" at bounding box center [603, 664] width 22 height 22
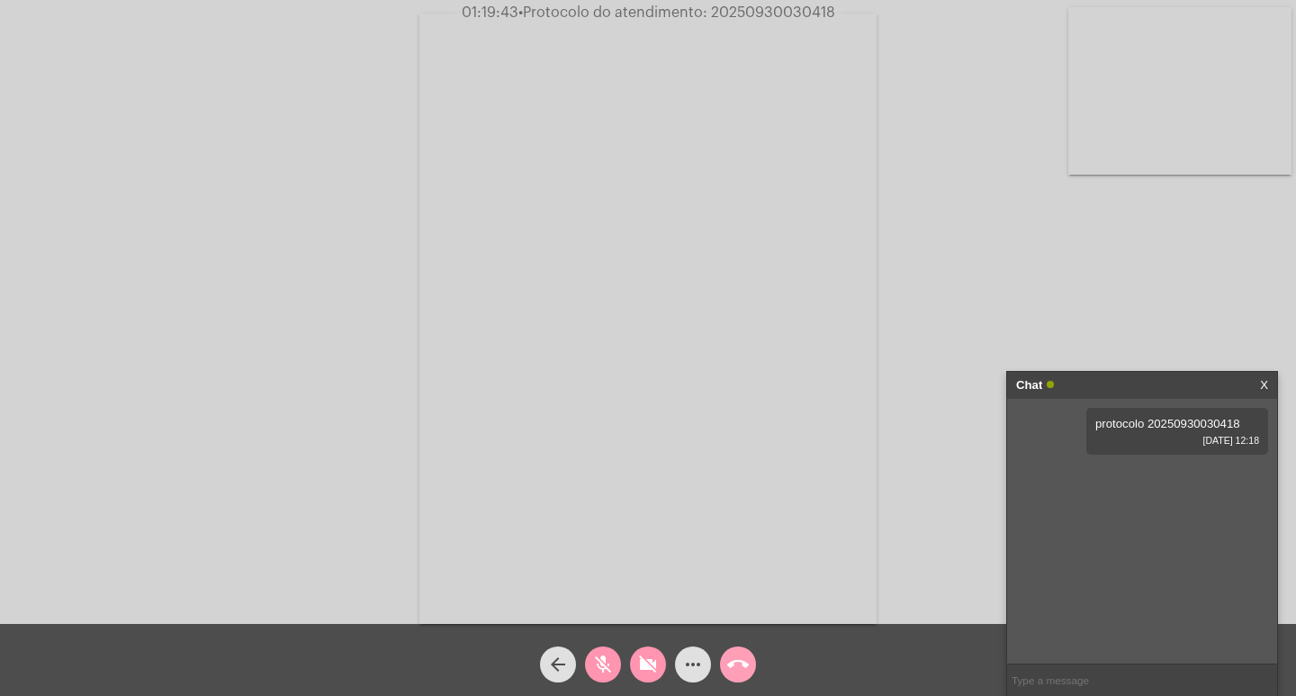
click at [742, 667] on mat-icon "call_end" at bounding box center [738, 664] width 22 height 22
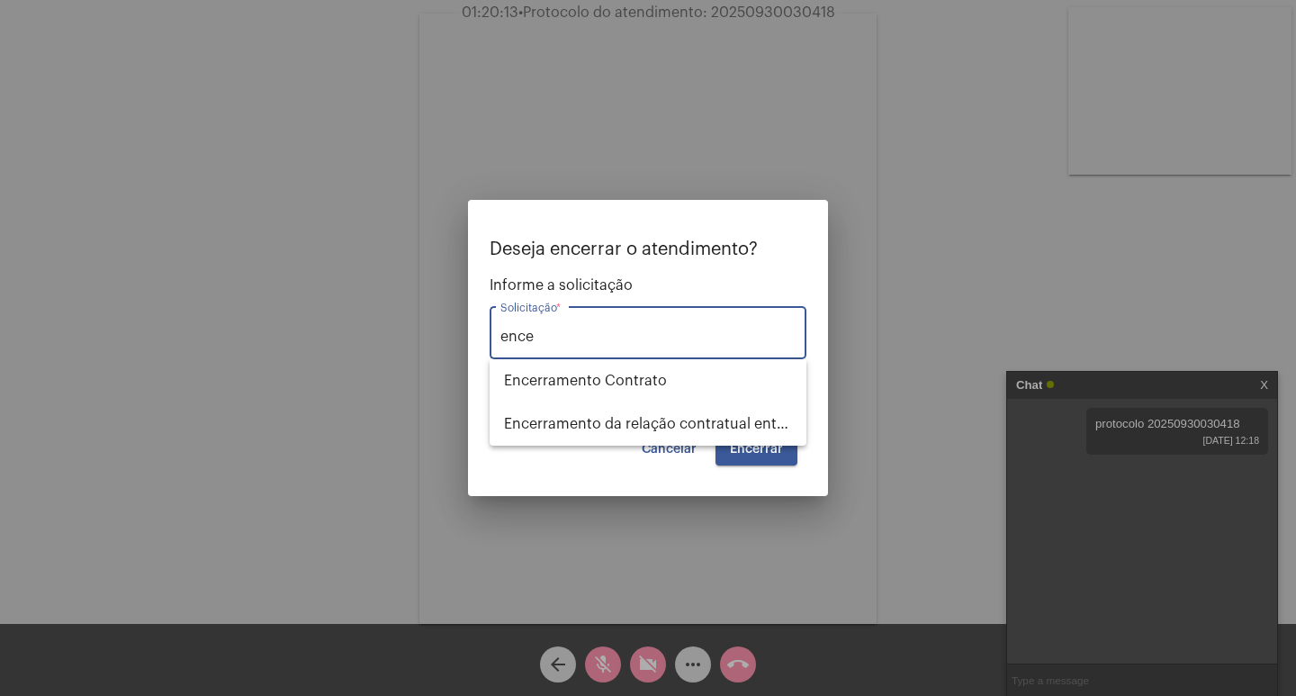
click at [549, 338] on input "ence" at bounding box center [647, 336] width 295 height 16
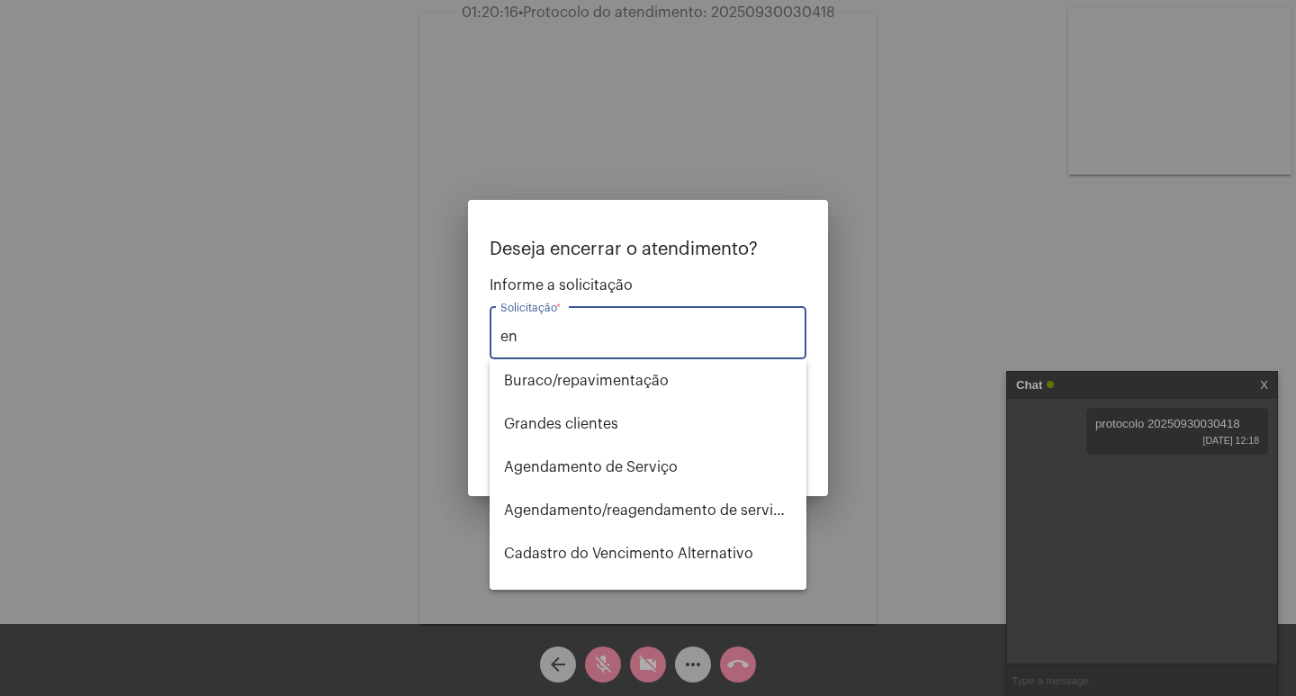
type input "e"
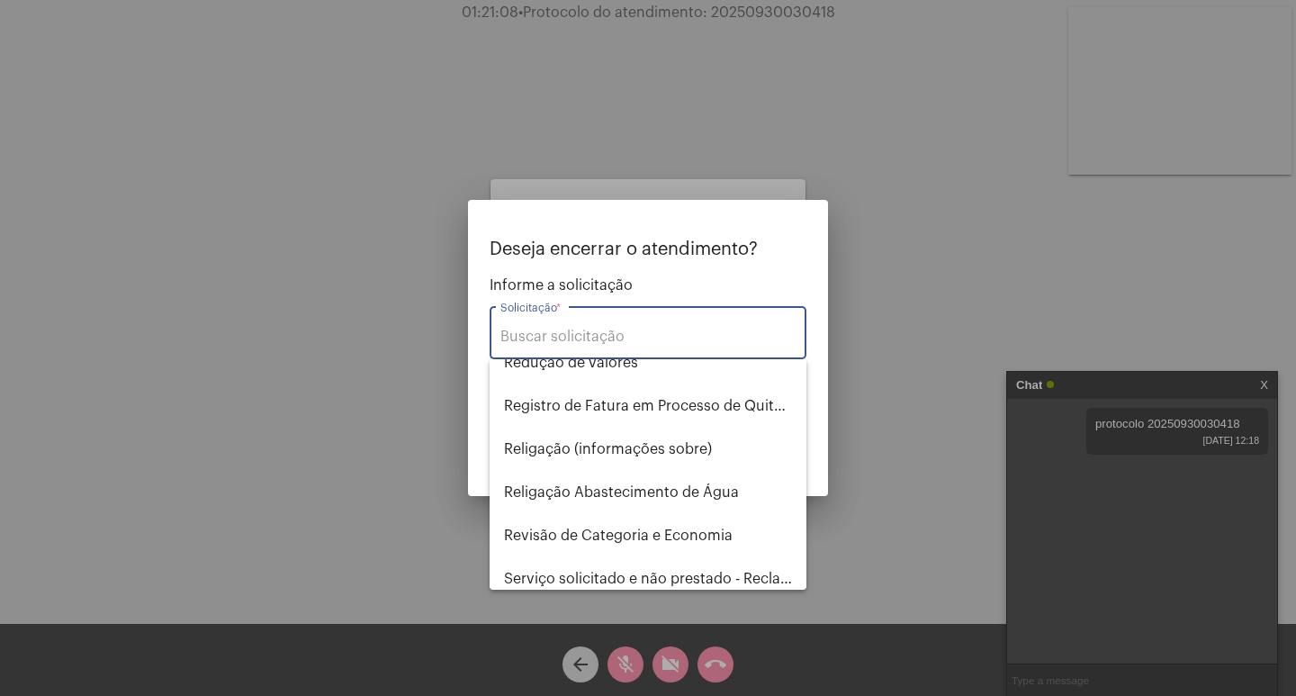
scroll to position [1512, 0]
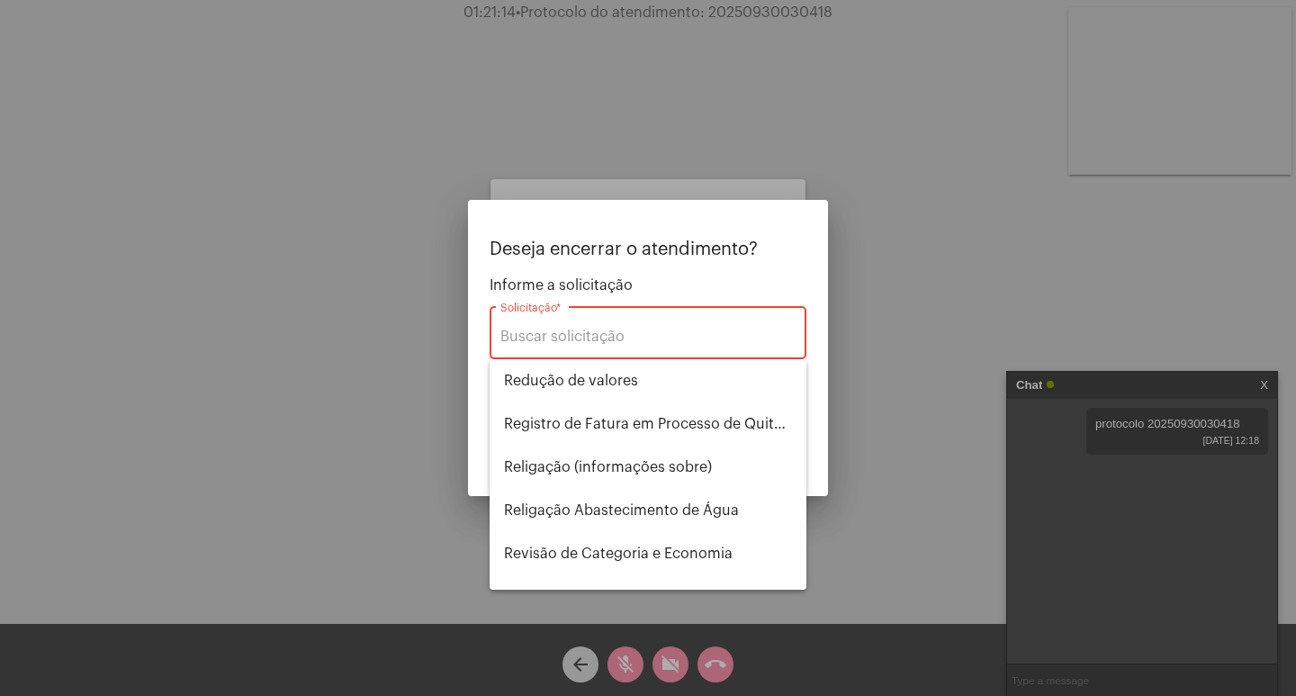
drag, startPoint x: 1246, startPoint y: 417, endPoint x: 1210, endPoint y: 419, distance: 36.1
click at [1210, 419] on div at bounding box center [648, 348] width 1296 height 696
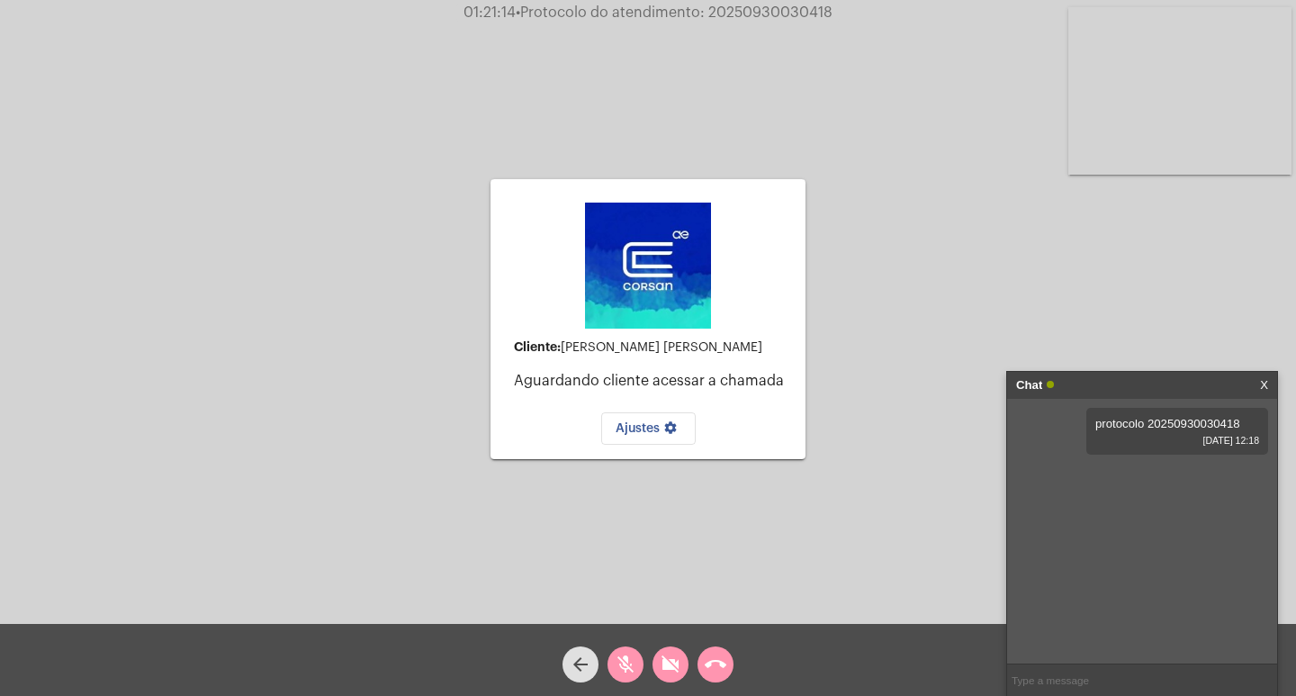
click at [1210, 419] on span "protocolo 20250930030418" at bounding box center [1167, 423] width 145 height 13
click at [717, 667] on mat-icon "call_end" at bounding box center [716, 664] width 22 height 22
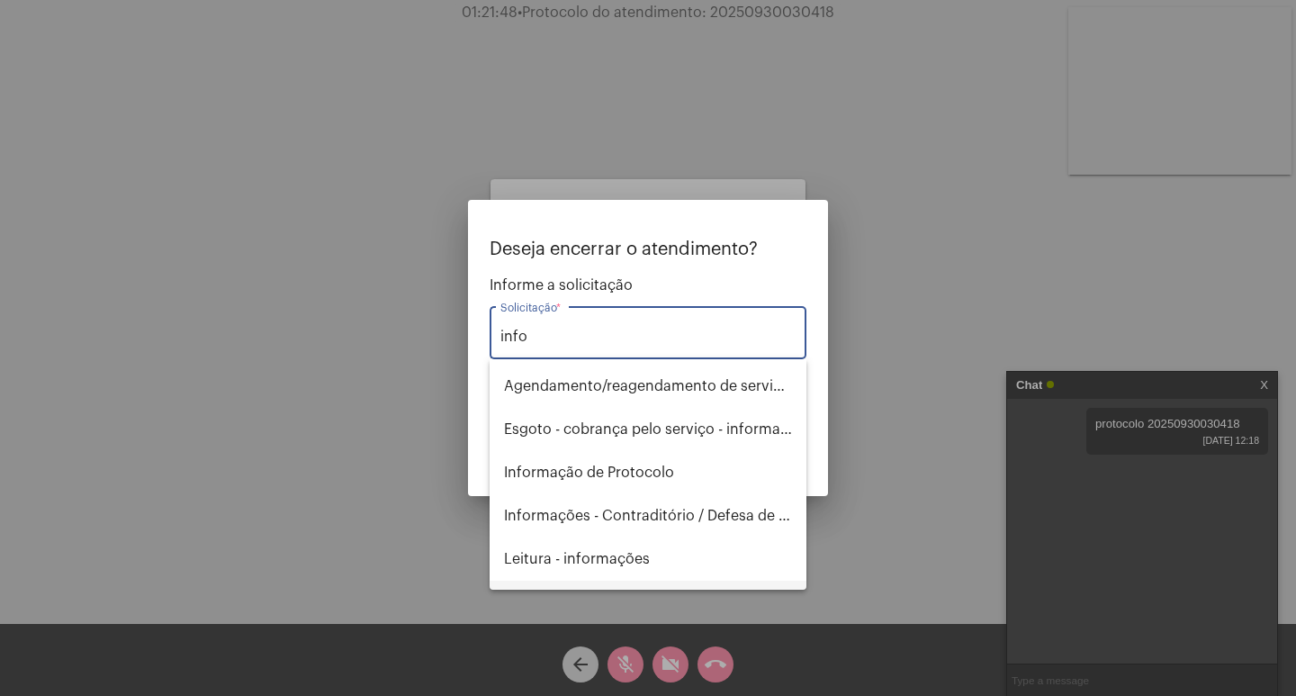
scroll to position [0, 0]
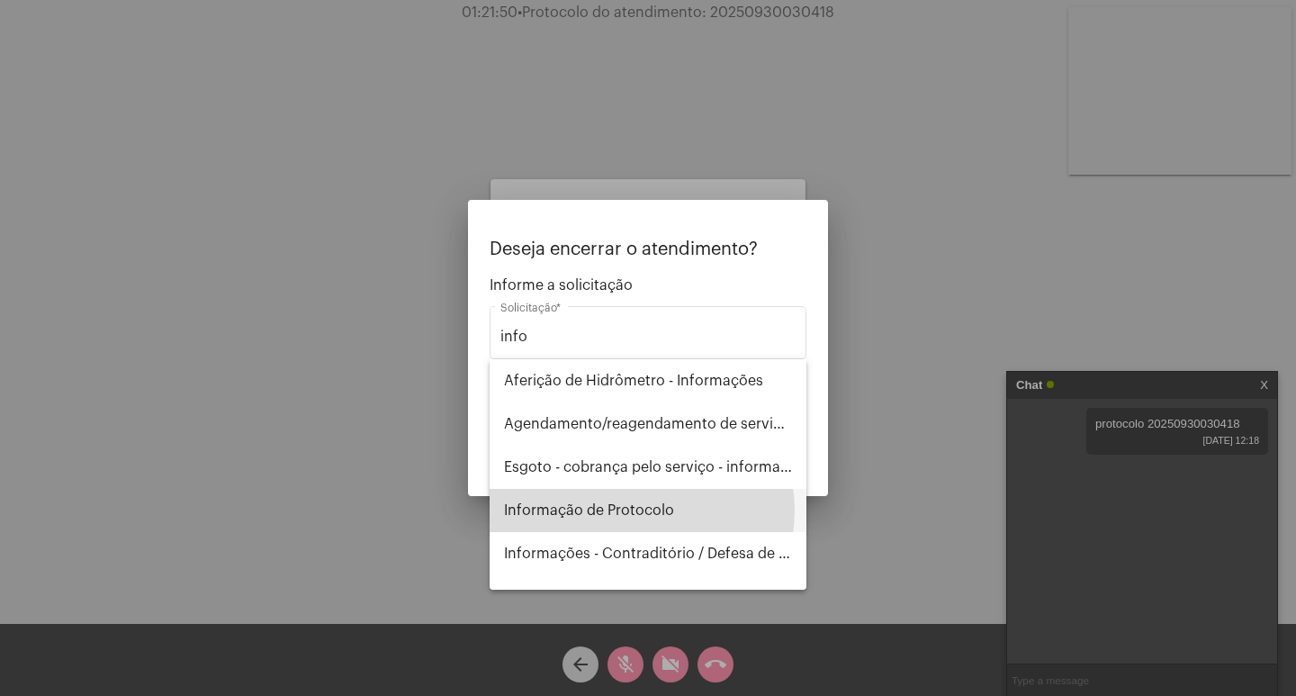
click at [640, 510] on span "Informação de Protocolo" at bounding box center [648, 510] width 288 height 43
type input "Informação de Protocolo"
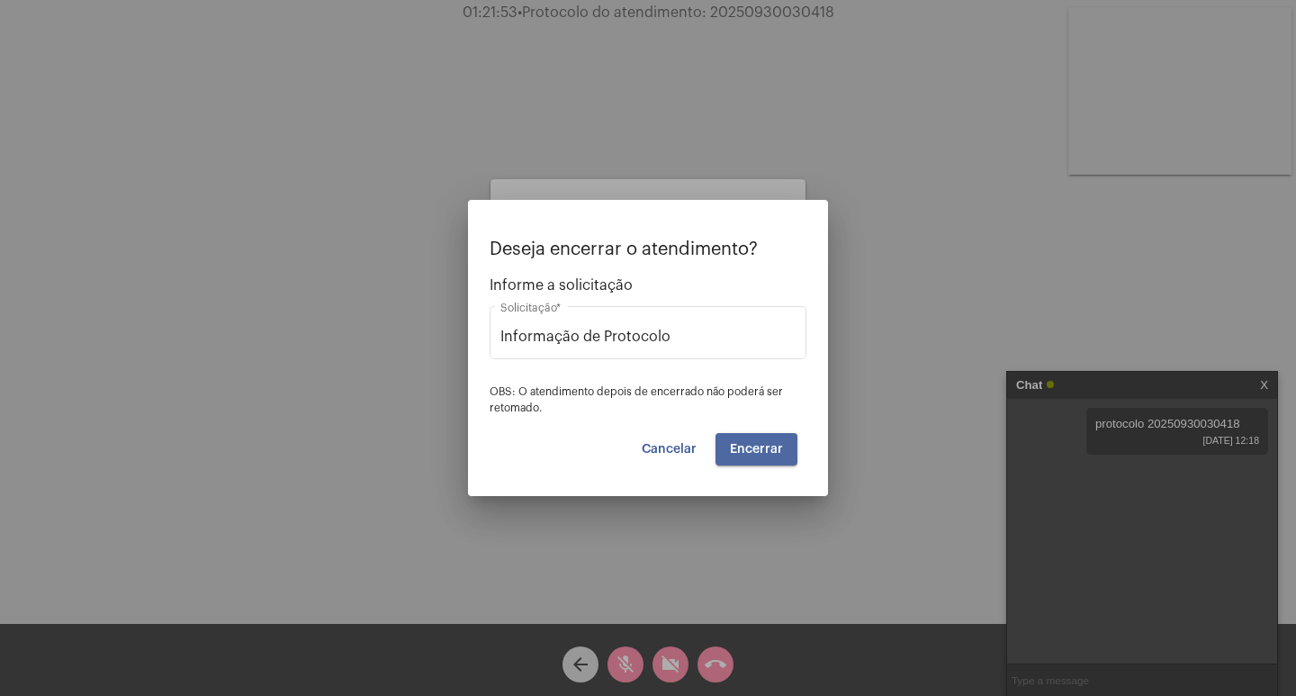
click at [755, 449] on span "Encerrar" at bounding box center [756, 449] width 53 height 13
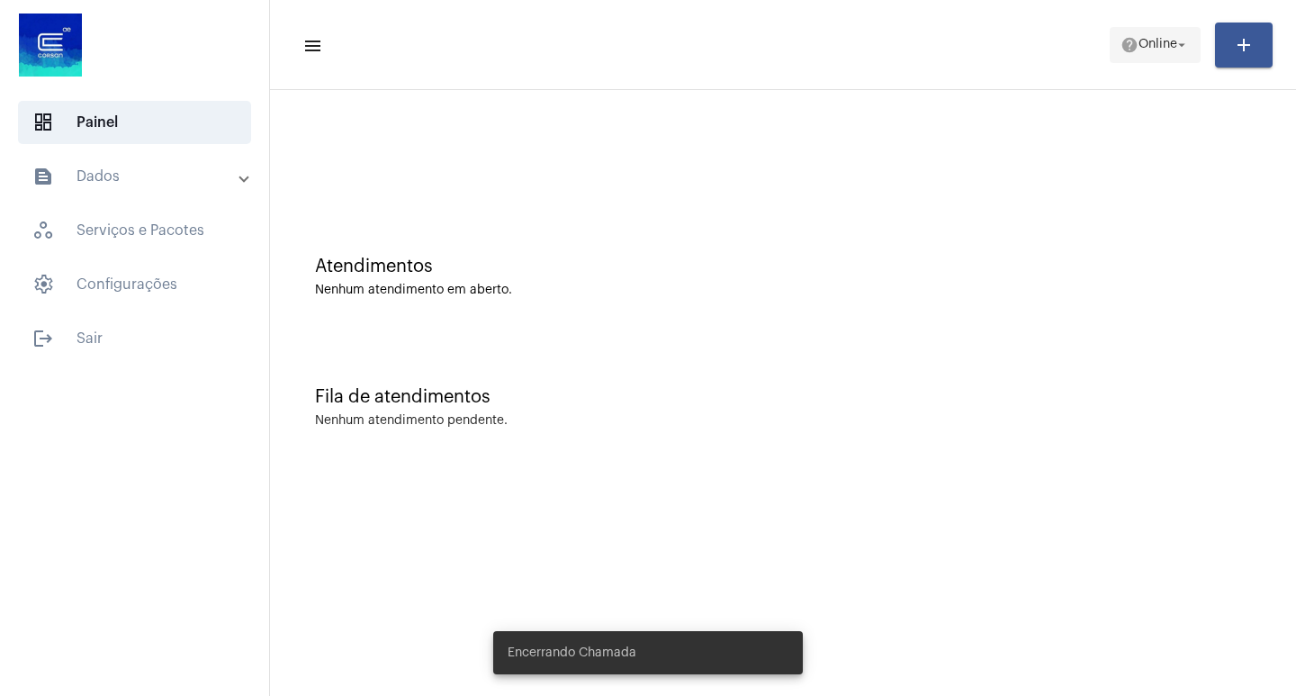
click at [1165, 46] on span "Online" at bounding box center [1157, 45] width 39 height 13
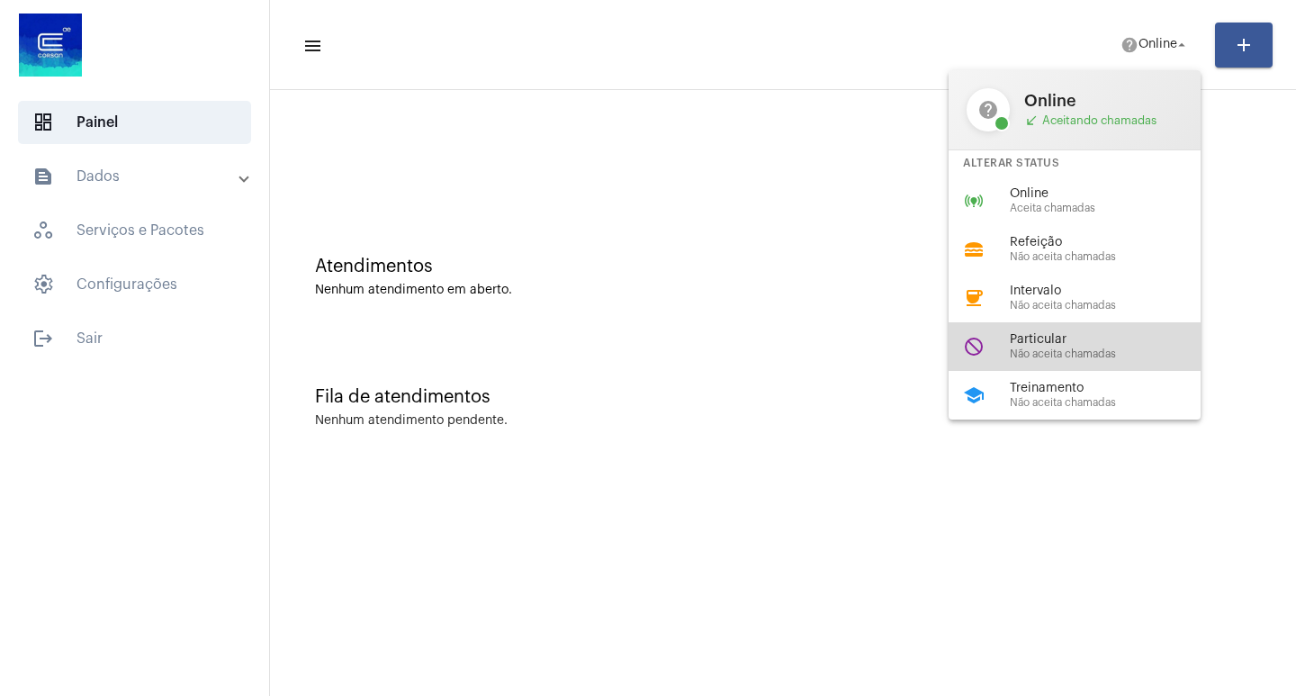
click at [1039, 349] on span "Não aceita chamadas" at bounding box center [1112, 354] width 205 height 12
